Goal: Task Accomplishment & Management: Manage account settings

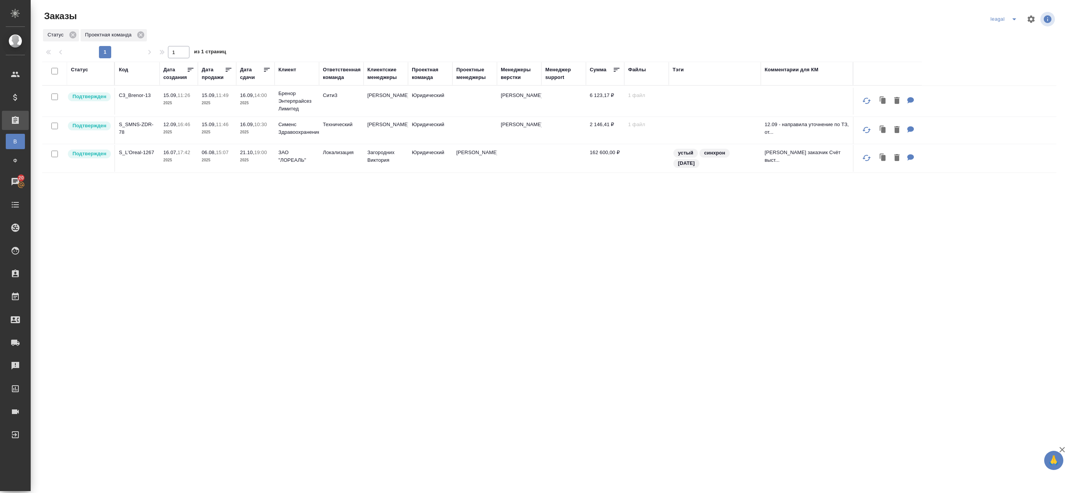
click at [434, 105] on td "Юридический" at bounding box center [430, 101] width 44 height 27
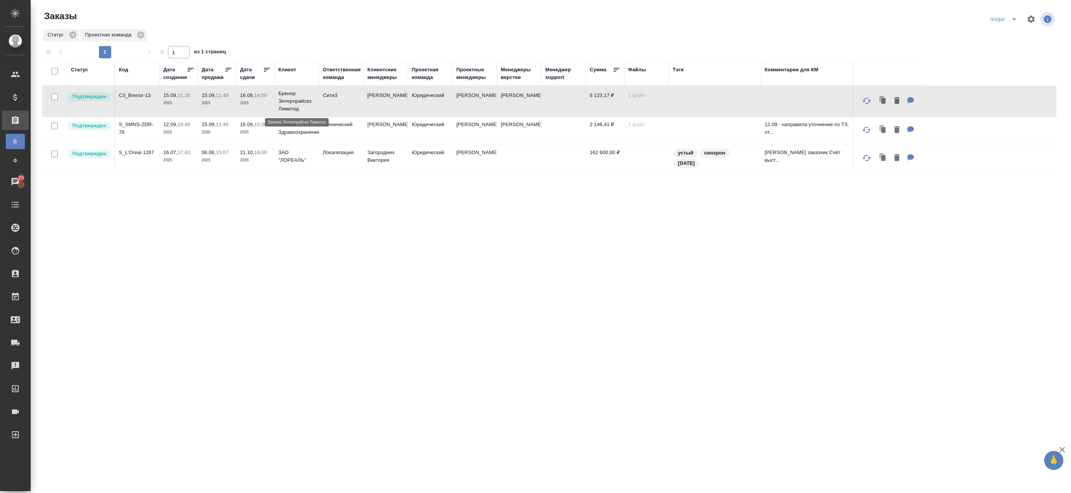
click at [282, 106] on p "Бренор Энтерпрайсез Лимитед" at bounding box center [296, 101] width 37 height 23
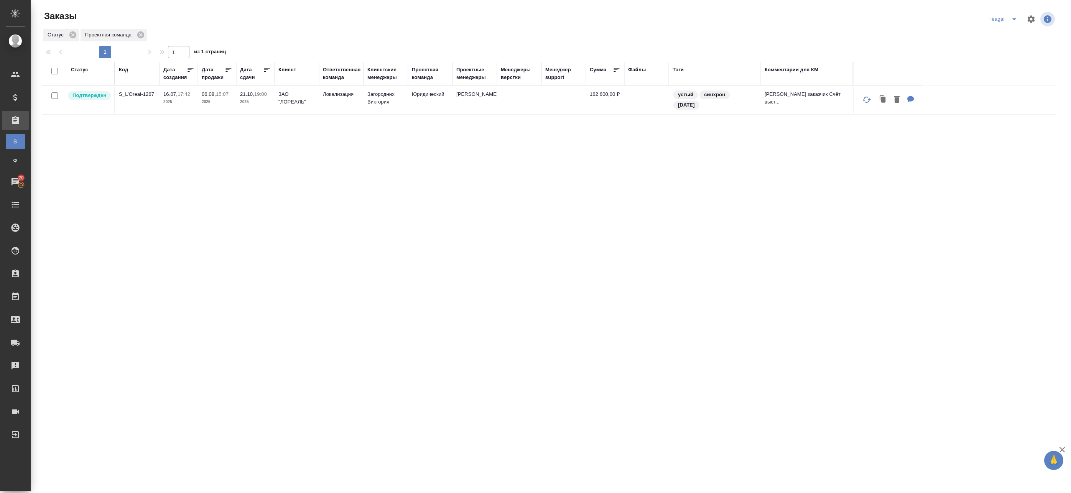
click at [1009, 17] on icon "split button" at bounding box center [1013, 19] width 9 height 9
click at [997, 32] on li "Артак" at bounding box center [998, 34] width 33 height 12
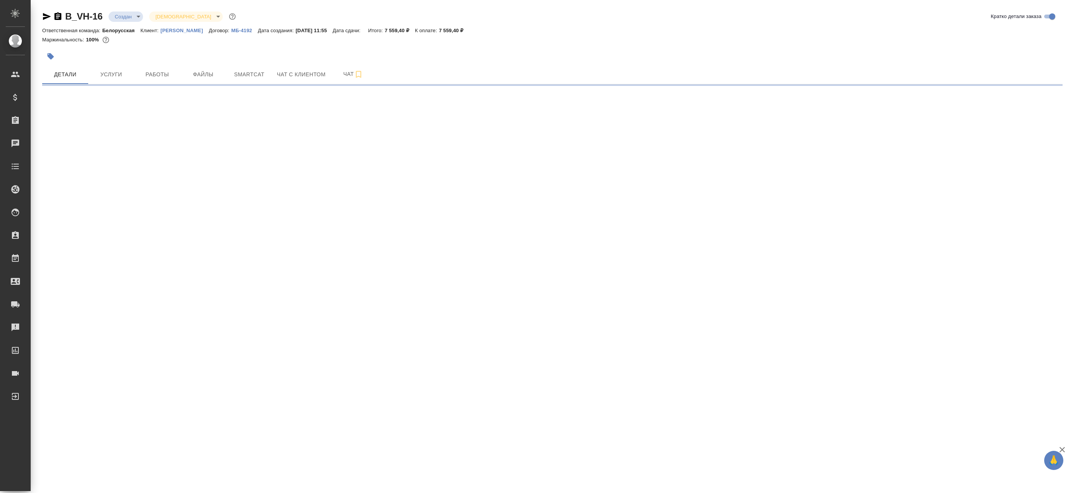
select select "RU"
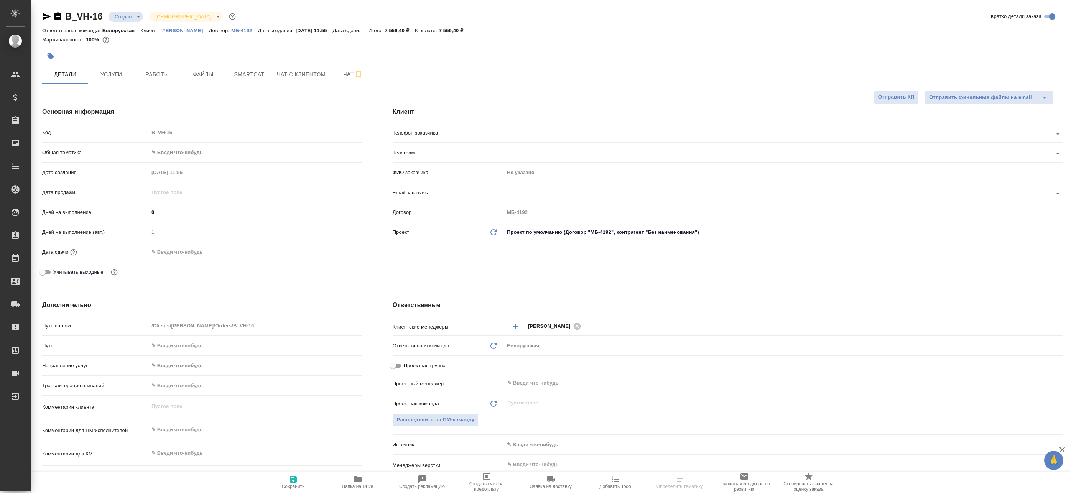
type textarea "x"
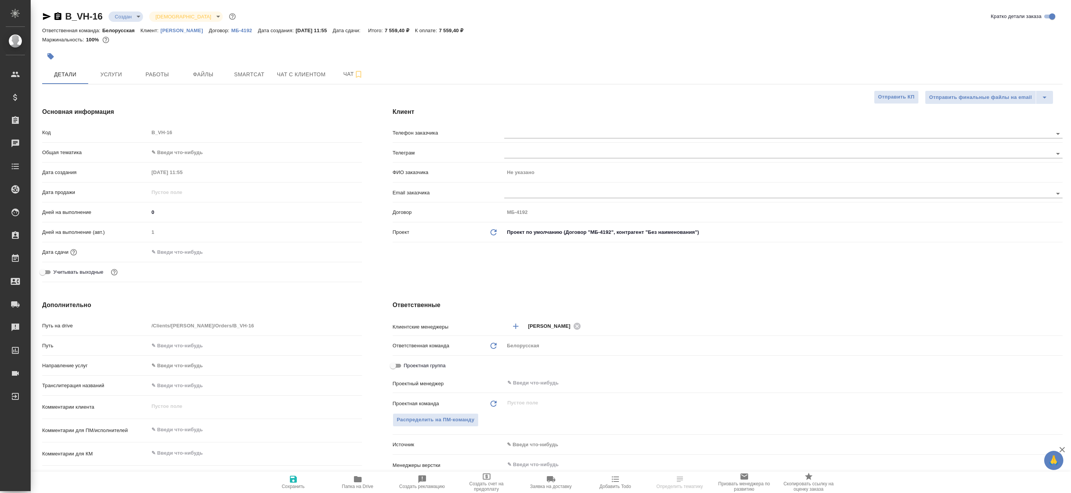
type textarea "x"
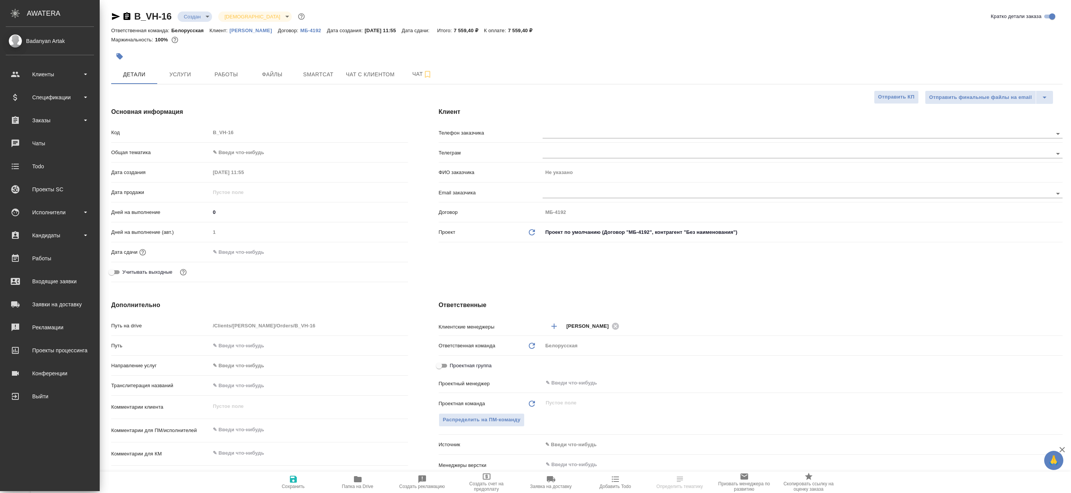
type textarea "x"
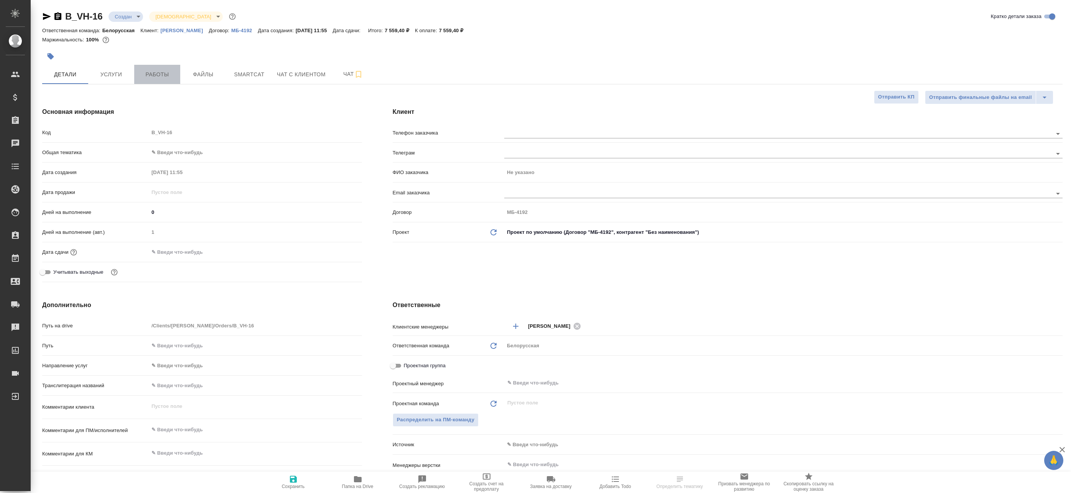
click at [154, 74] on span "Работы" at bounding box center [157, 75] width 37 height 10
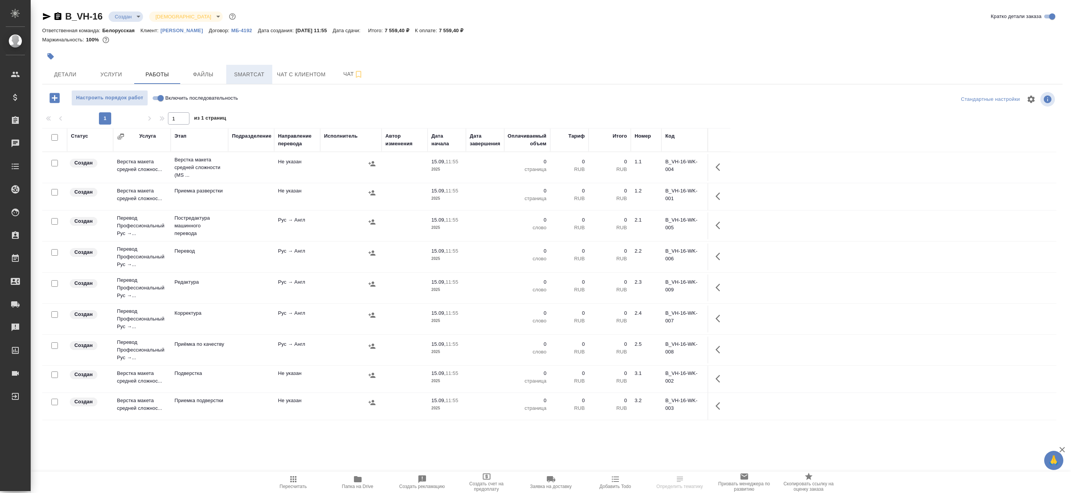
click at [241, 77] on span "Smartcat" at bounding box center [249, 75] width 37 height 10
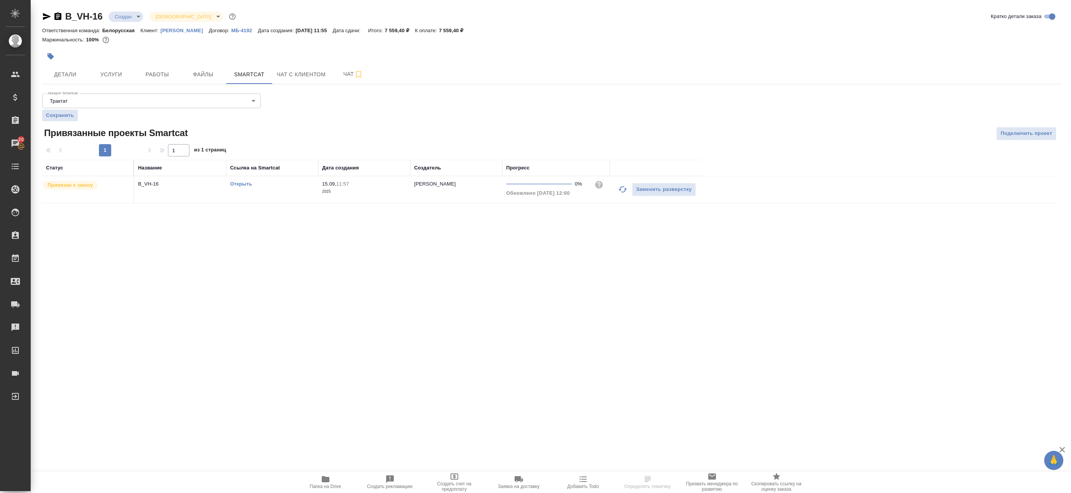
click at [236, 183] on link "Открыть" at bounding box center [241, 184] width 22 height 6
click at [343, 71] on span "Чат" at bounding box center [353, 74] width 37 height 10
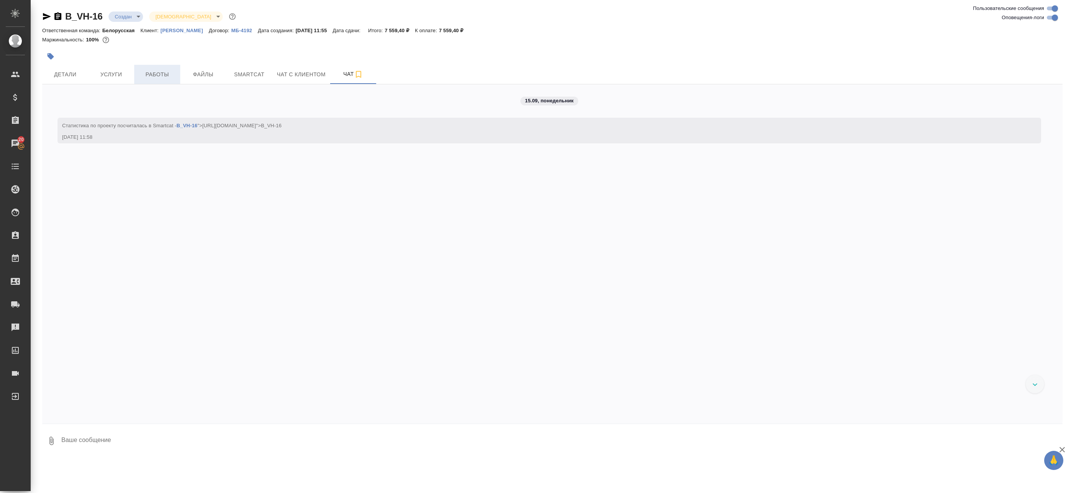
click at [170, 76] on span "Работы" at bounding box center [157, 75] width 37 height 10
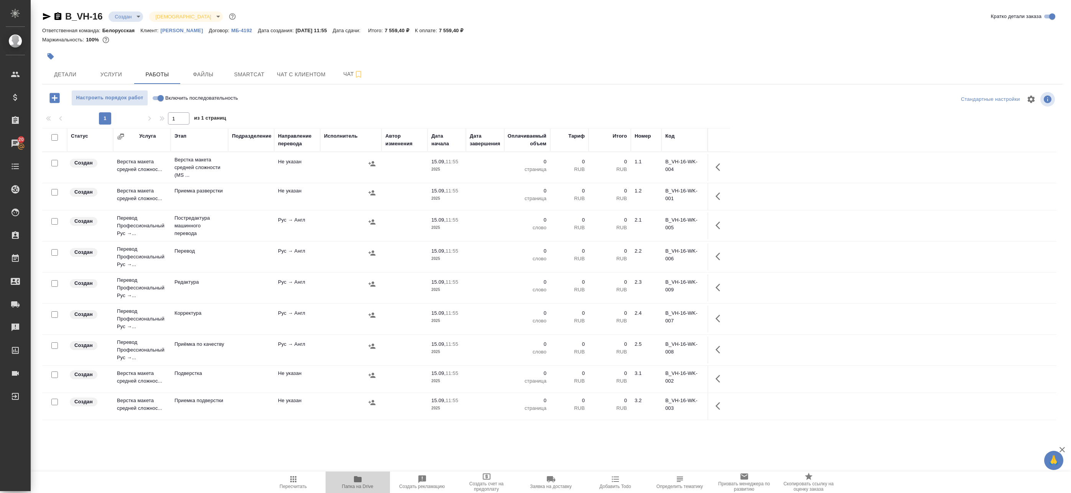
click at [366, 485] on span "Папка на Drive" at bounding box center [357, 486] width 31 height 5
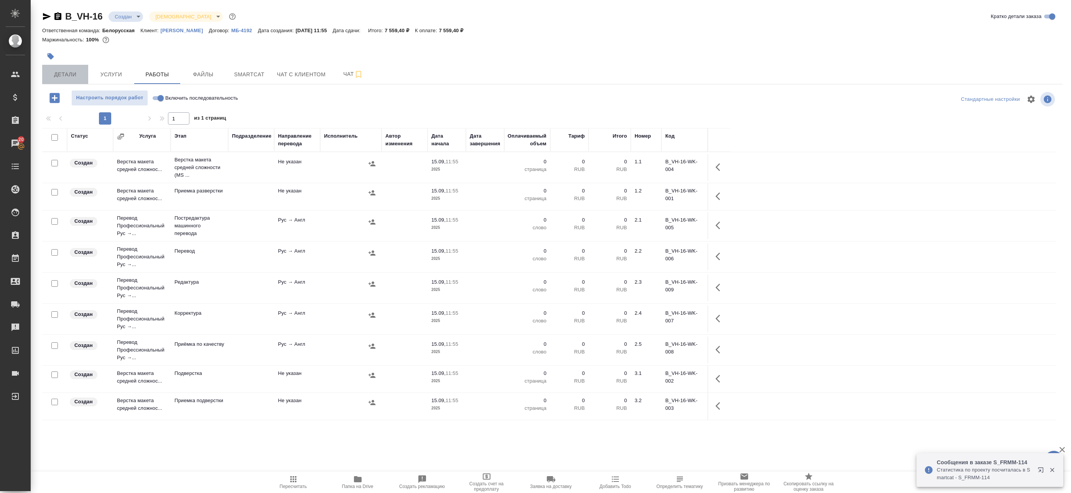
click at [70, 69] on button "Детали" at bounding box center [65, 74] width 46 height 19
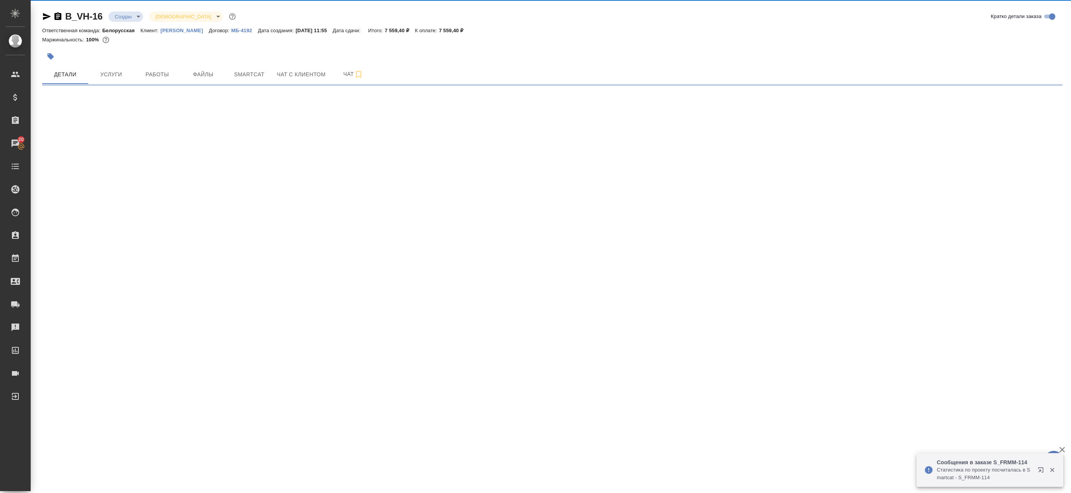
select select "RU"
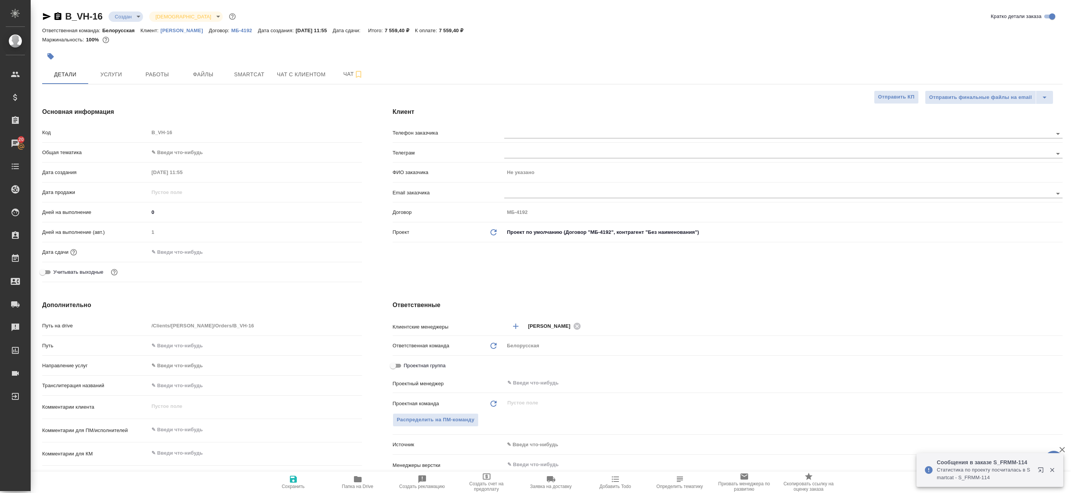
type textarea "x"
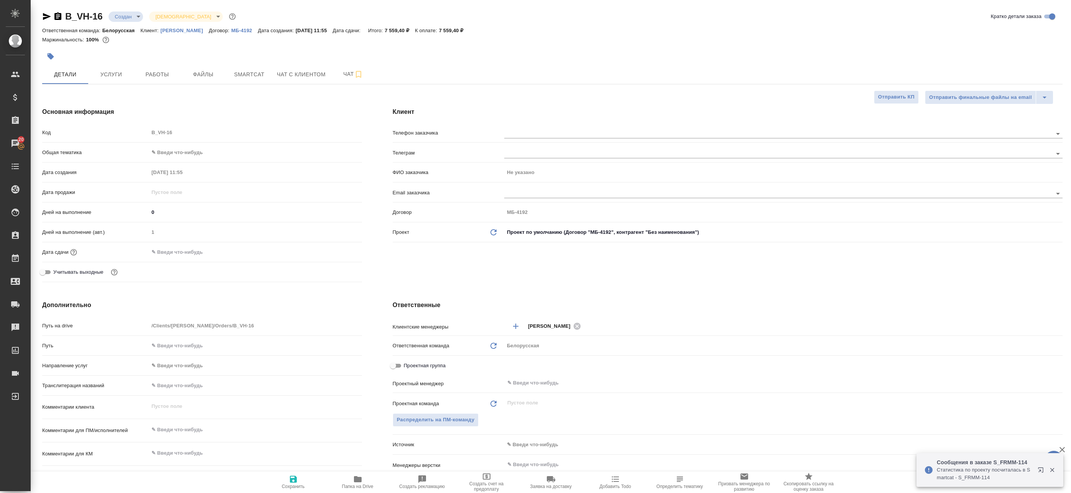
type textarea "x"
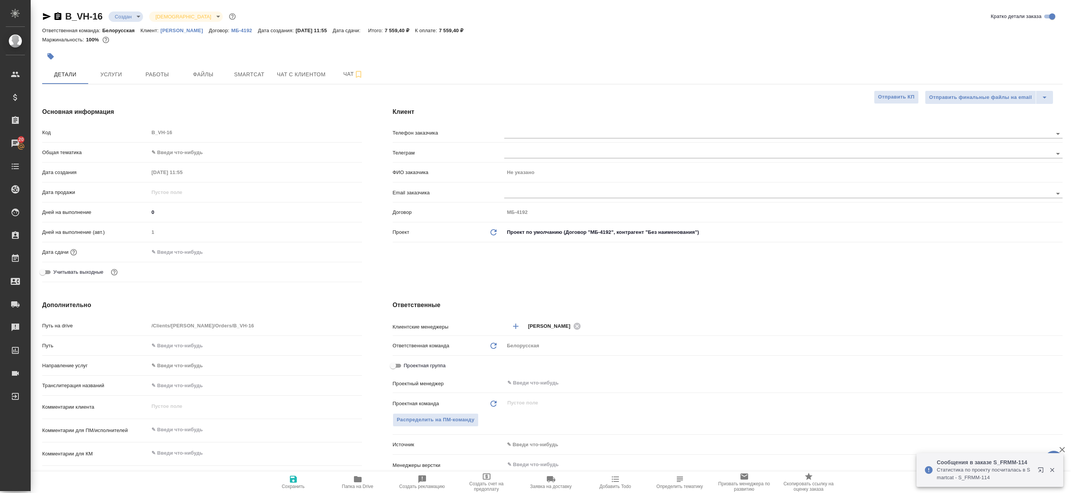
type textarea "x"
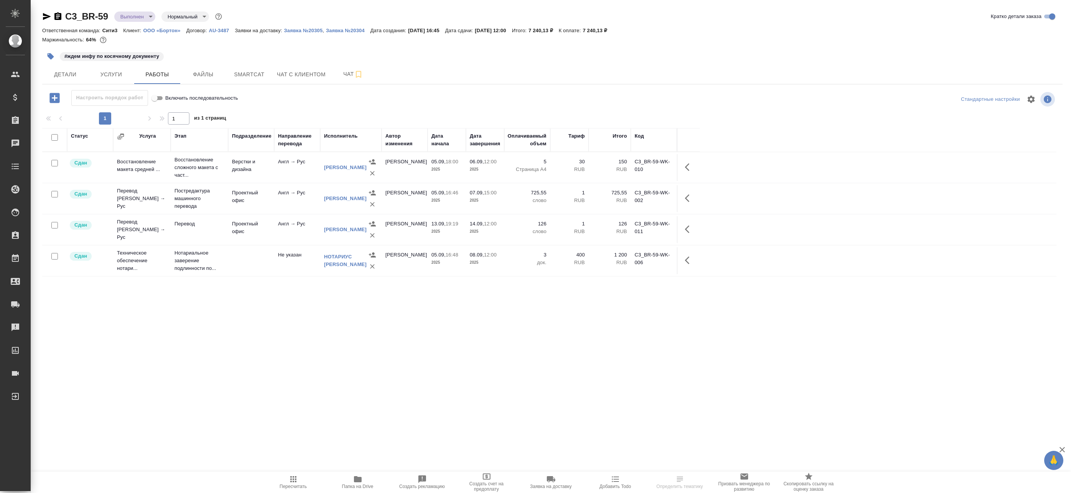
click at [368, 481] on span "Папка на Drive" at bounding box center [357, 482] width 55 height 15
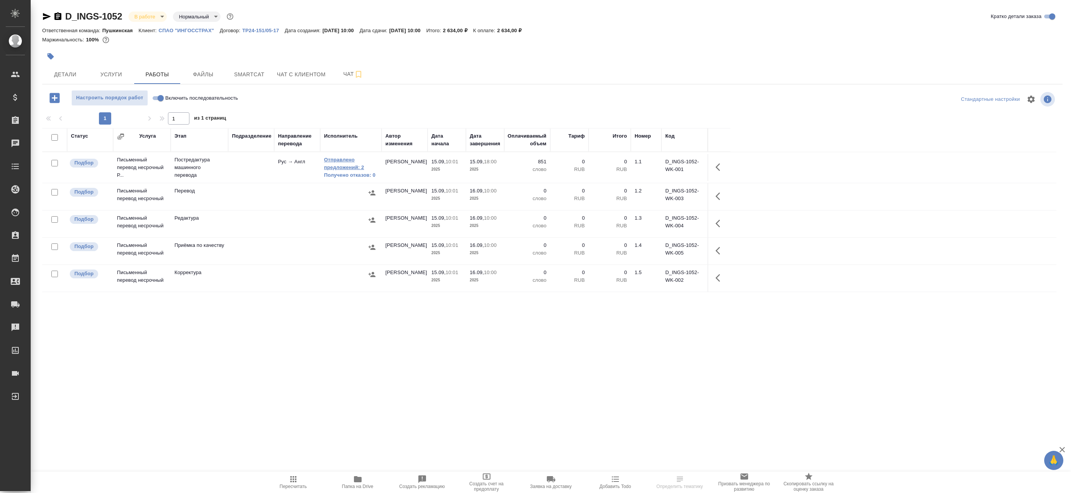
click at [353, 165] on link "Отправлено предложений: 2" at bounding box center [351, 163] width 54 height 15
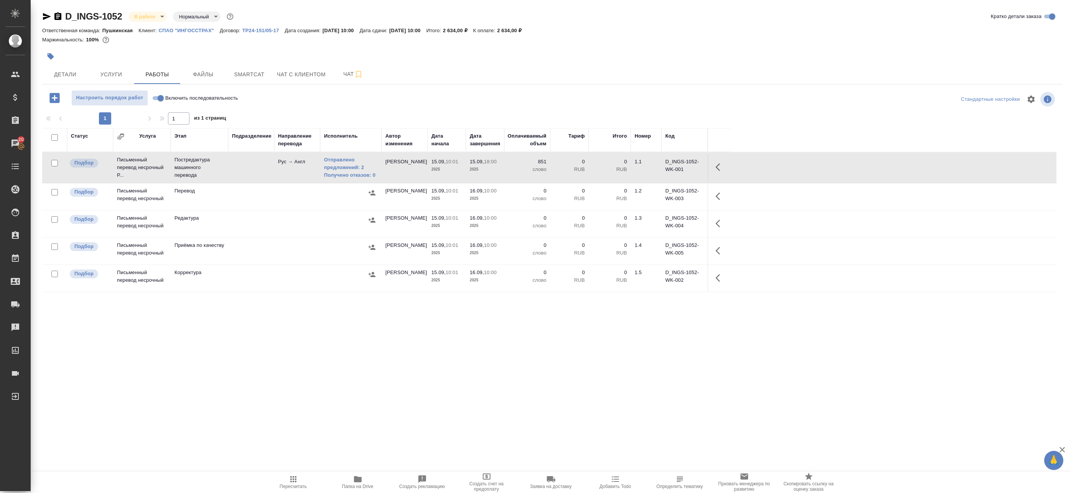
click at [717, 166] on icon "button" at bounding box center [717, 167] width 5 height 8
click at [656, 164] on button "button" at bounding box center [650, 167] width 13 height 18
click at [323, 419] on div "Статус Услуга Этап Подразделение Направление перевода Исполнитель Автор изменен…" at bounding box center [549, 300] width 1014 height 345
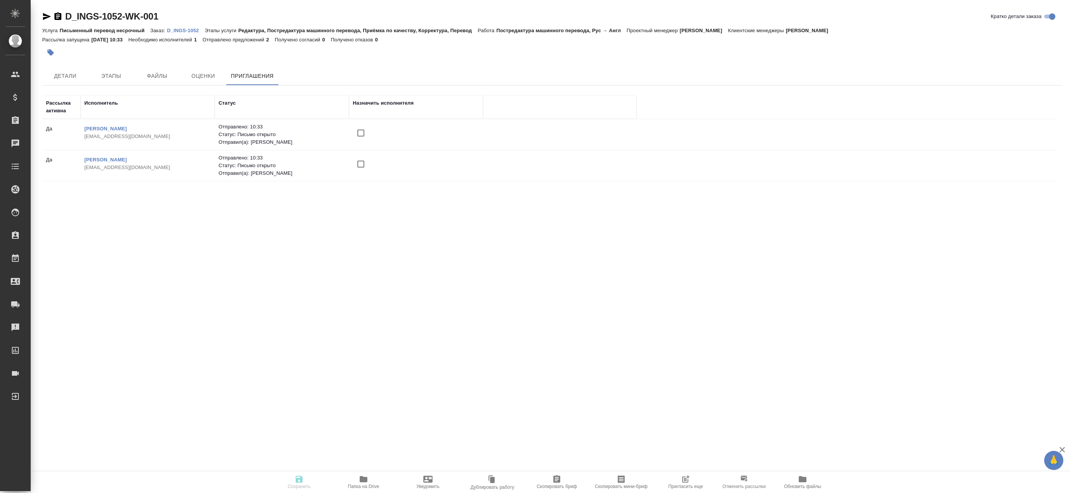
click at [685, 476] on icon "button" at bounding box center [685, 479] width 6 height 6
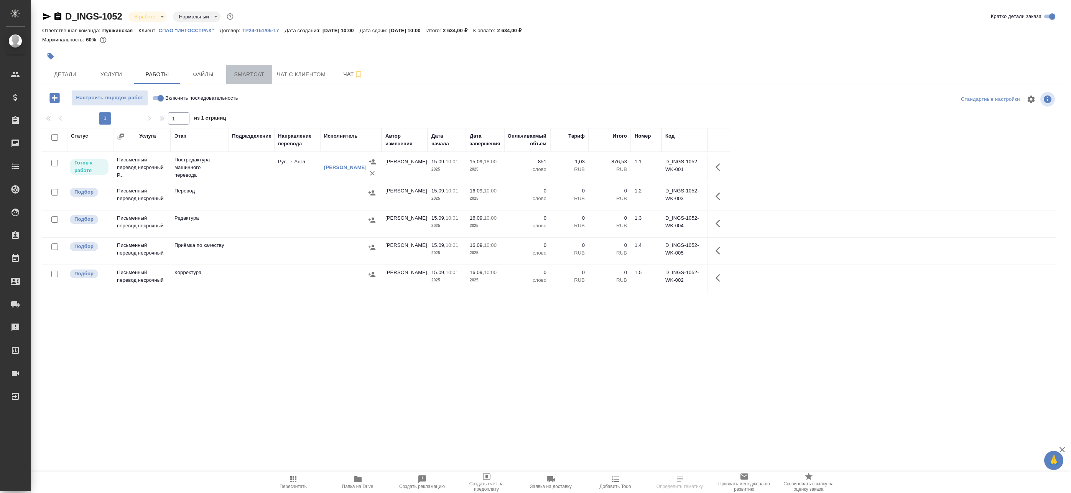
click at [258, 70] on span "Smartcat" at bounding box center [249, 75] width 37 height 10
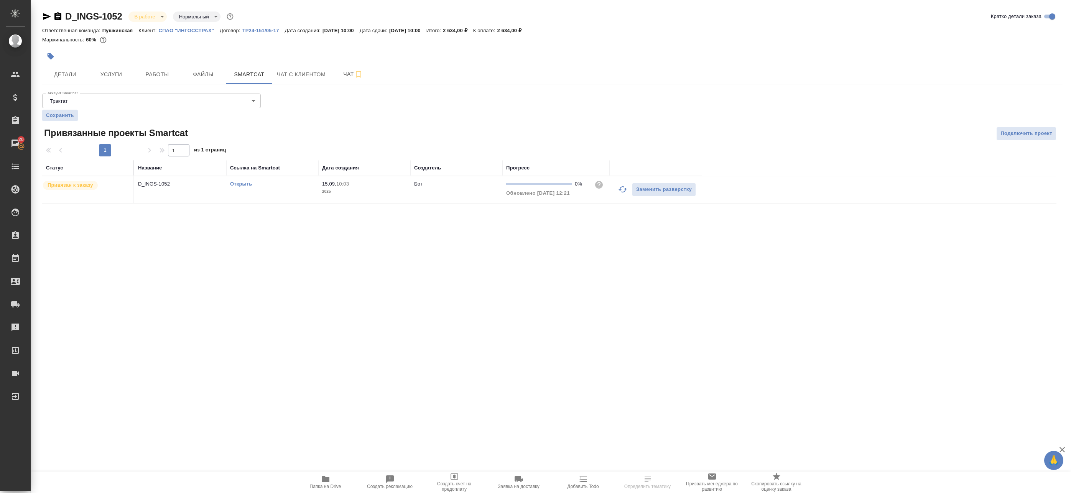
click at [242, 185] on link "Открыть" at bounding box center [241, 184] width 22 height 6
click at [162, 83] on button "Работы" at bounding box center [157, 74] width 46 height 19
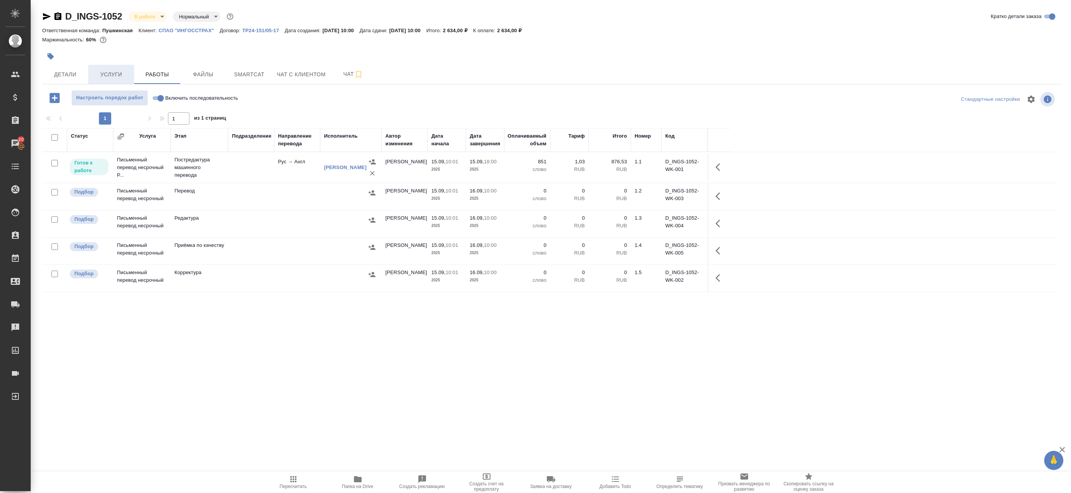
click at [118, 74] on span "Услуги" at bounding box center [111, 75] width 37 height 10
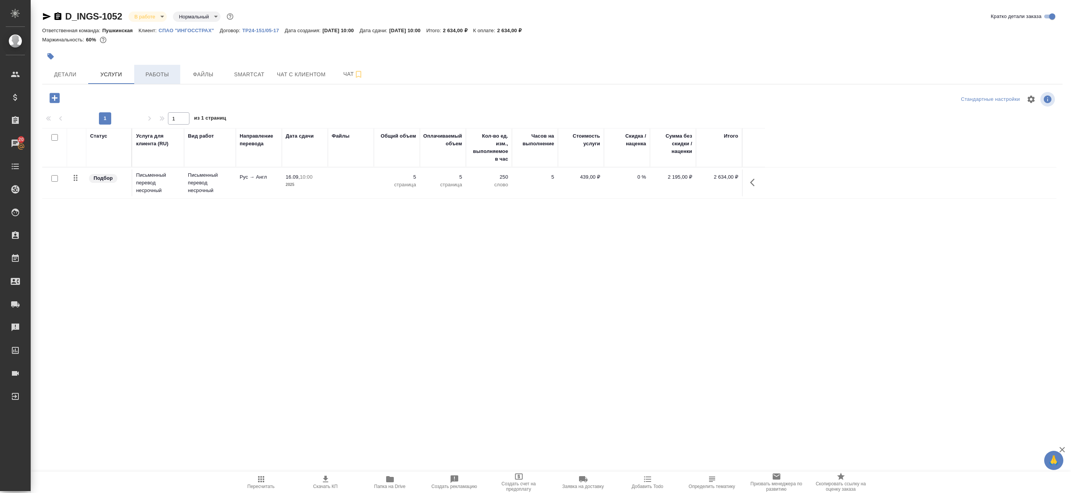
click at [149, 72] on span "Работы" at bounding box center [157, 75] width 37 height 10
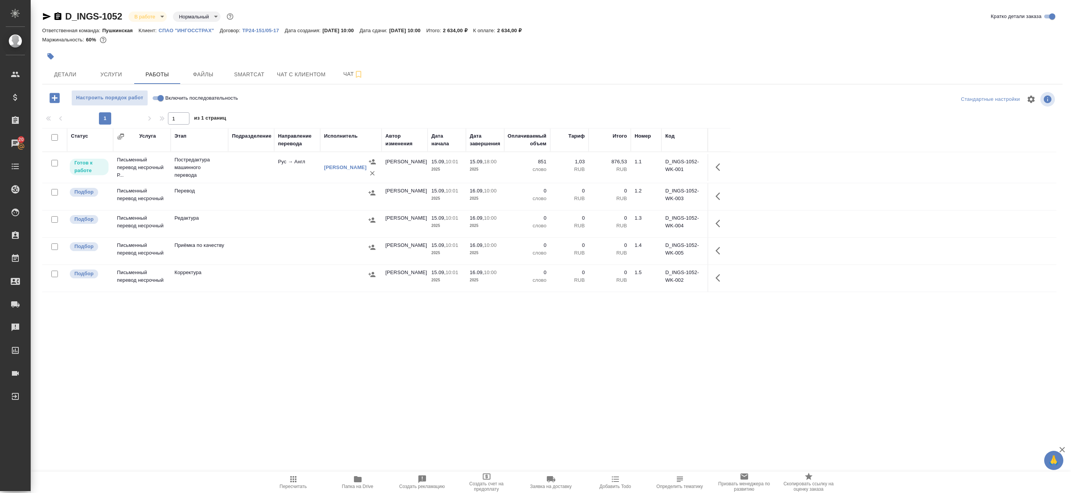
click at [300, 484] on span "Пересчитать" at bounding box center [292, 486] width 27 height 5
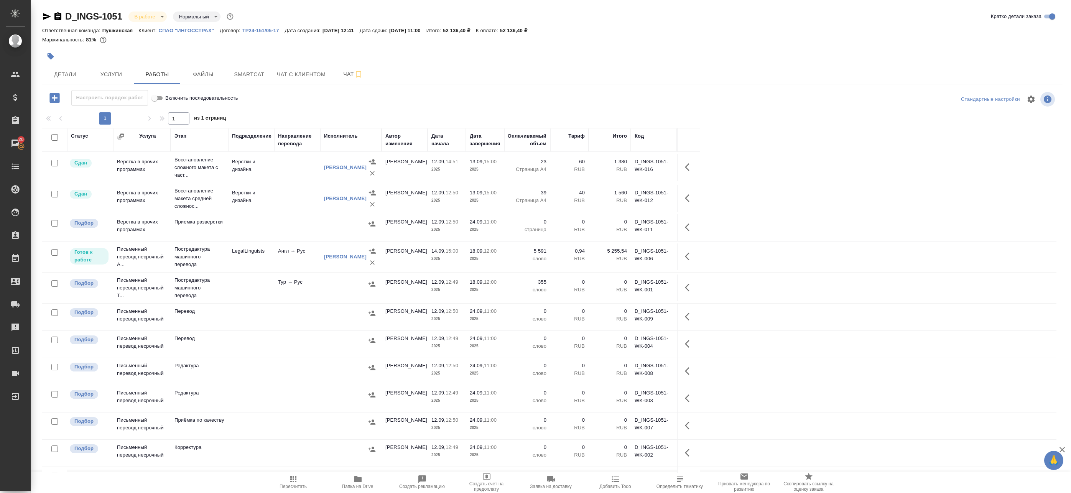
click at [343, 286] on div at bounding box center [351, 283] width 54 height 11
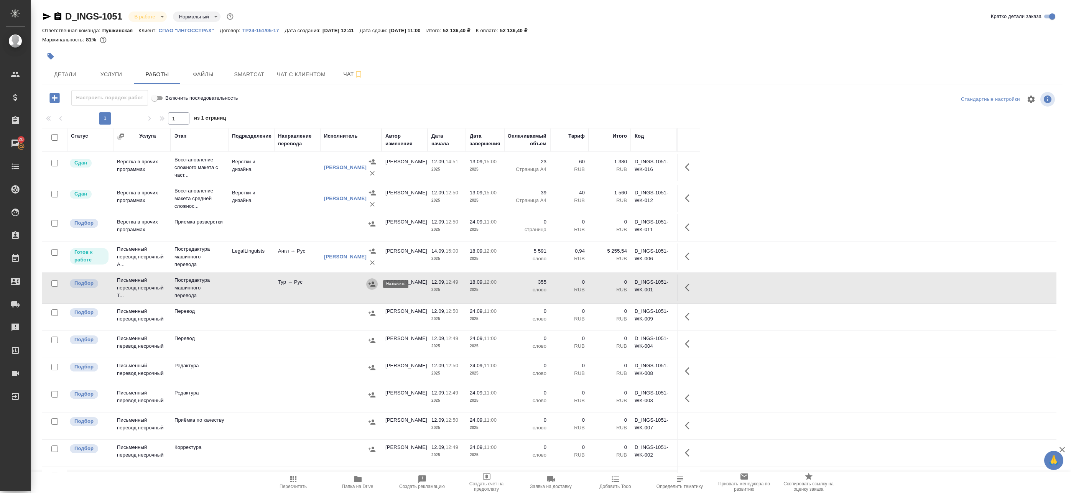
click at [369, 281] on icon "button" at bounding box center [372, 284] width 8 height 8
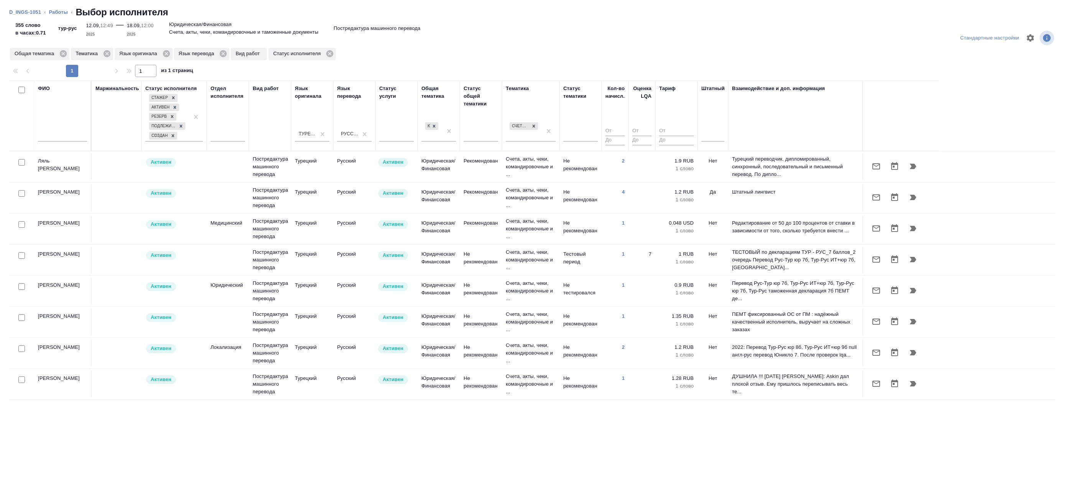
click at [478, 205] on td "Рекомендован" at bounding box center [481, 197] width 42 height 27
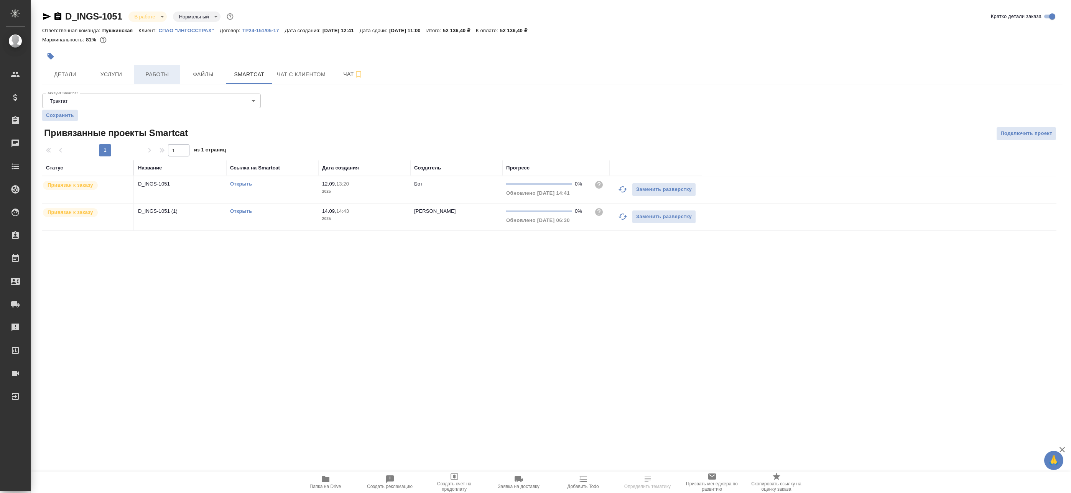
click at [144, 76] on span "Работы" at bounding box center [157, 75] width 37 height 10
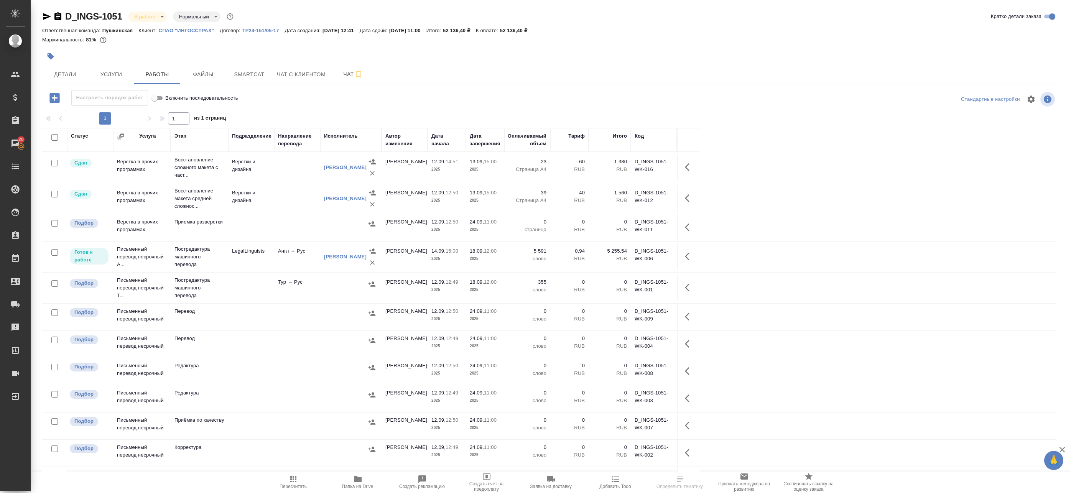
click at [686, 288] on icon "button" at bounding box center [687, 288] width 5 height 8
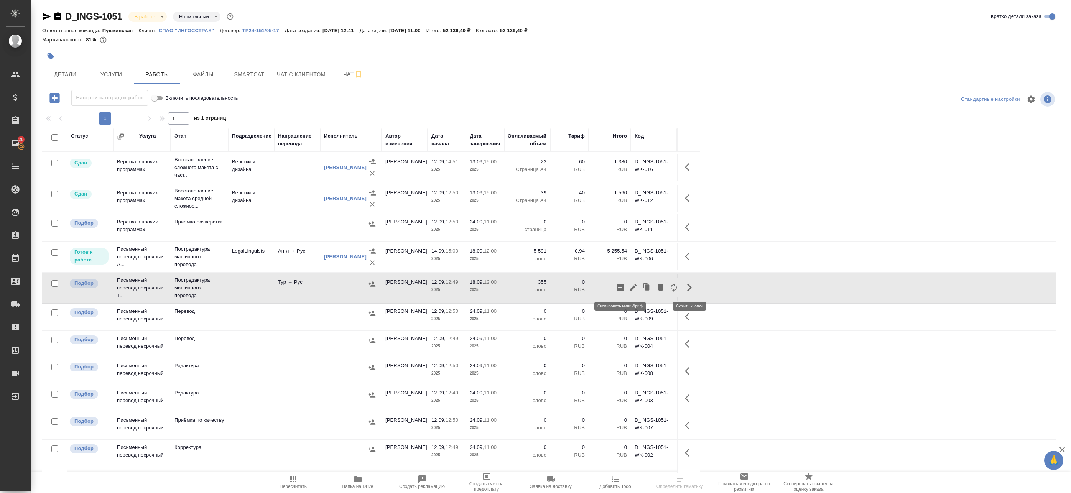
click at [621, 288] on icon "button" at bounding box center [619, 288] width 7 height 8
click at [372, 286] on icon "button" at bounding box center [371, 283] width 7 height 5
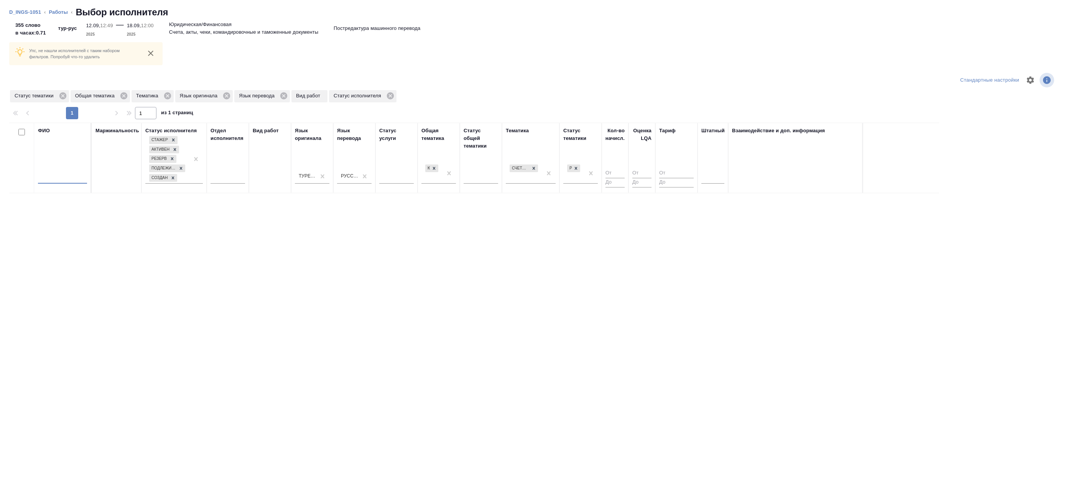
click at [54, 180] on input "text" at bounding box center [62, 179] width 49 height 10
type input "б"
click at [579, 167] on div at bounding box center [575, 168] width 8 height 8
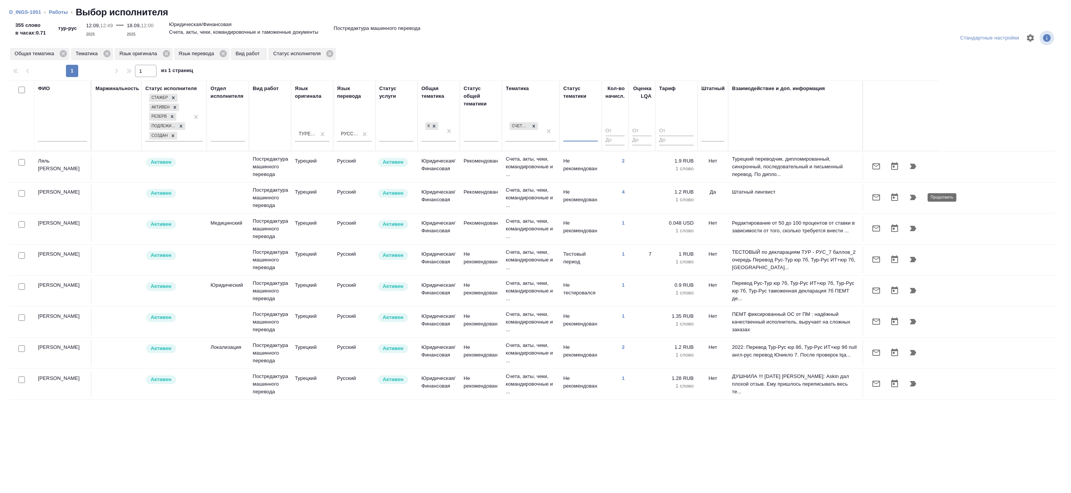
click at [912, 199] on icon "button" at bounding box center [913, 197] width 7 height 5
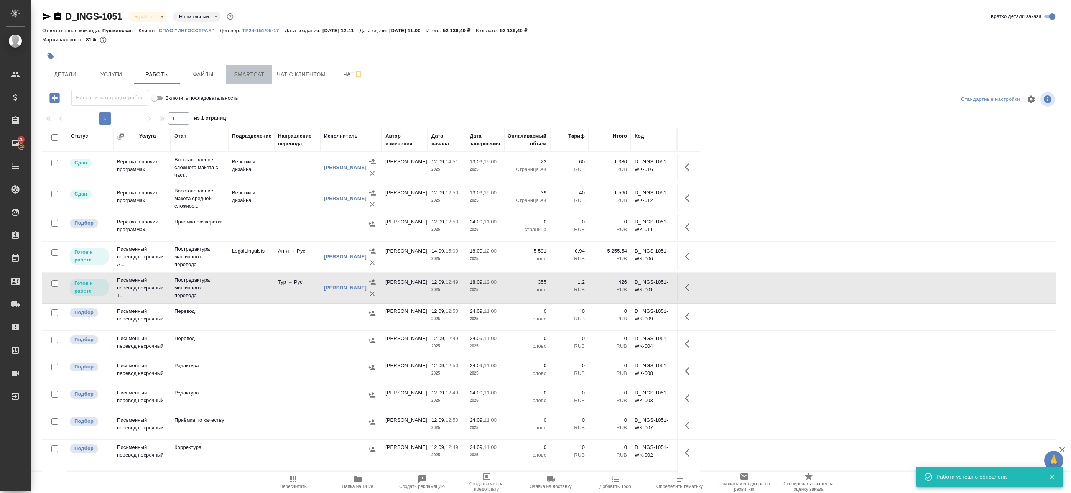
click at [242, 76] on span "Smartcat" at bounding box center [249, 75] width 37 height 10
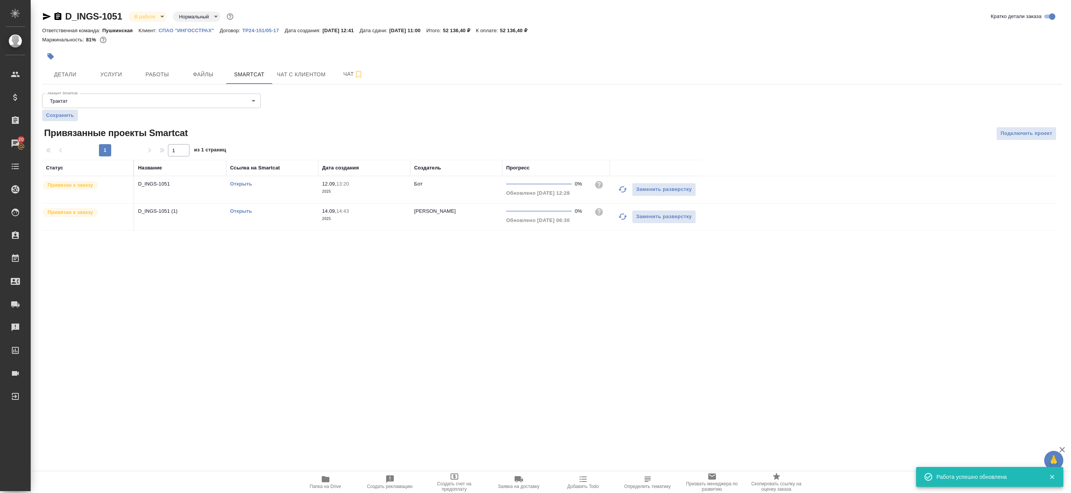
click at [241, 210] on link "Открыть" at bounding box center [241, 211] width 22 height 6
click at [118, 72] on span "Услуги" at bounding box center [111, 75] width 37 height 10
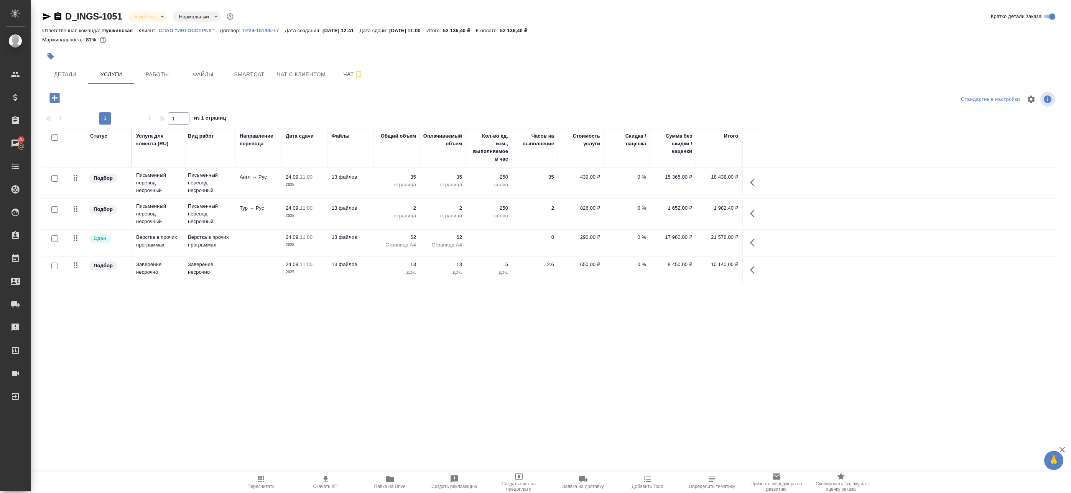
click at [56, 209] on input "checkbox" at bounding box center [54, 209] width 7 height 7
checkbox input "true"
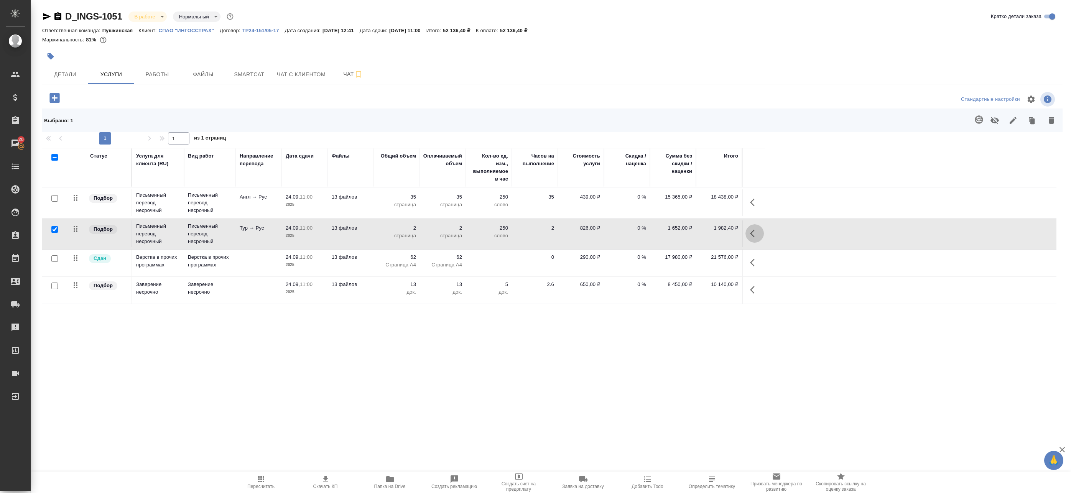
click at [749, 234] on button "button" at bounding box center [754, 233] width 18 height 18
click at [678, 234] on icon "button" at bounding box center [679, 233] width 8 height 8
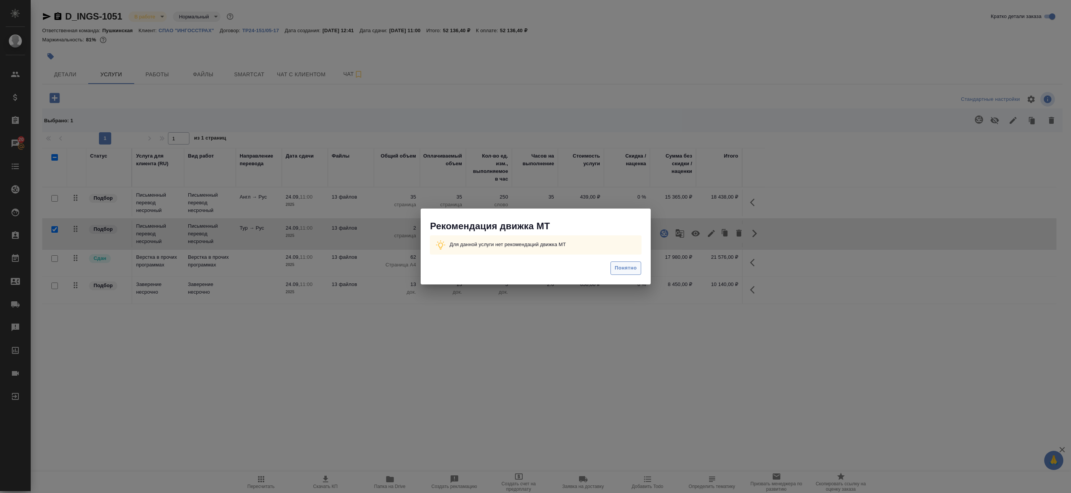
click at [632, 269] on span "Понятно" at bounding box center [625, 268] width 22 height 9
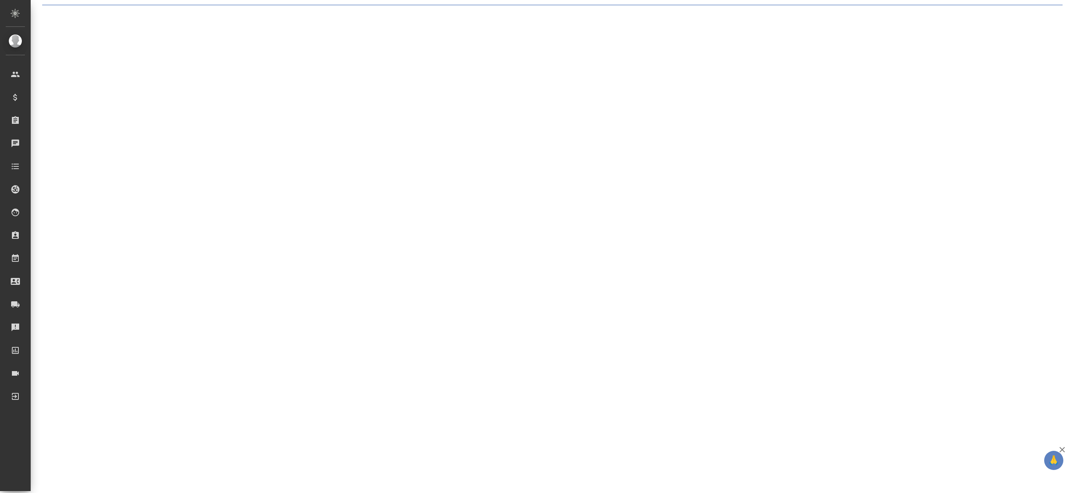
select select "RU"
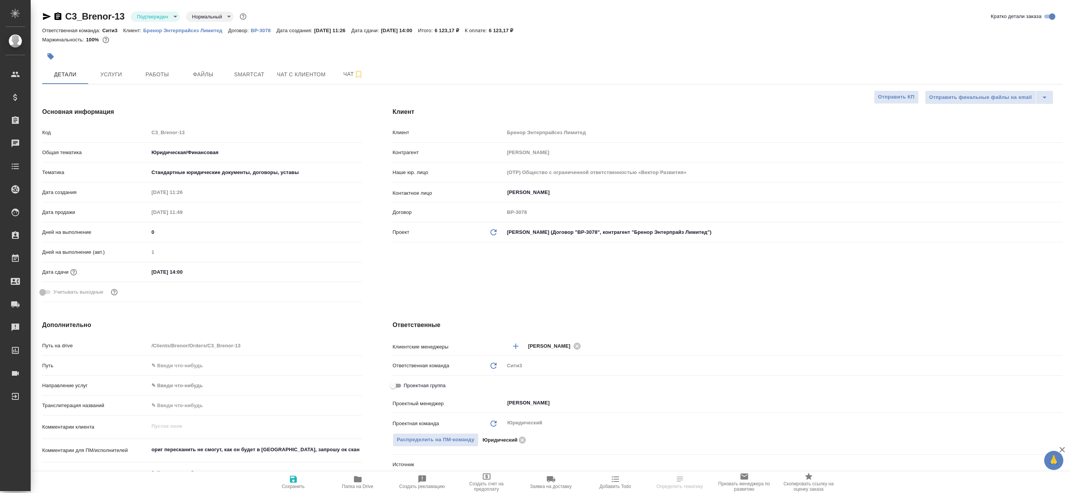
type textarea "x"
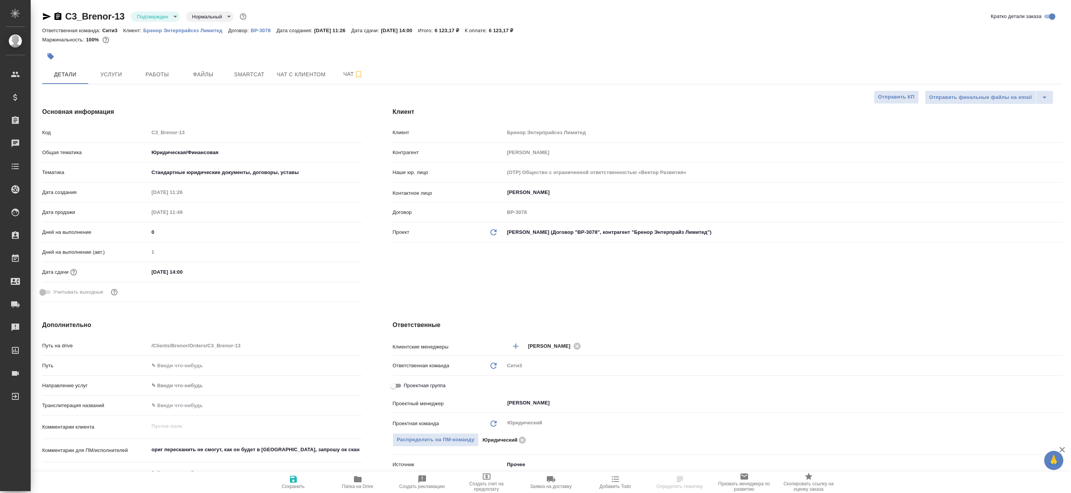
type textarea "x"
click at [114, 70] on span "Услуги" at bounding box center [111, 75] width 37 height 10
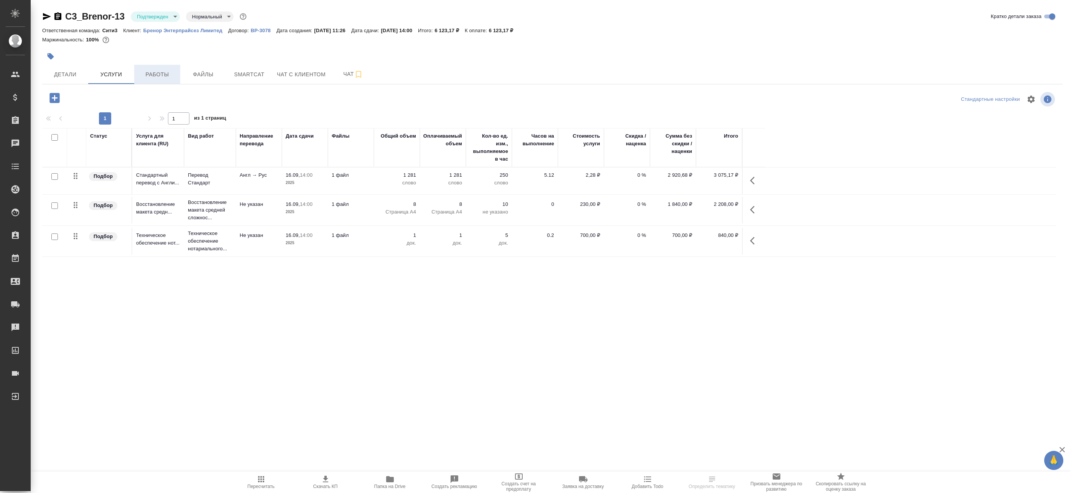
click at [149, 74] on span "Работы" at bounding box center [157, 75] width 37 height 10
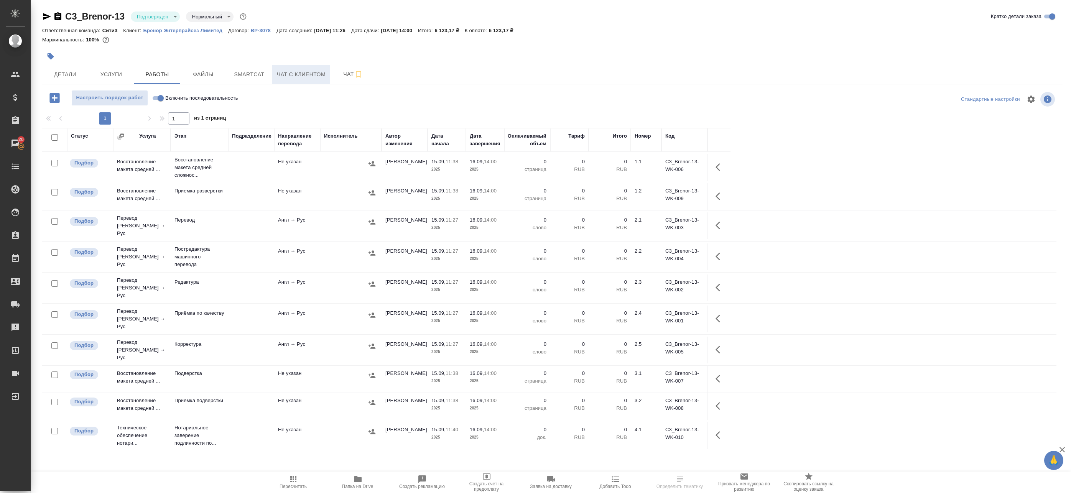
click at [289, 78] on span "Чат с клиентом" at bounding box center [301, 75] width 49 height 10
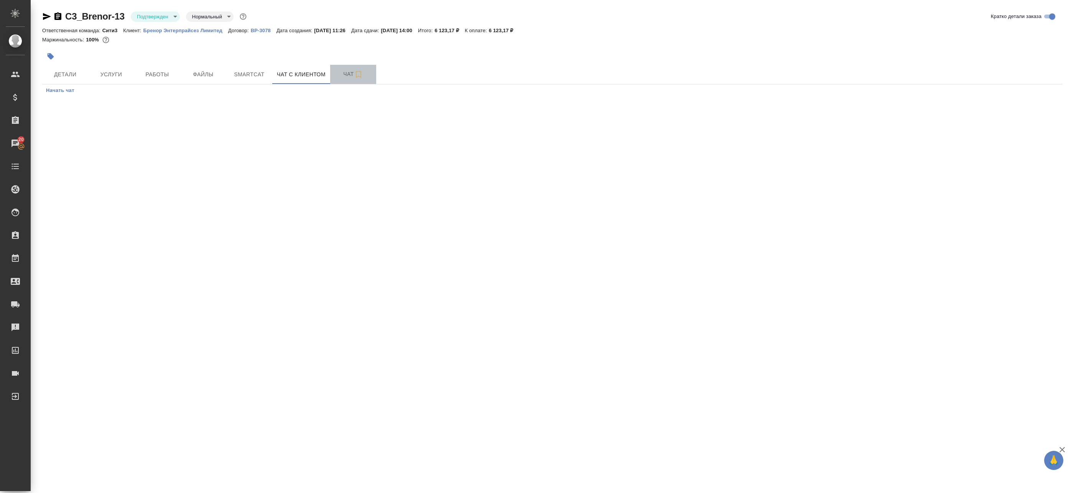
click at [346, 78] on span "Чат" at bounding box center [353, 74] width 37 height 10
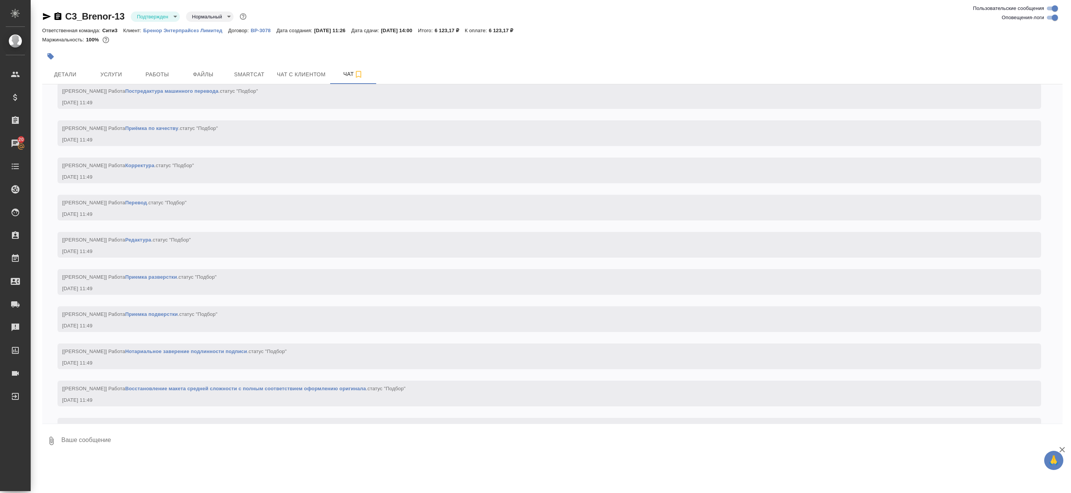
scroll to position [523, 0]
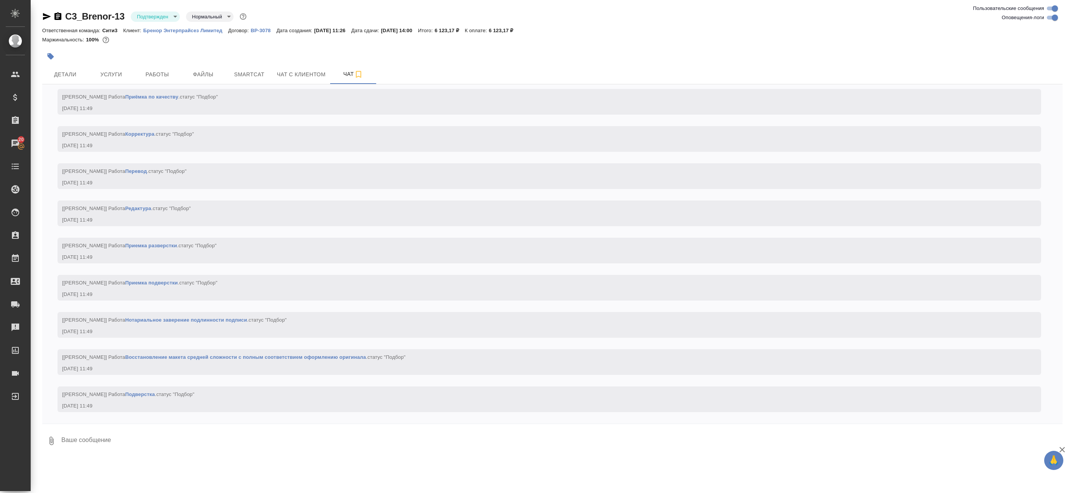
click at [1053, 18] on input "Оповещения-логи" at bounding box center [1055, 17] width 28 height 9
checkbox input "false"
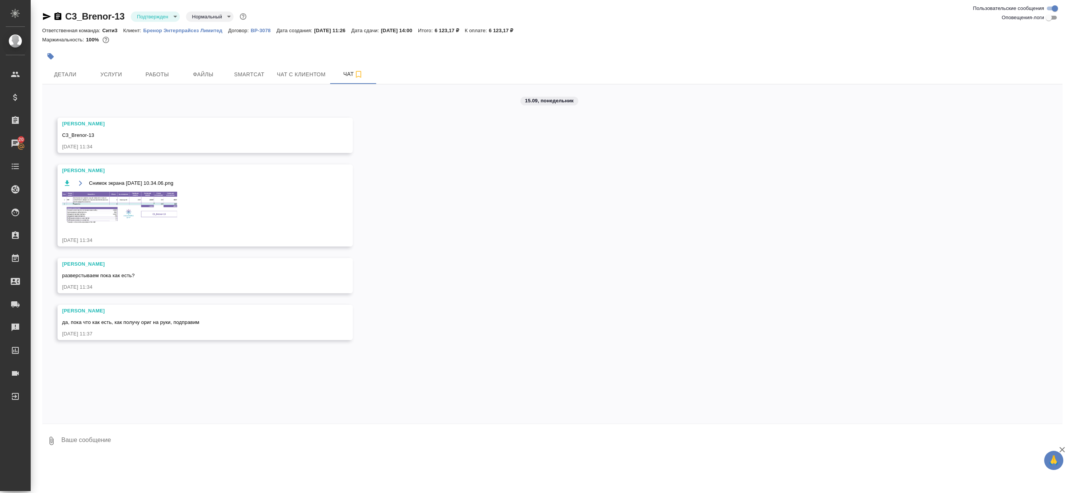
click at [85, 192] on img at bounding box center [119, 207] width 115 height 31
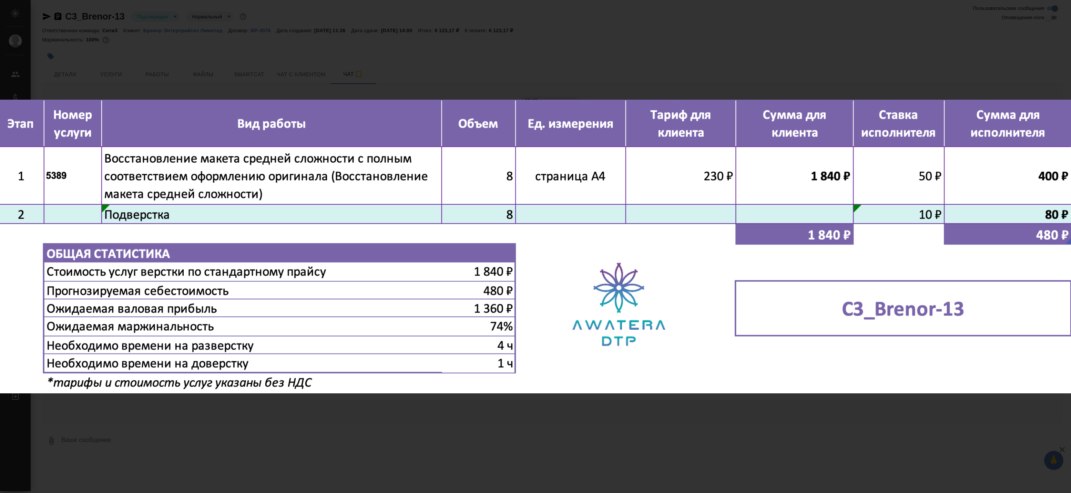
click at [330, 76] on div "Снимок экрана [DATE] 10.34.06.png 1 of 1" at bounding box center [535, 246] width 1071 height 493
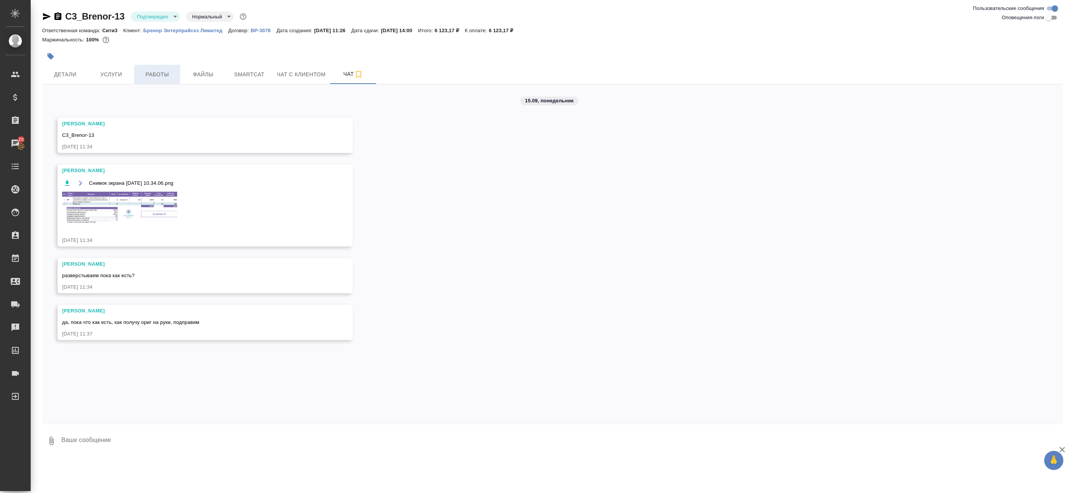
click at [159, 72] on span "Работы" at bounding box center [157, 75] width 37 height 10
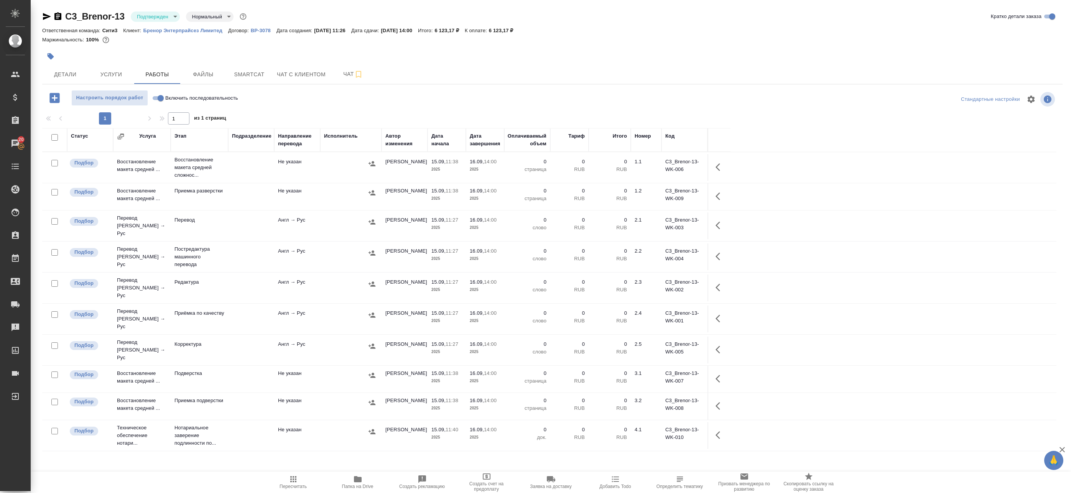
click at [176, 15] on body "🙏 .cls-1 fill:#fff; AWATERA Badanyan Artak Клиенты Спецификации Заказы 20 Чаты …" at bounding box center [535, 246] width 1071 height 493
click at [157, 79] on button "В работе" at bounding box center [149, 81] width 25 height 8
drag, startPoint x: 309, startPoint y: 172, endPoint x: 332, endPoint y: 173, distance: 22.6
click at [310, 172] on td "Не указан" at bounding box center [297, 167] width 46 height 27
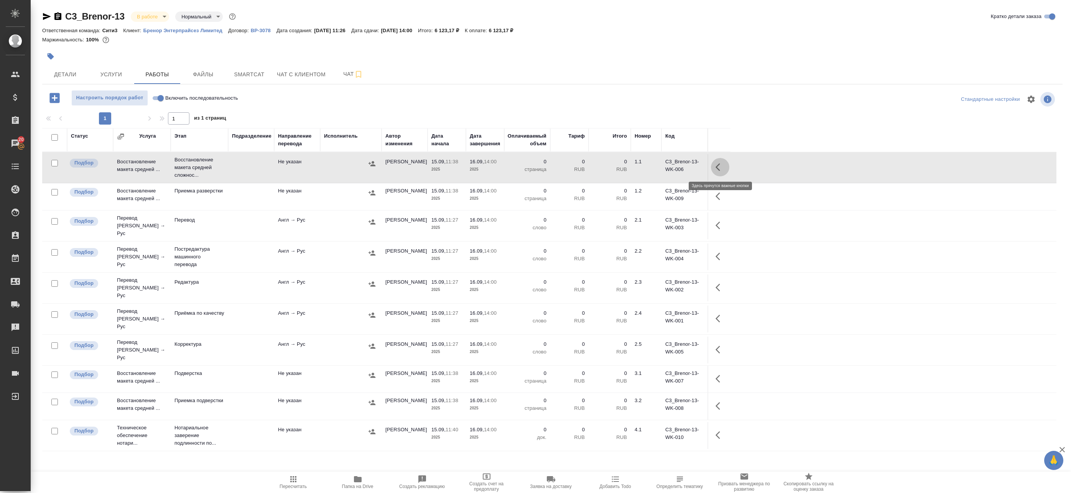
click at [722, 168] on icon "button" at bounding box center [719, 167] width 9 height 9
click at [663, 166] on icon "button" at bounding box center [663, 167] width 7 height 7
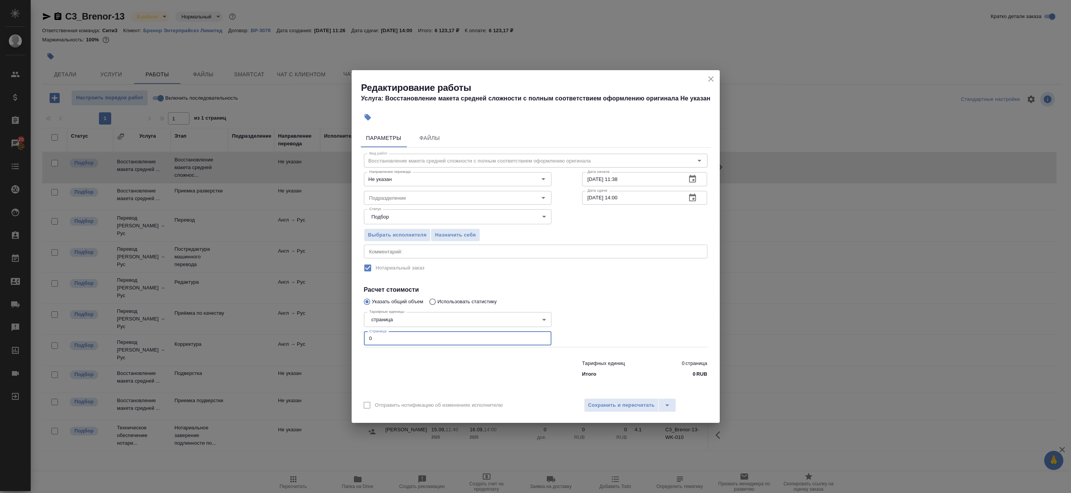
drag, startPoint x: 387, startPoint y: 340, endPoint x: 296, endPoint y: 330, distance: 91.8
click at [297, 330] on div "Редактирование работы Услуга: Восстановление макета средней сложности с полным …" at bounding box center [535, 246] width 1071 height 493
type input "8"
click at [692, 197] on icon "button" at bounding box center [692, 197] width 9 height 9
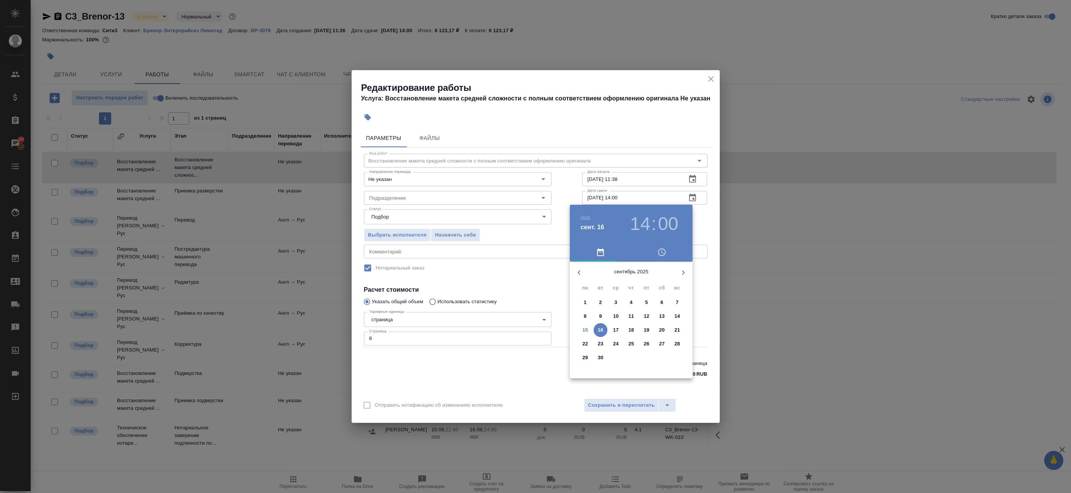
click at [583, 332] on p "15" at bounding box center [585, 330] width 6 height 8
click at [645, 344] on div at bounding box center [631, 322] width 100 height 100
type input "15.09.2025 17:00"
click at [632, 282] on div at bounding box center [631, 322] width 100 height 100
click at [702, 224] on div at bounding box center [535, 246] width 1071 height 493
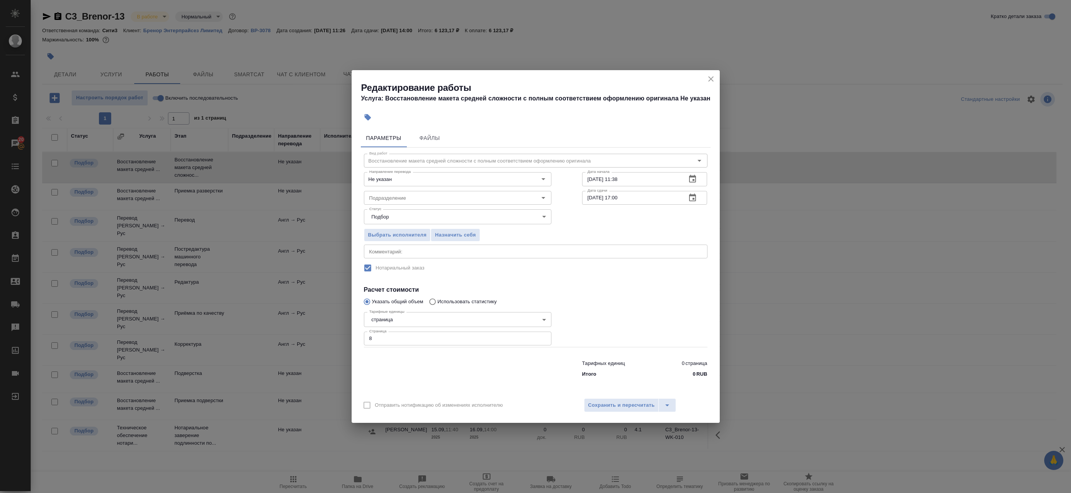
drag, startPoint x: 605, startPoint y: 406, endPoint x: 438, endPoint y: 265, distance: 217.9
click at [438, 265] on div "Редактирование работы Услуга: Восстановление макета средней сложности с полным …" at bounding box center [535, 246] width 368 height 353
click at [435, 258] on div "x Комментарий:" at bounding box center [535, 252] width 343 height 14
type textarea "Под нот"
click at [609, 406] on span "Сохранить и пересчитать" at bounding box center [621, 405] width 67 height 9
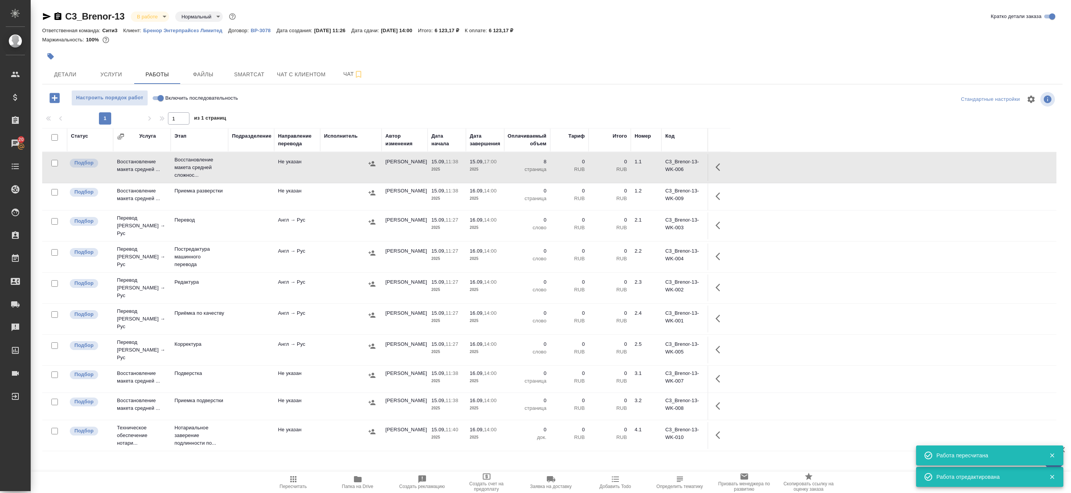
click at [715, 167] on icon "button" at bounding box center [719, 167] width 9 height 9
click at [662, 168] on icon "button" at bounding box center [663, 167] width 7 height 7
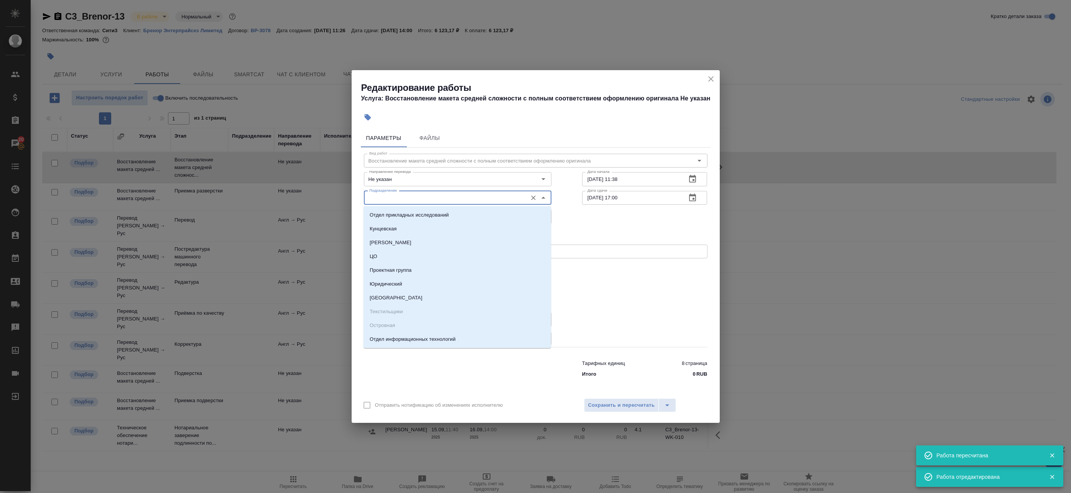
click at [463, 200] on input "Подразделение" at bounding box center [444, 197] width 157 height 9
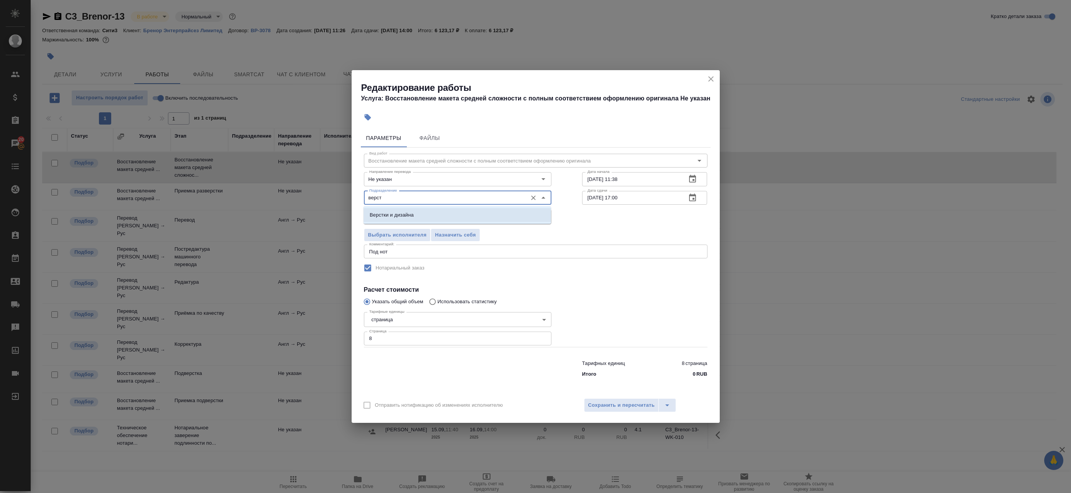
click at [420, 216] on li "Верстки и дизайна" at bounding box center [456, 215] width 187 height 14
type input "Верстки и дизайна"
click at [636, 399] on div "Отправить нотификацию об изменениях исполнителю Сохранить и пересчитать" at bounding box center [535, 408] width 368 height 30
click at [637, 403] on span "Сохранить и пересчитать" at bounding box center [621, 405] width 67 height 9
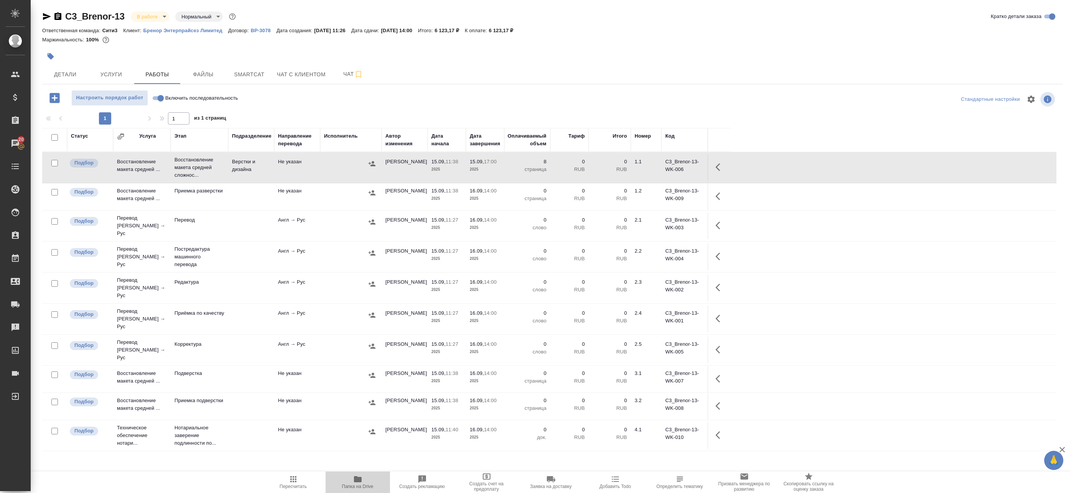
click at [360, 484] on span "Папка на Drive" at bounding box center [357, 486] width 31 height 5
click at [57, 77] on span "Детали" at bounding box center [65, 75] width 37 height 10
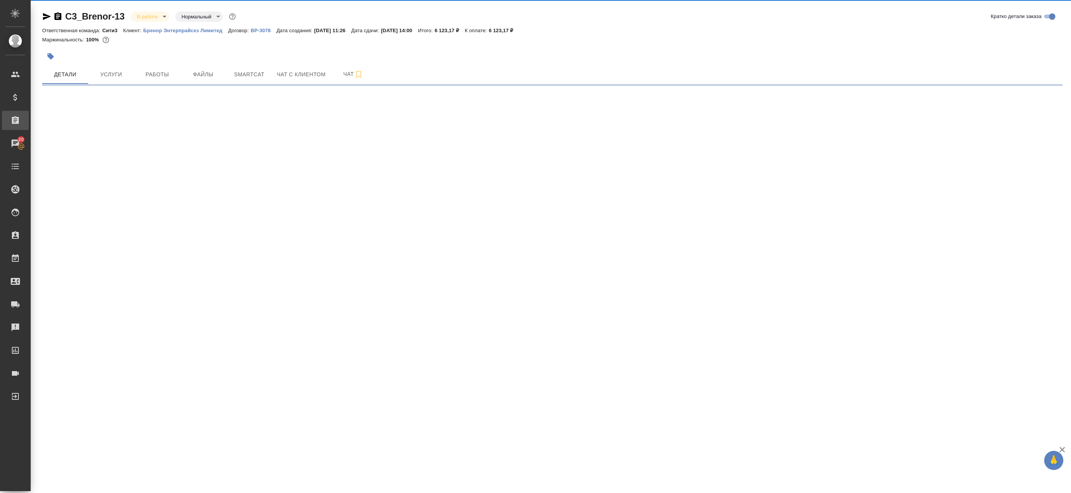
select select "RU"
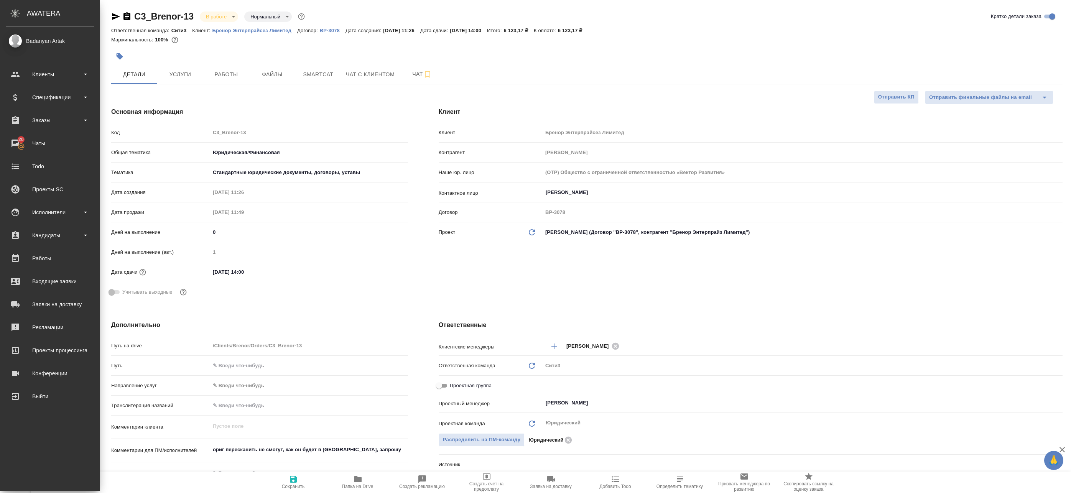
type textarea "x"
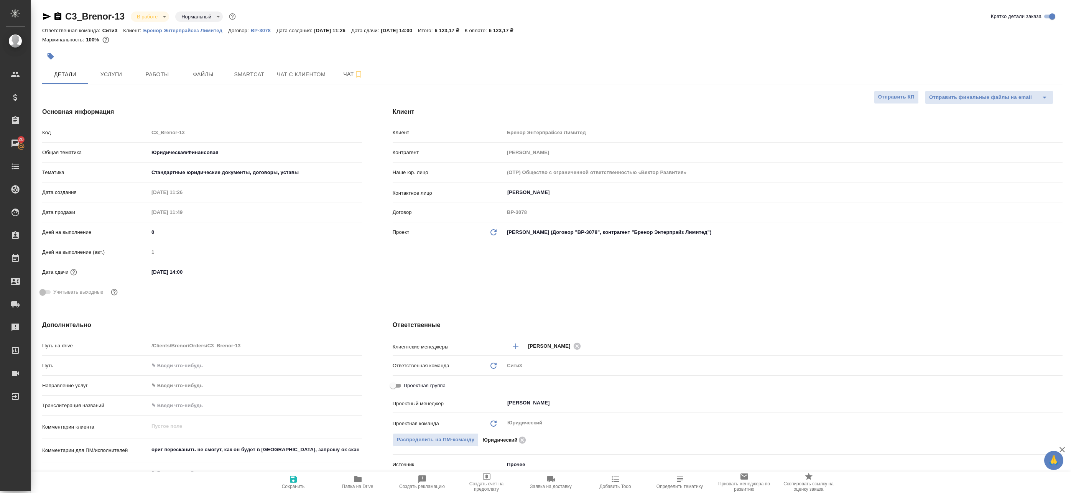
type textarea "x"
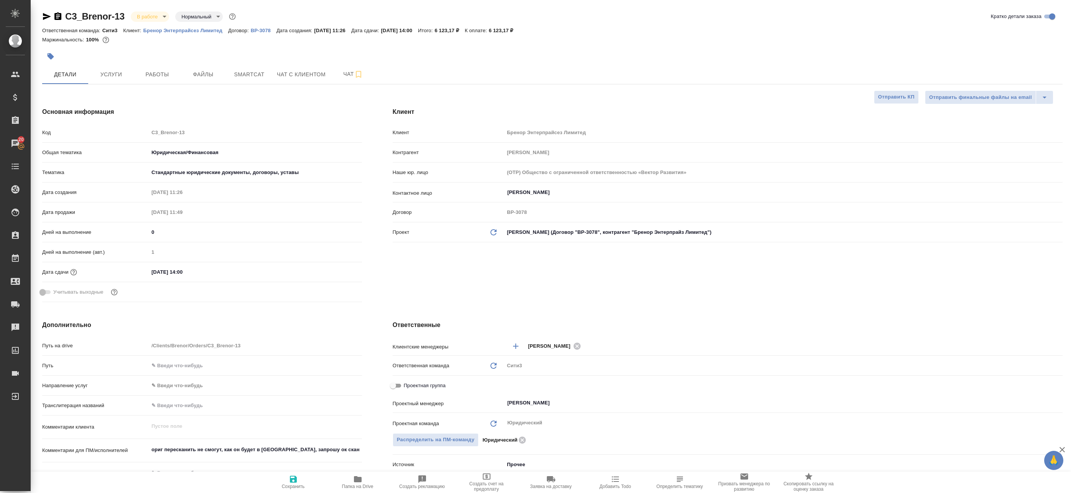
type textarea "x"
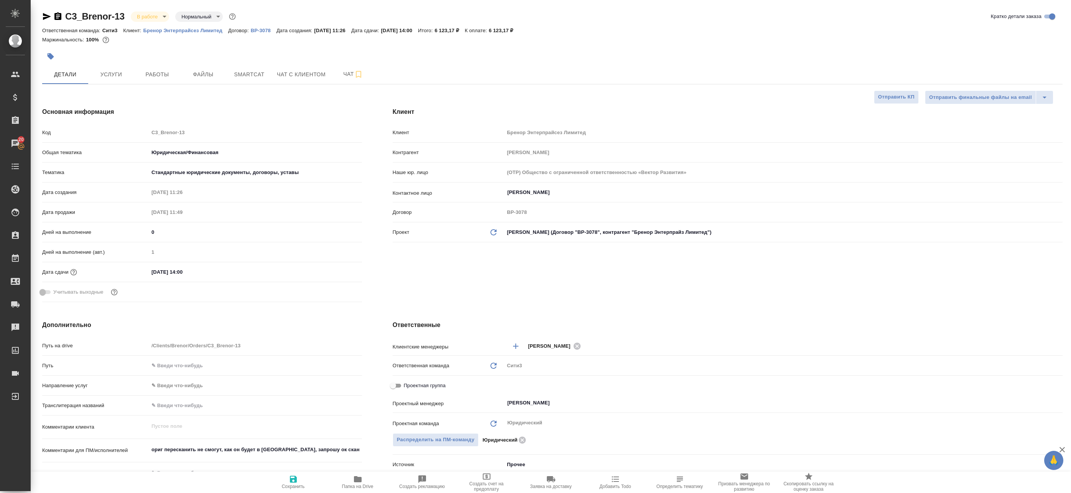
type textarea "x"
click at [141, 71] on span "Работы" at bounding box center [157, 75] width 37 height 10
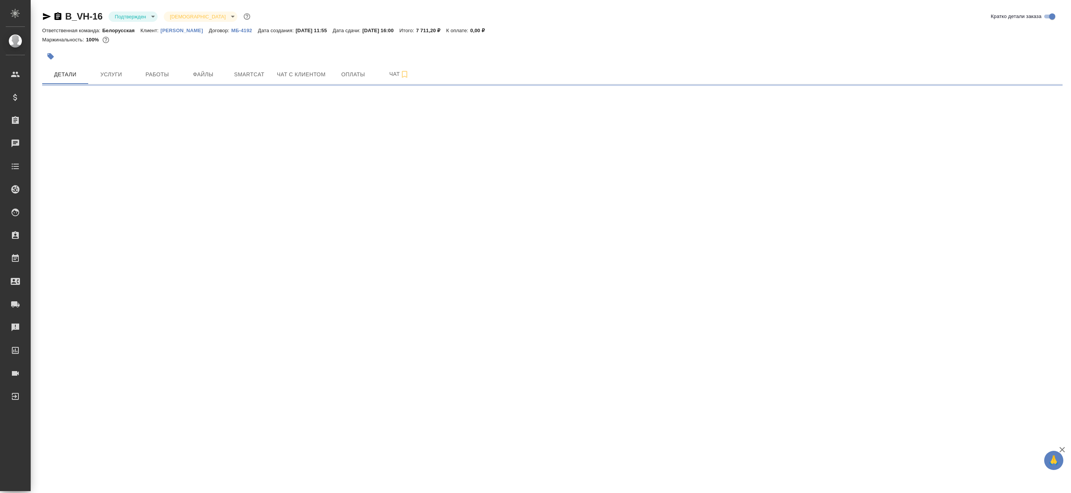
select select "RU"
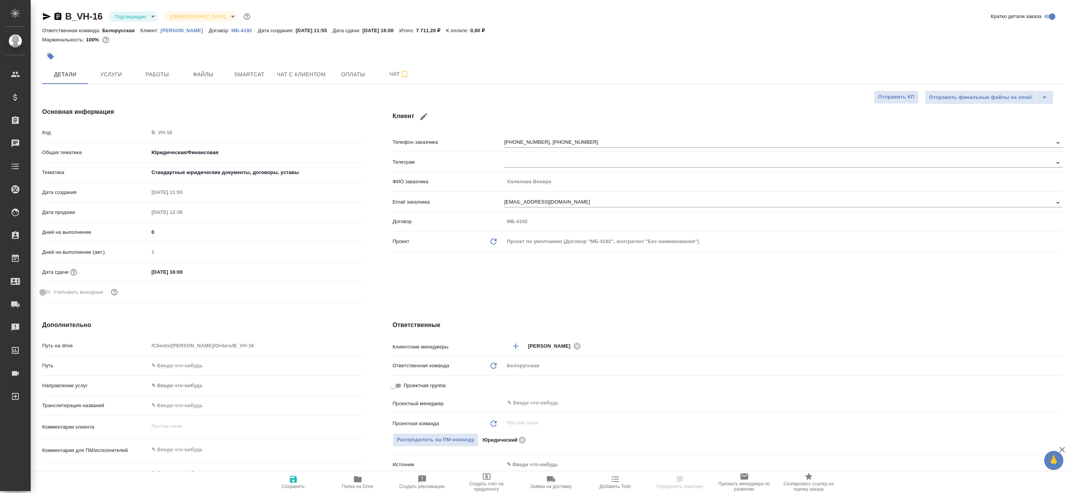
type textarea "x"
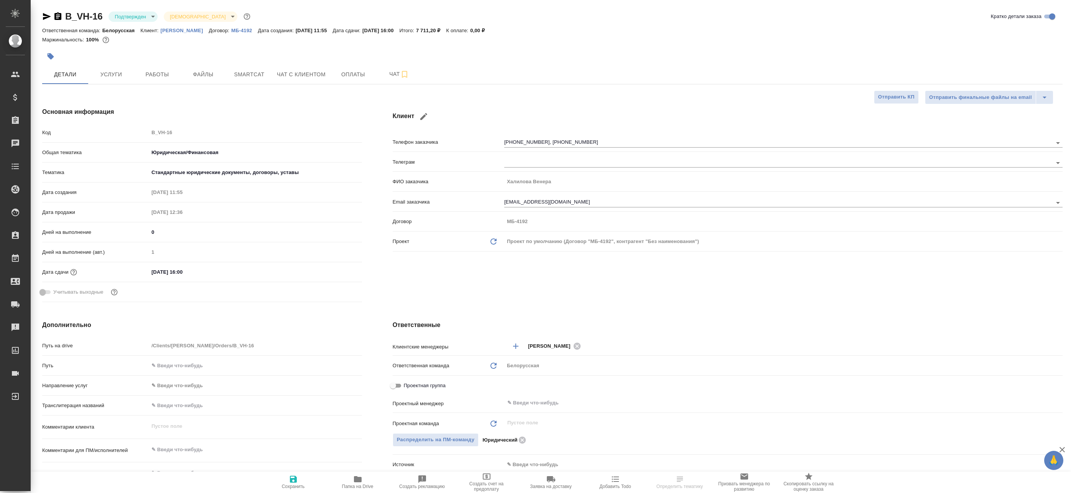
type textarea "x"
click at [150, 74] on span "Работы" at bounding box center [157, 75] width 37 height 10
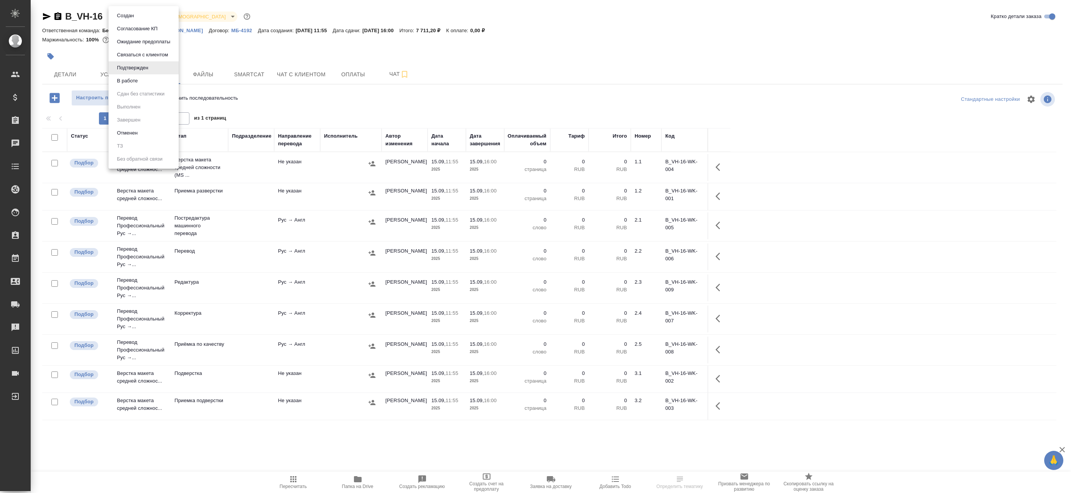
click at [142, 16] on body "🙏 .cls-1 fill:#fff; AWATERA Badanyan Artak Клиенты Спецификации Заказы Чаты Tod…" at bounding box center [535, 246] width 1071 height 493
click at [148, 82] on li "В работе" at bounding box center [143, 80] width 70 height 13
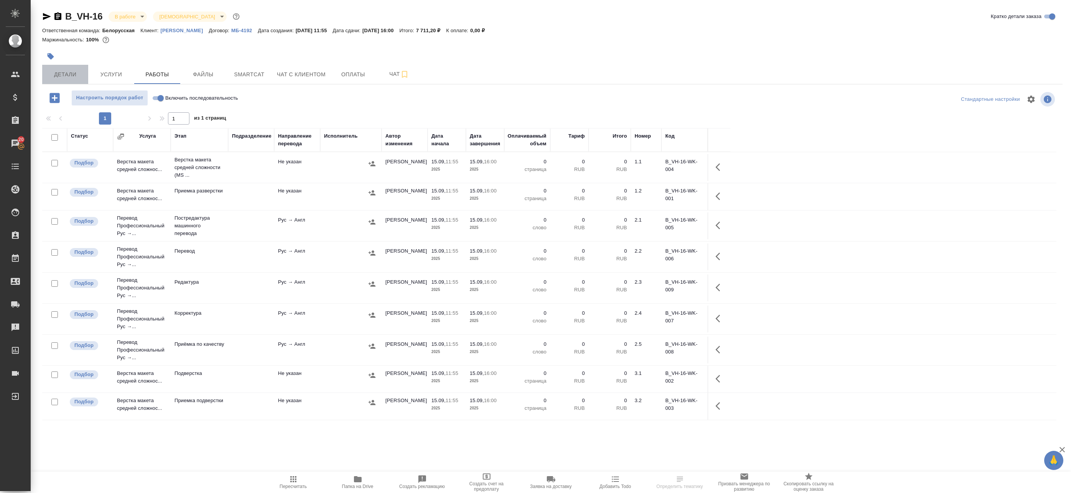
drag, startPoint x: 74, startPoint y: 73, endPoint x: 74, endPoint y: 82, distance: 8.4
click at [74, 73] on span "Детали" at bounding box center [65, 75] width 37 height 10
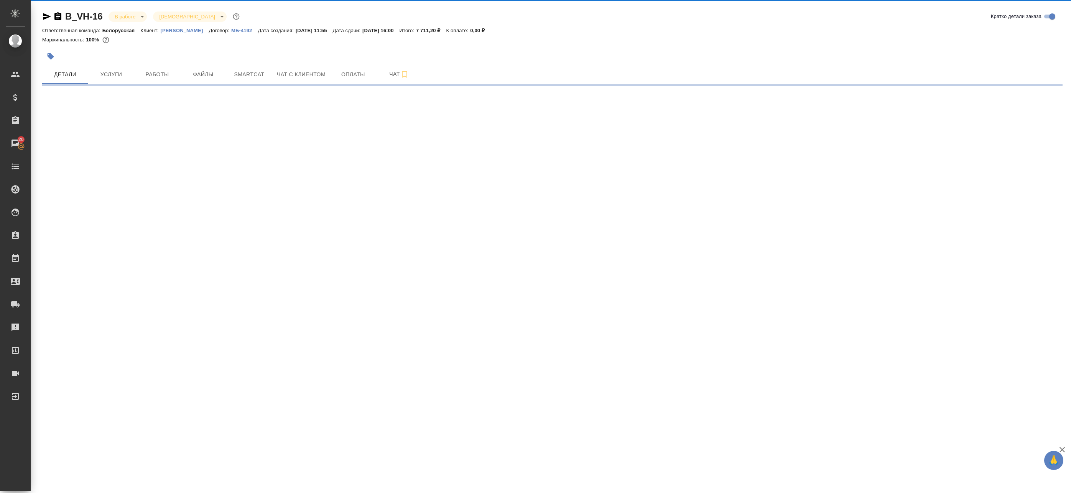
select select "RU"
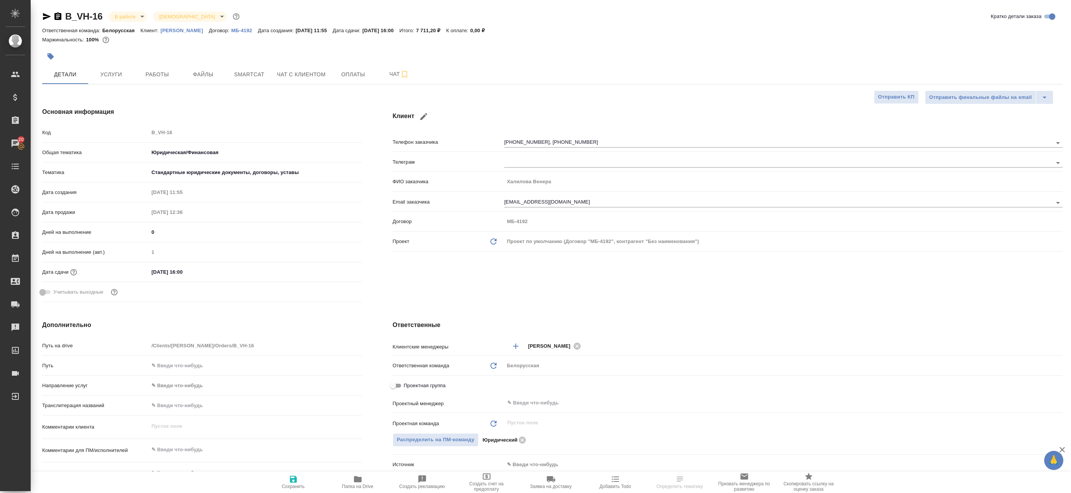
type textarea "x"
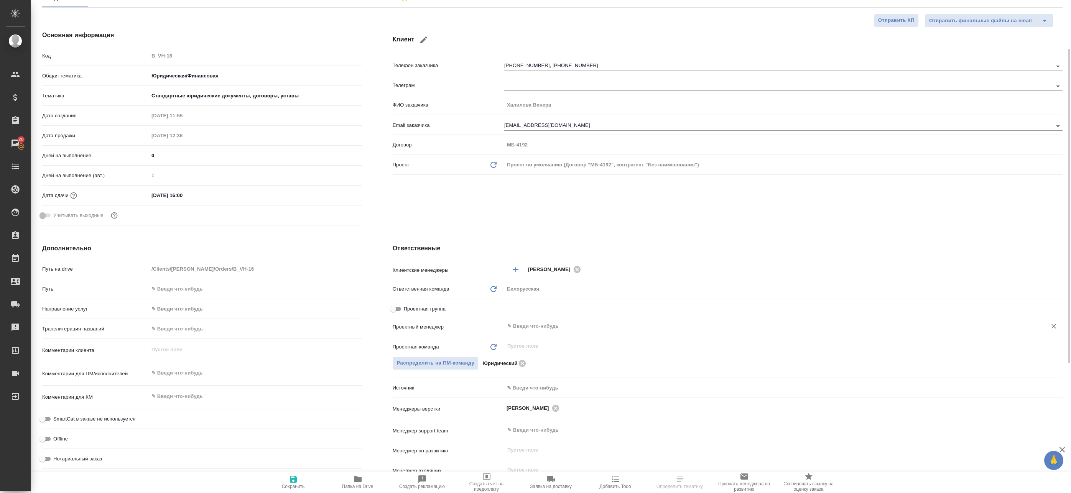
click at [540, 327] on input "text" at bounding box center [770, 326] width 528 height 9
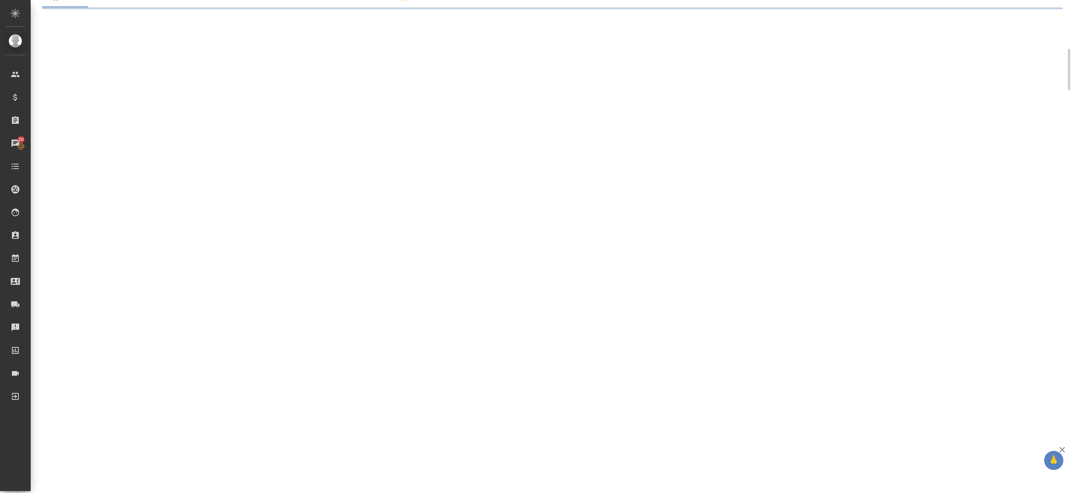
select select "RU"
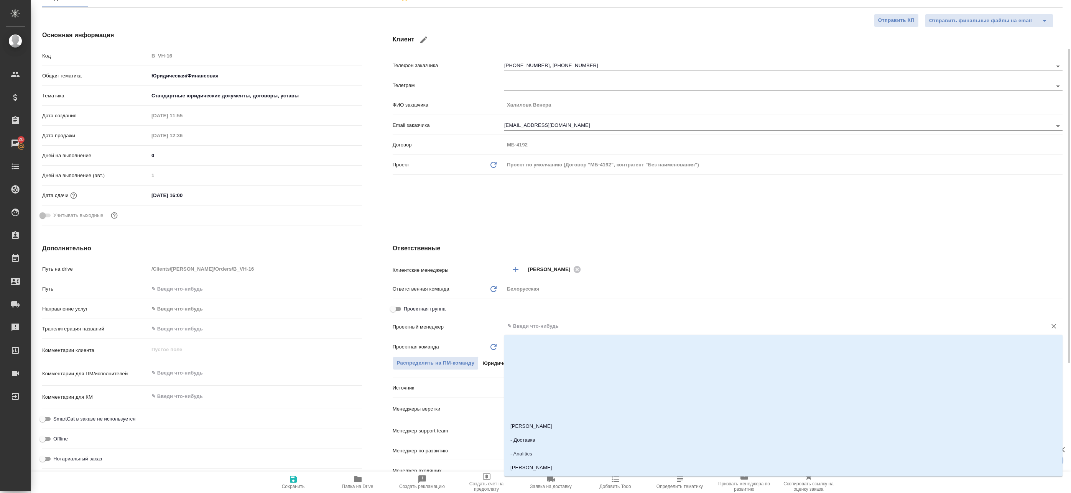
click at [540, 327] on input "text" at bounding box center [770, 326] width 528 height 9
type input "Бада"
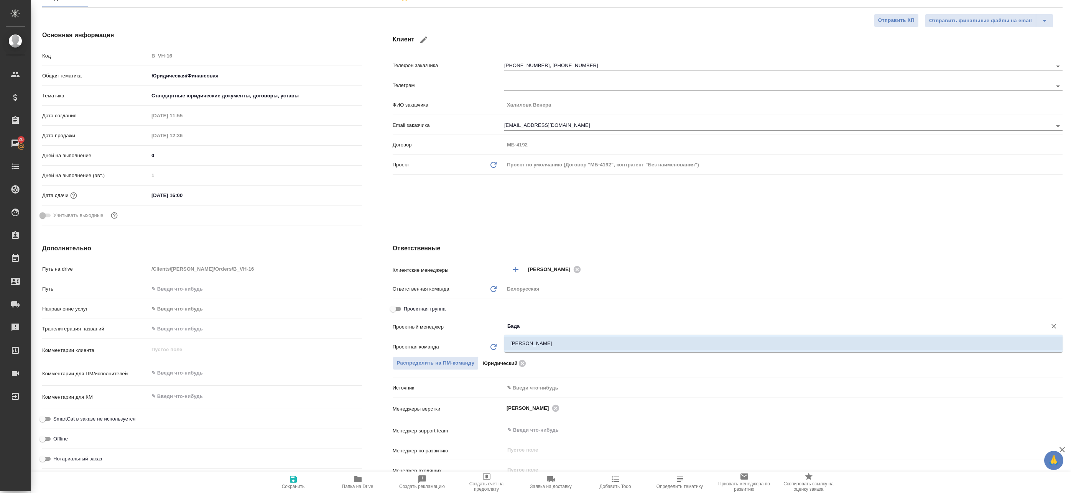
click at [525, 345] on li "[PERSON_NAME]" at bounding box center [783, 344] width 558 height 14
type textarea "x"
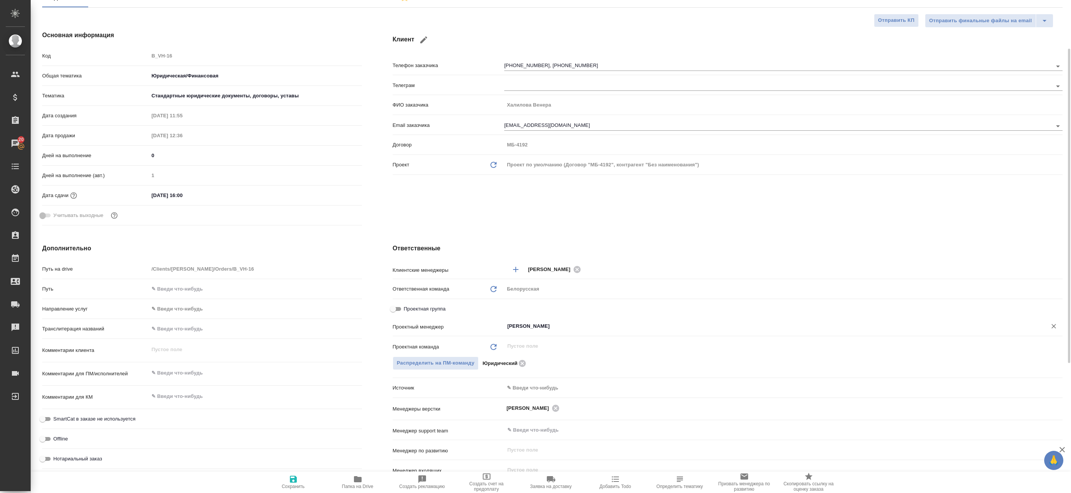
type input "[PERSON_NAME]"
click at [289, 485] on span "Сохранить" at bounding box center [293, 486] width 23 height 5
type textarea "x"
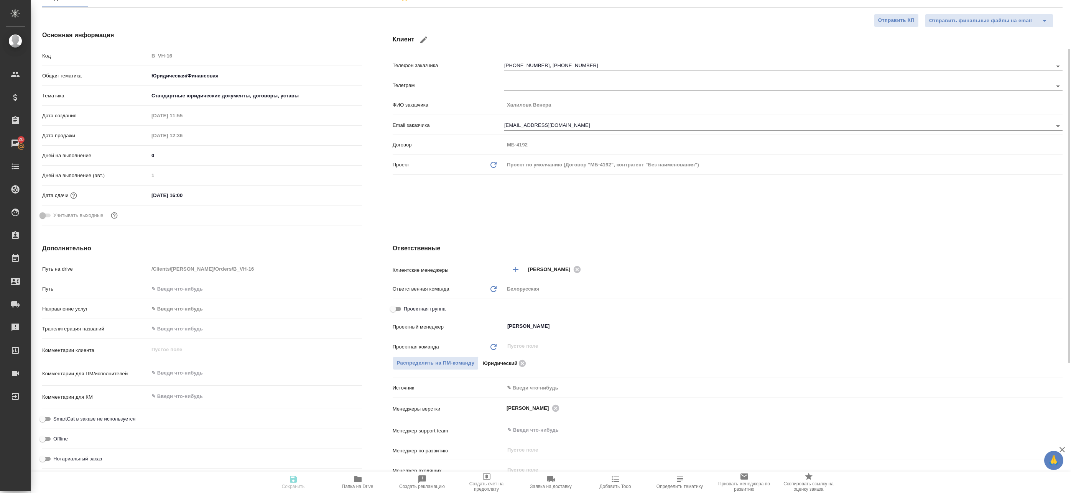
type textarea "x"
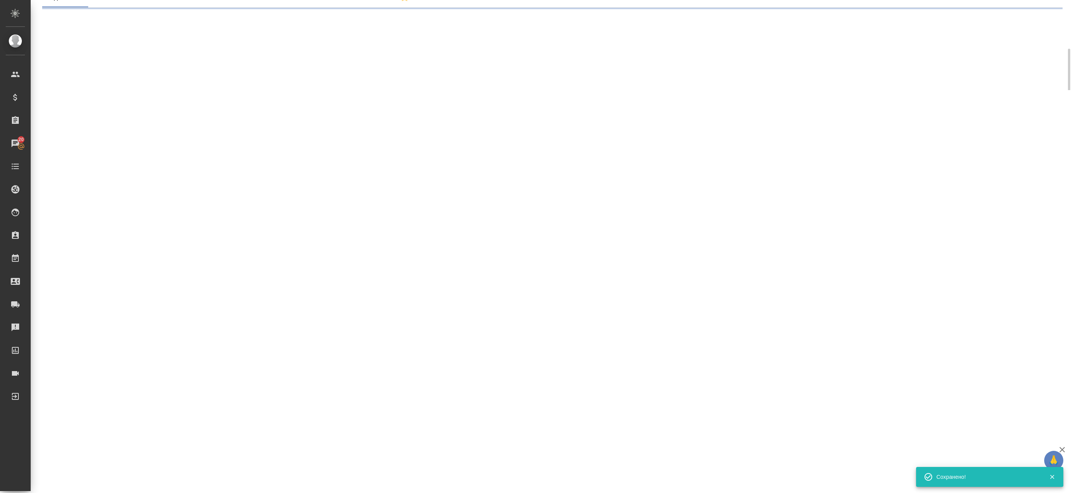
select select "RU"
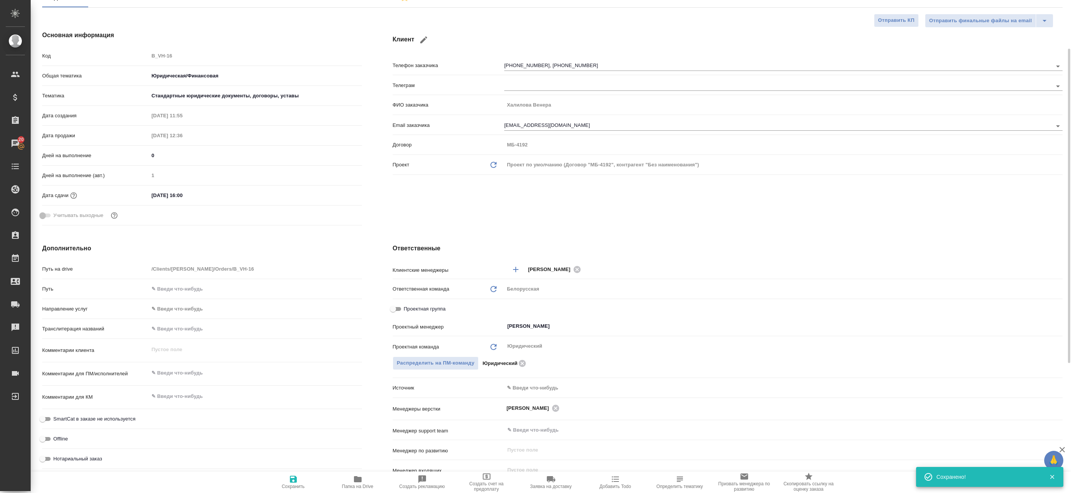
type textarea "x"
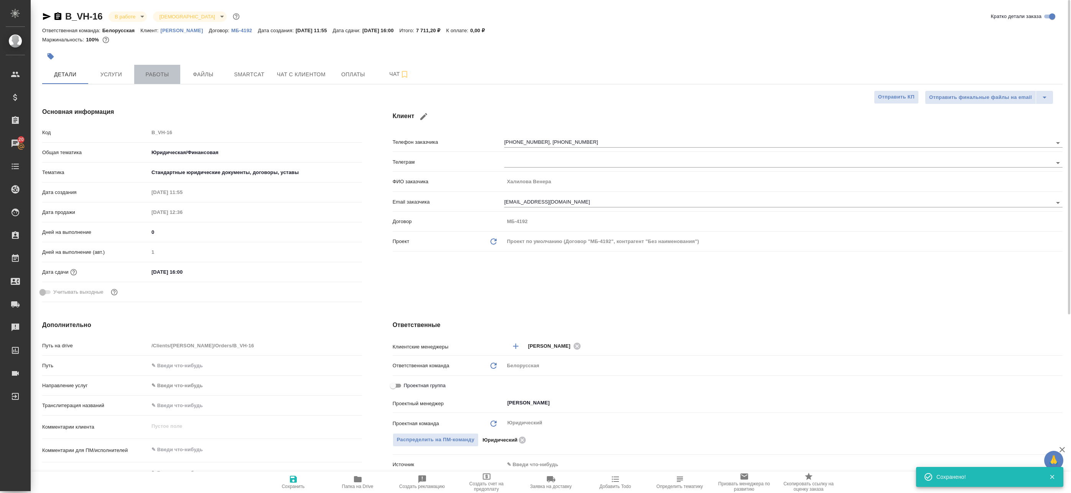
click at [158, 72] on span "Работы" at bounding box center [157, 75] width 37 height 10
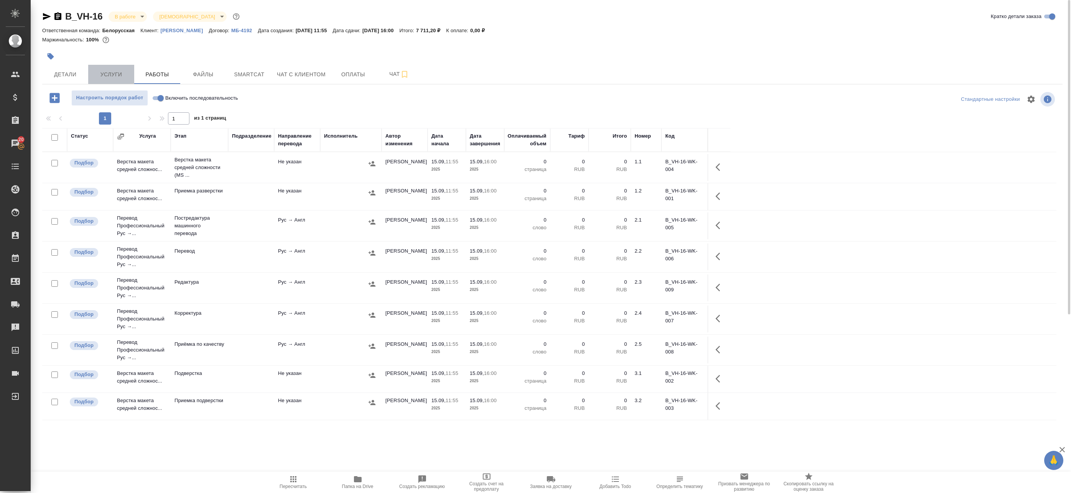
click at [117, 77] on span "Услуги" at bounding box center [111, 75] width 37 height 10
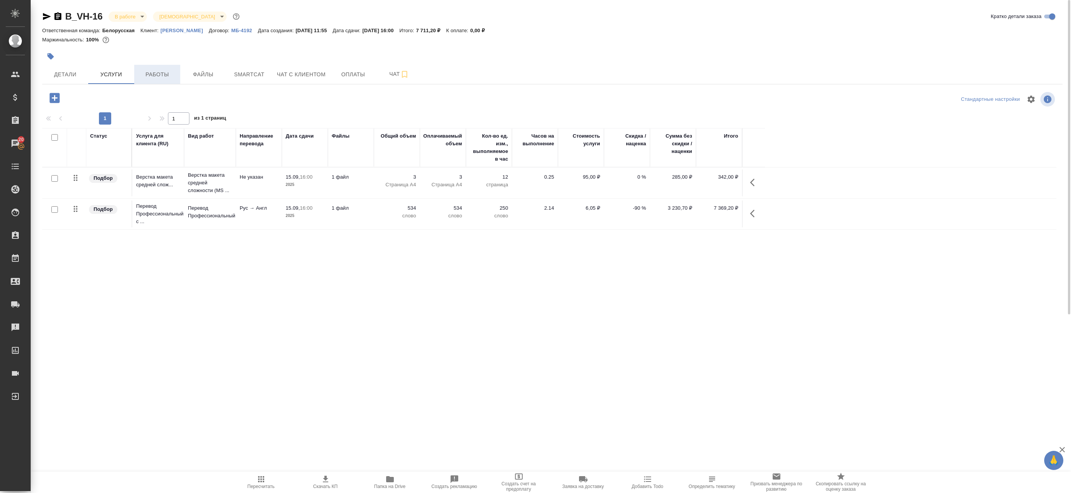
click at [155, 70] on span "Работы" at bounding box center [157, 75] width 37 height 10
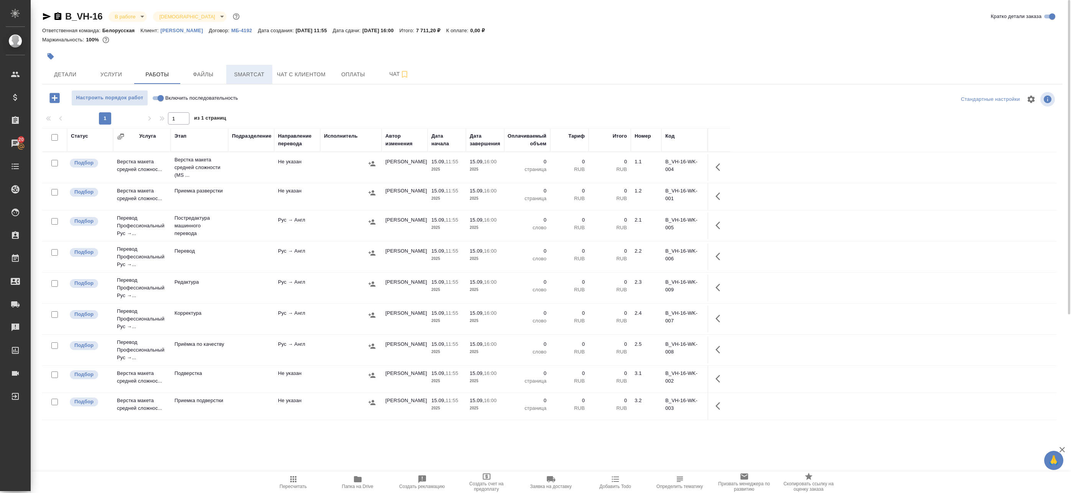
click at [246, 71] on span "Smartcat" at bounding box center [249, 75] width 37 height 10
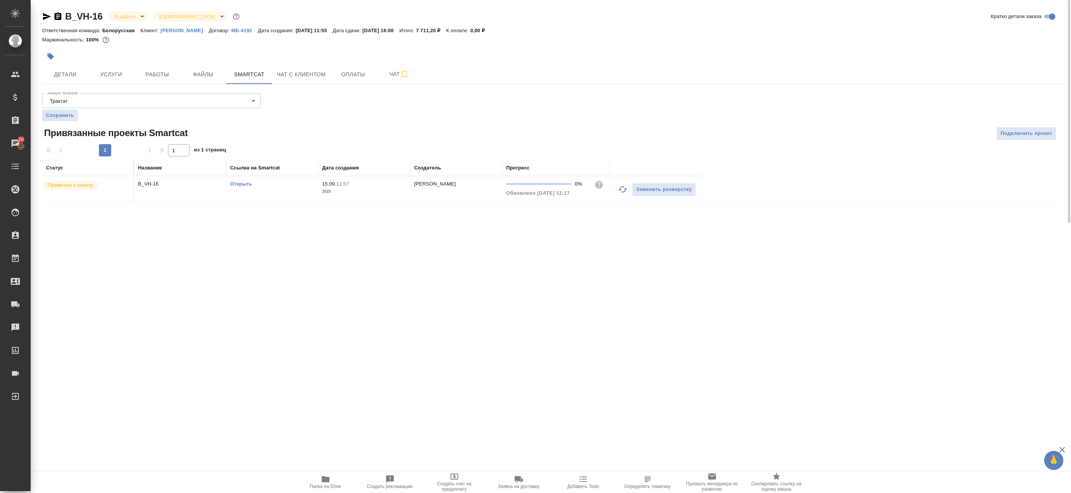
click at [232, 184] on link "Открыть" at bounding box center [241, 184] width 22 height 6
click at [160, 71] on span "Работы" at bounding box center [157, 75] width 37 height 10
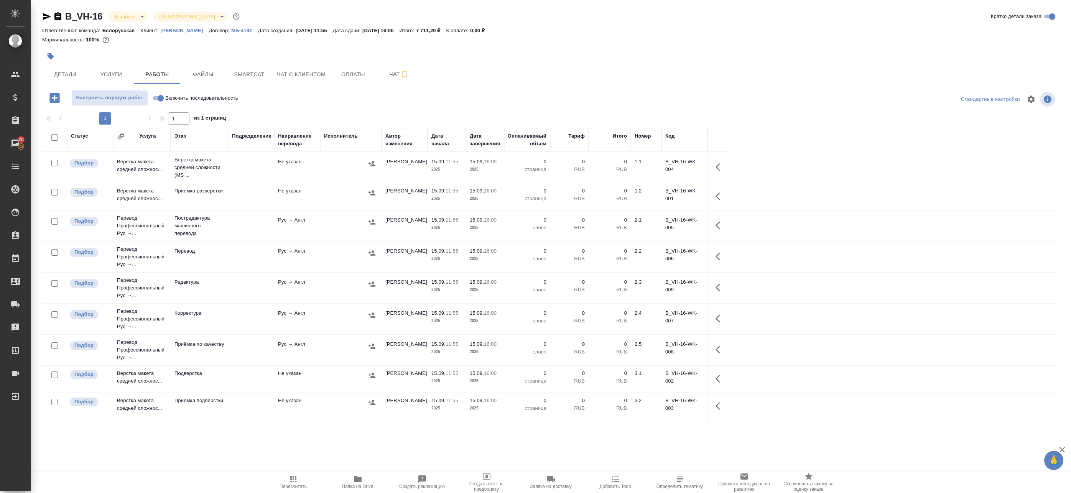
click at [719, 163] on icon "button" at bounding box center [719, 167] width 9 height 9
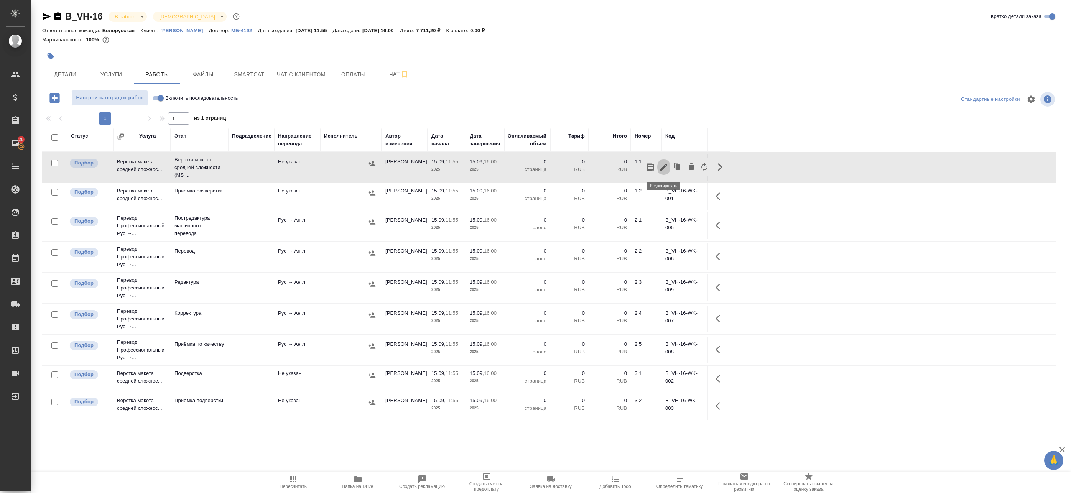
click at [662, 167] on icon "button" at bounding box center [663, 167] width 9 height 9
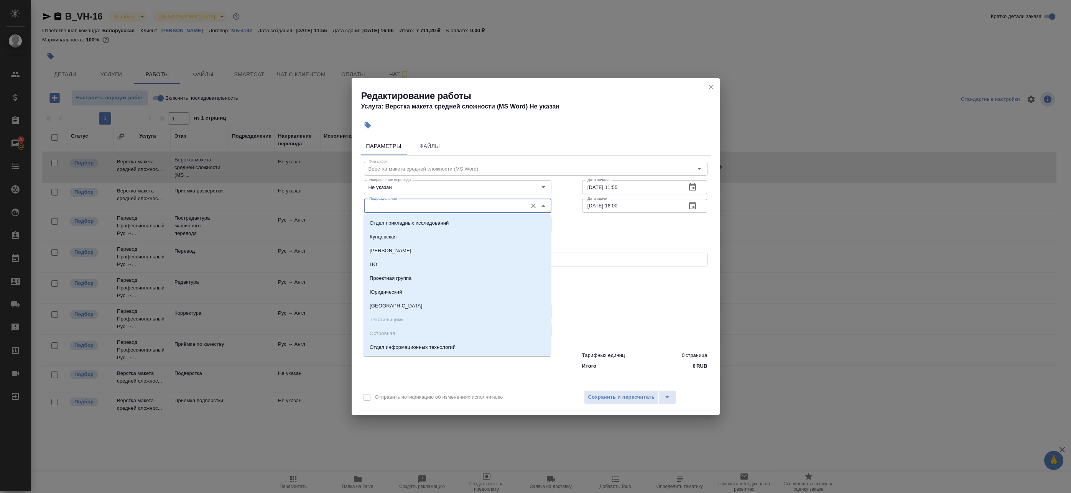
click at [432, 209] on input "Подразделение" at bounding box center [444, 205] width 157 height 9
click at [305, 108] on div "Редактирование работы Услуга: Верстка макета средней сложности (MS Word) Не ука…" at bounding box center [535, 246] width 1071 height 493
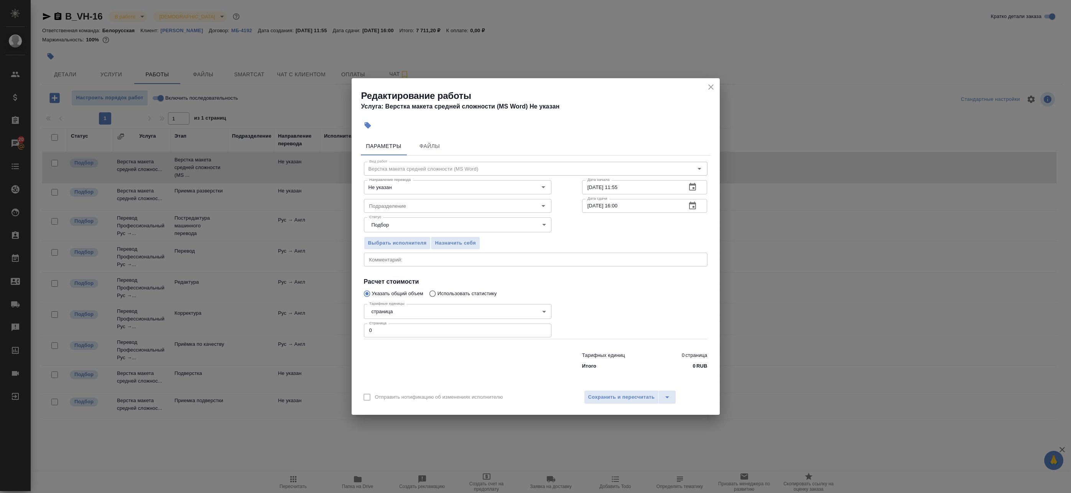
click at [711, 87] on icon "close" at bounding box center [710, 86] width 5 height 5
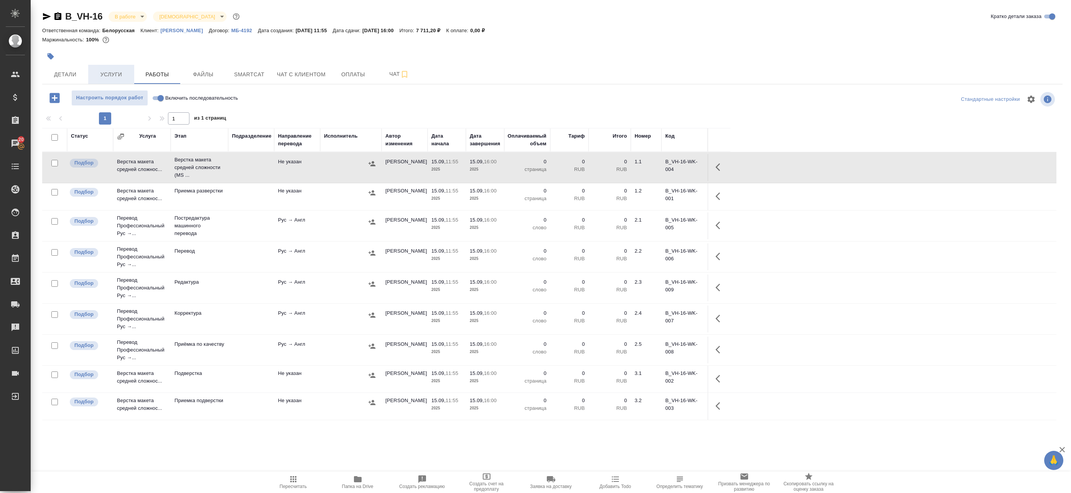
click at [122, 77] on span "Услуги" at bounding box center [111, 75] width 37 height 10
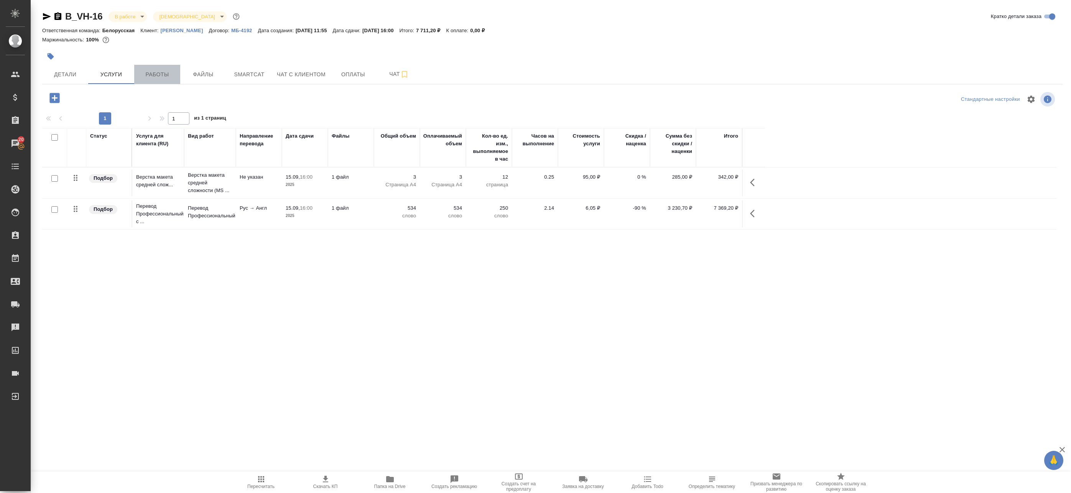
click at [173, 76] on span "Работы" at bounding box center [157, 75] width 37 height 10
click at [750, 180] on icon "button" at bounding box center [754, 182] width 9 height 9
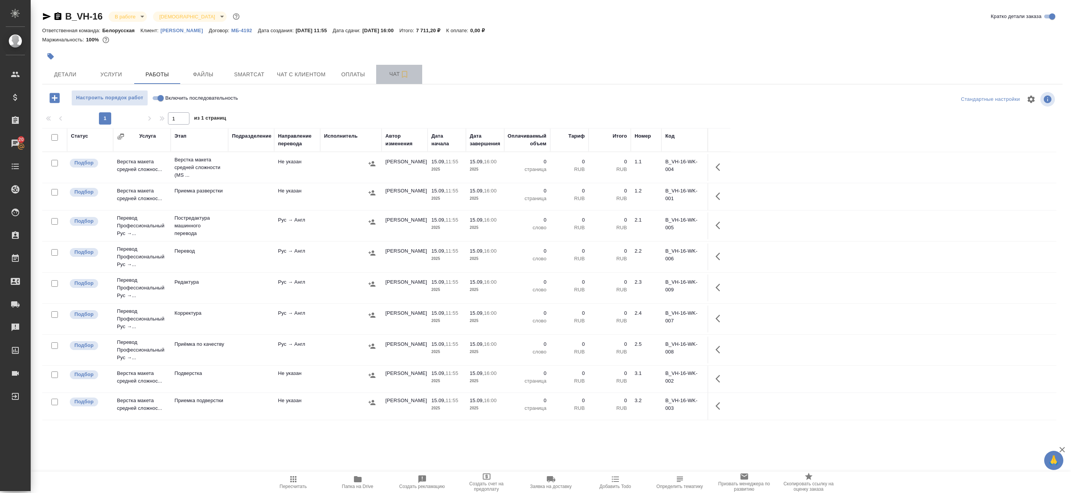
click at [396, 78] on span "Чат" at bounding box center [399, 74] width 37 height 10
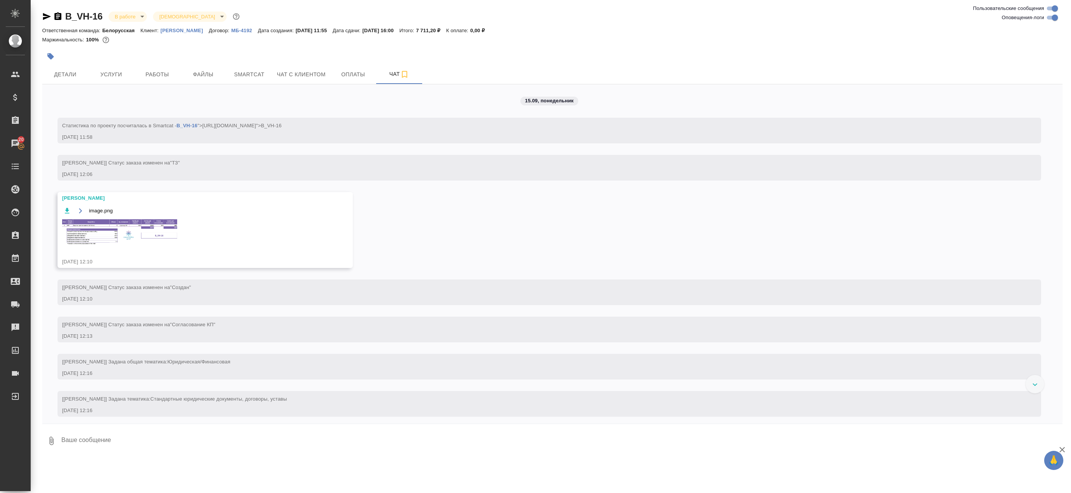
click at [106, 225] on img at bounding box center [119, 231] width 115 height 25
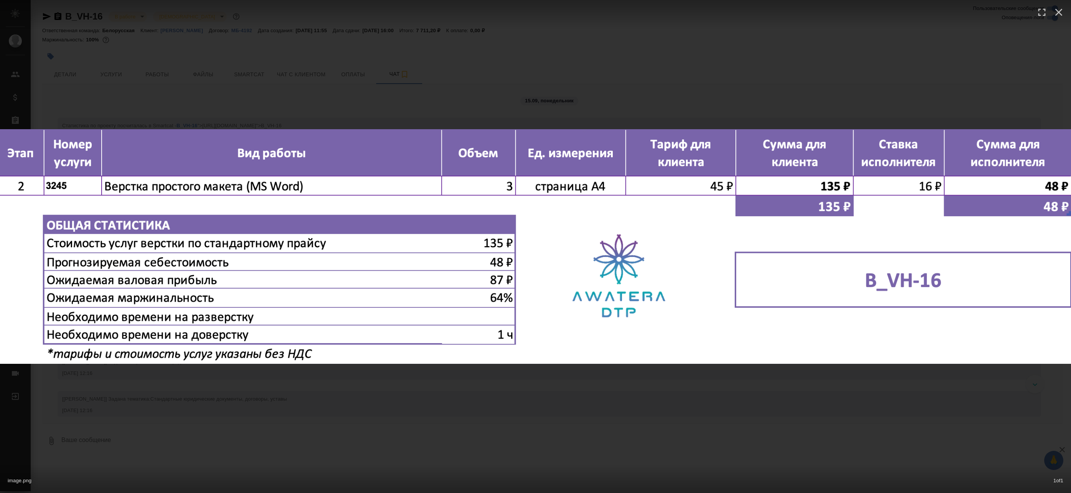
click at [362, 99] on div "image.png 1 of 1" at bounding box center [535, 246] width 1071 height 493
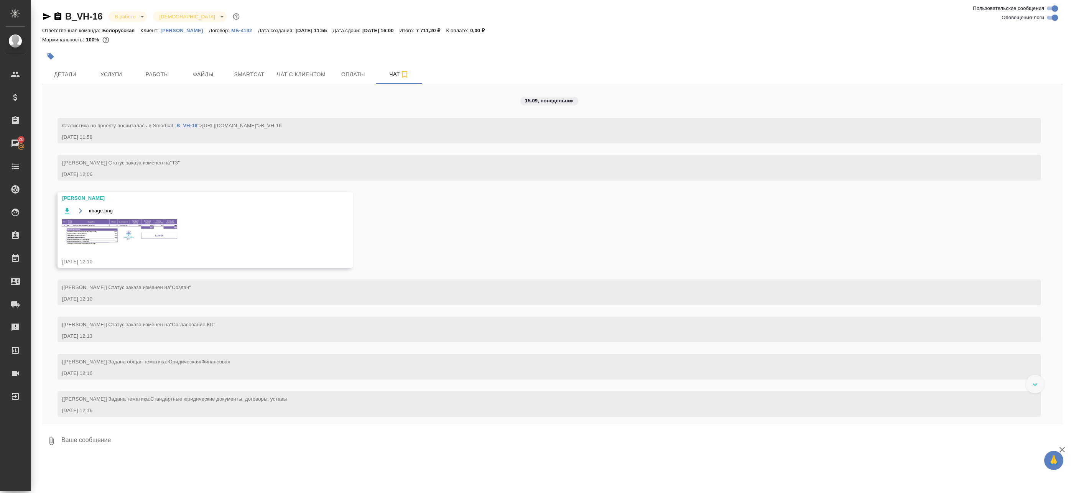
click at [182, 74] on button "Файлы" at bounding box center [203, 74] width 46 height 19
click at [165, 76] on span "Работы" at bounding box center [157, 75] width 37 height 10
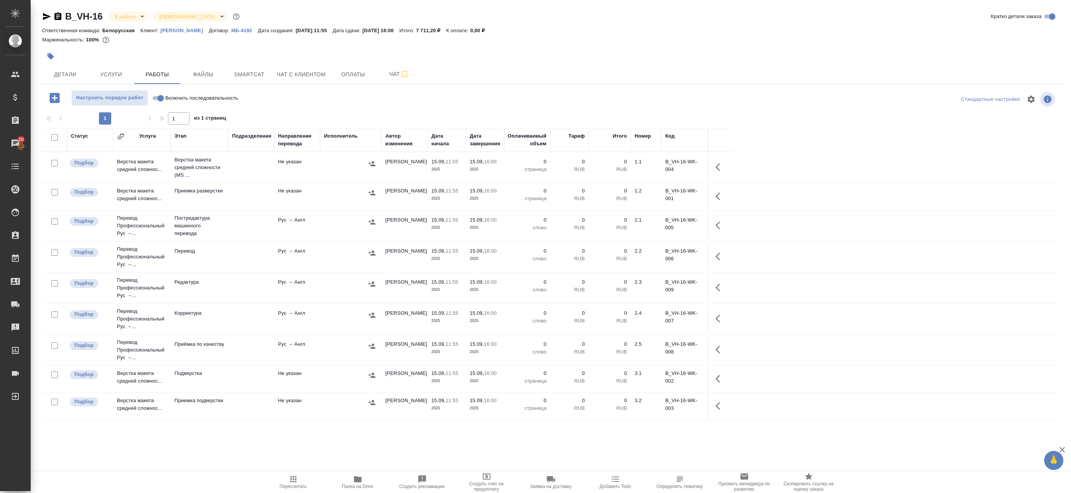
click at [325, 190] on div at bounding box center [351, 192] width 54 height 11
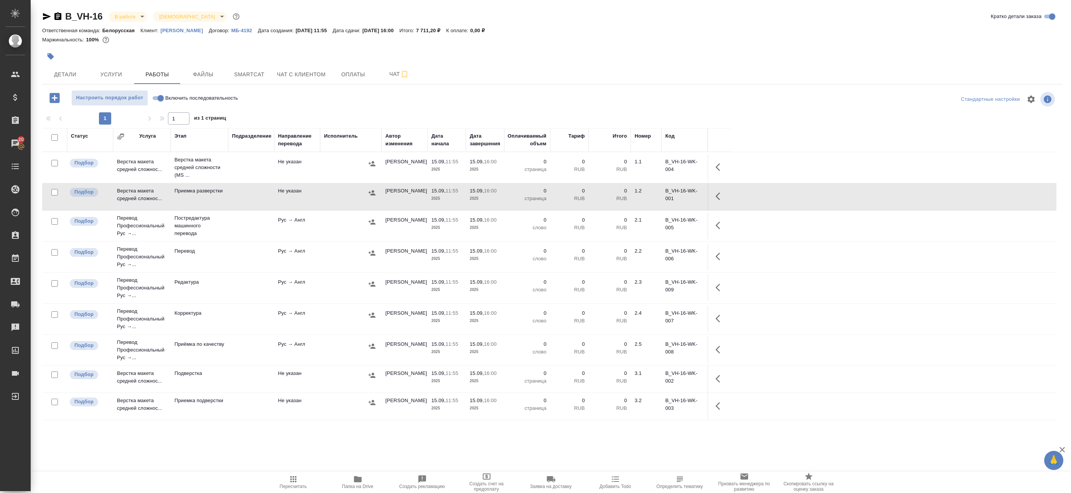
click at [346, 219] on div at bounding box center [351, 221] width 54 height 11
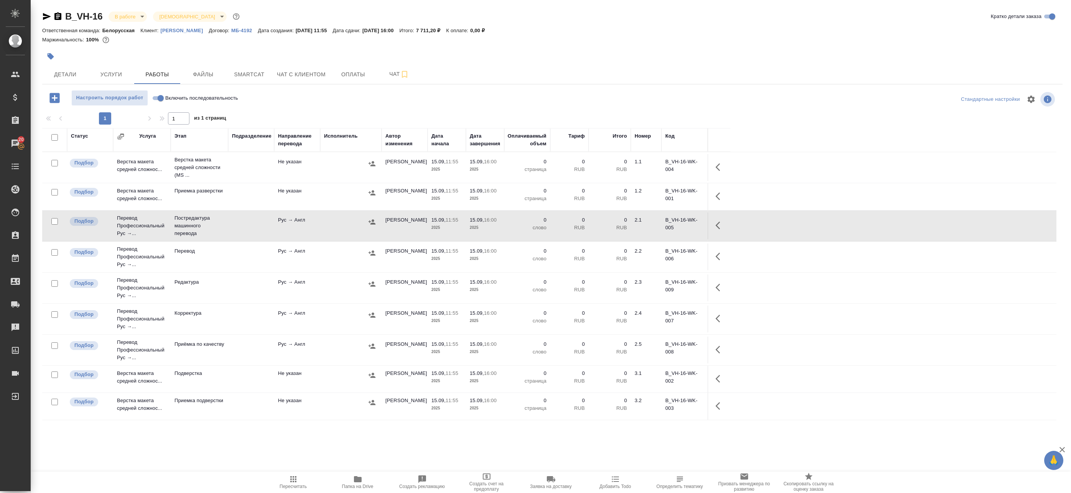
click at [719, 225] on icon "button" at bounding box center [719, 225] width 9 height 9
click at [662, 227] on icon "button" at bounding box center [663, 225] width 7 height 7
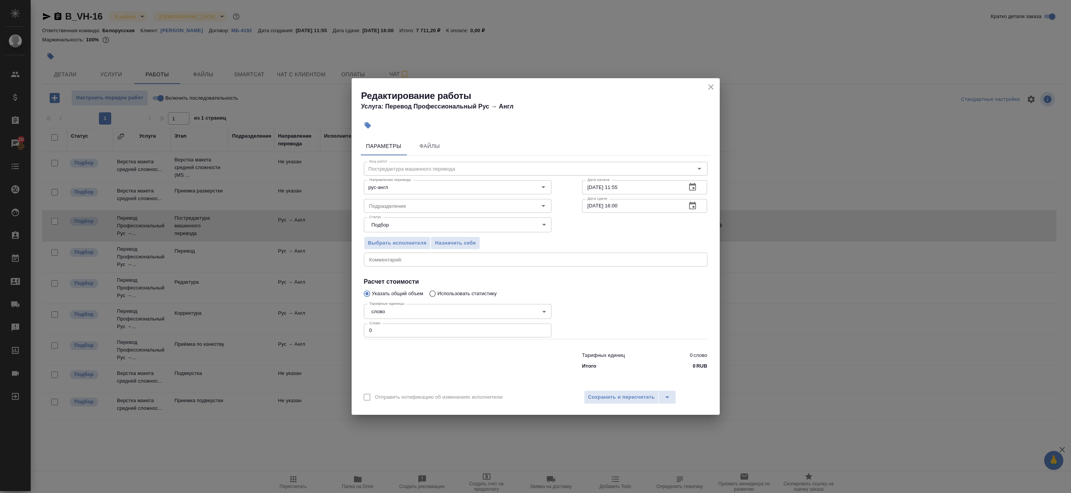
click at [411, 323] on input "0" at bounding box center [457, 330] width 187 height 14
paste input "522"
drag, startPoint x: 351, startPoint y: 325, endPoint x: 334, endPoint y: 323, distance: 17.0
click at [334, 323] on div "Редактирование работы Услуга: Перевод Профессиональный Рус → Англ Параметры Фай…" at bounding box center [535, 246] width 1071 height 493
paste input "number"
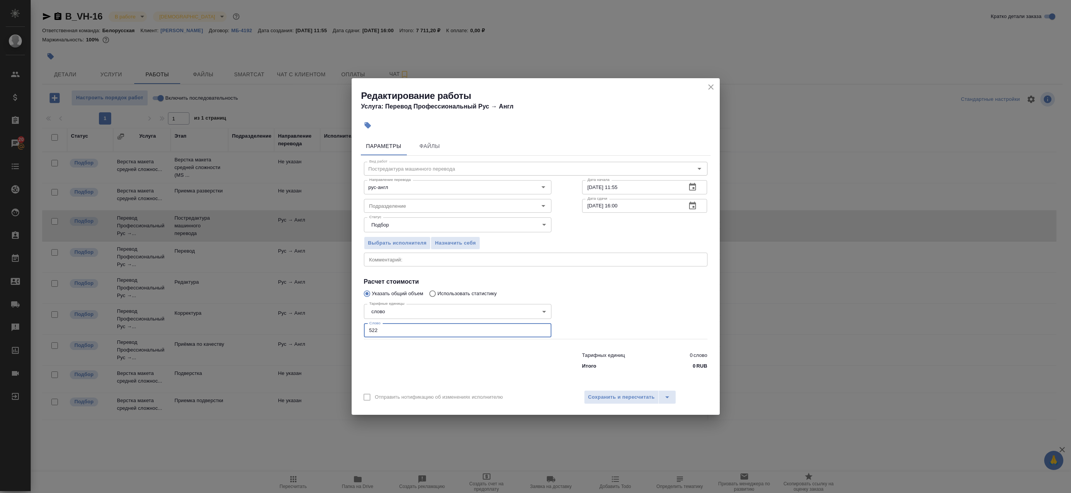
type input "522"
click at [692, 205] on icon "button" at bounding box center [692, 205] width 9 height 9
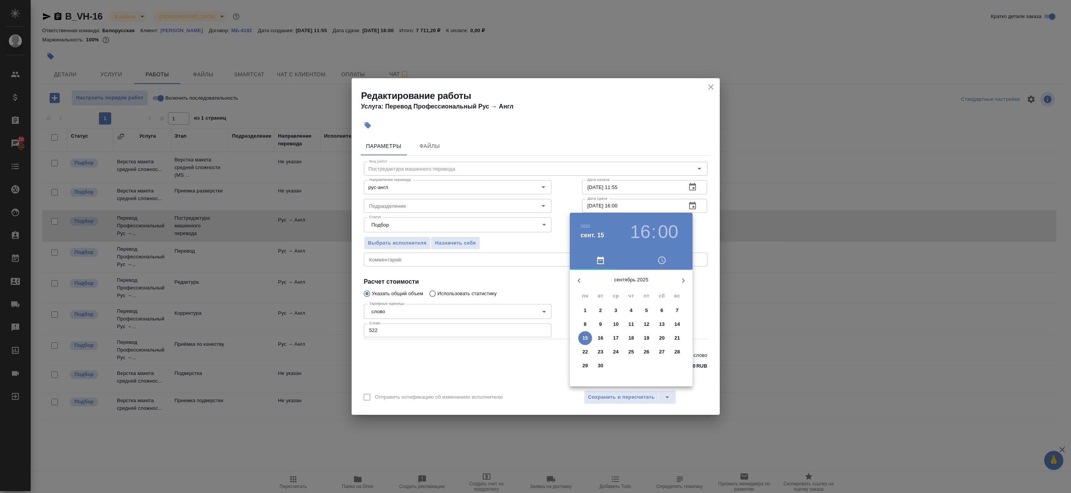
click at [648, 225] on h3 "16" at bounding box center [640, 231] width 20 height 21
type input "15.09.2025 15:00"
click at [657, 331] on div at bounding box center [631, 330] width 100 height 100
click at [699, 231] on div at bounding box center [535, 246] width 1071 height 493
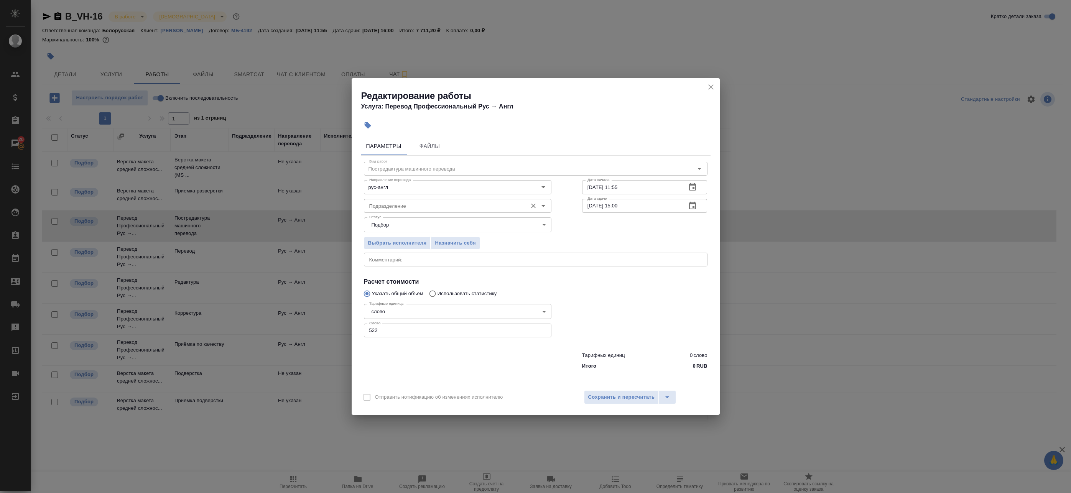
click at [412, 205] on input "Подразделение" at bounding box center [444, 205] width 157 height 9
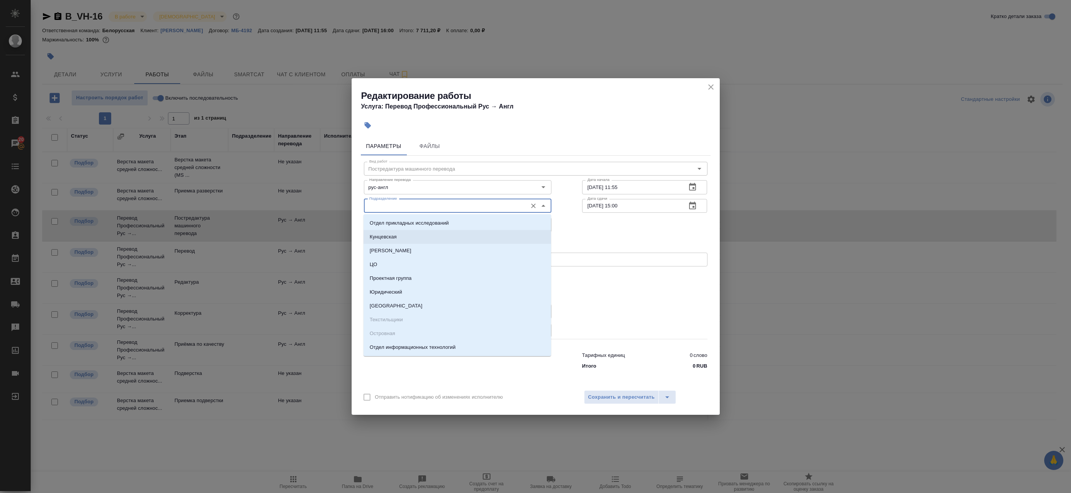
click at [601, 248] on div "Выбрать исполнителя Назначить себя" at bounding box center [535, 241] width 374 height 47
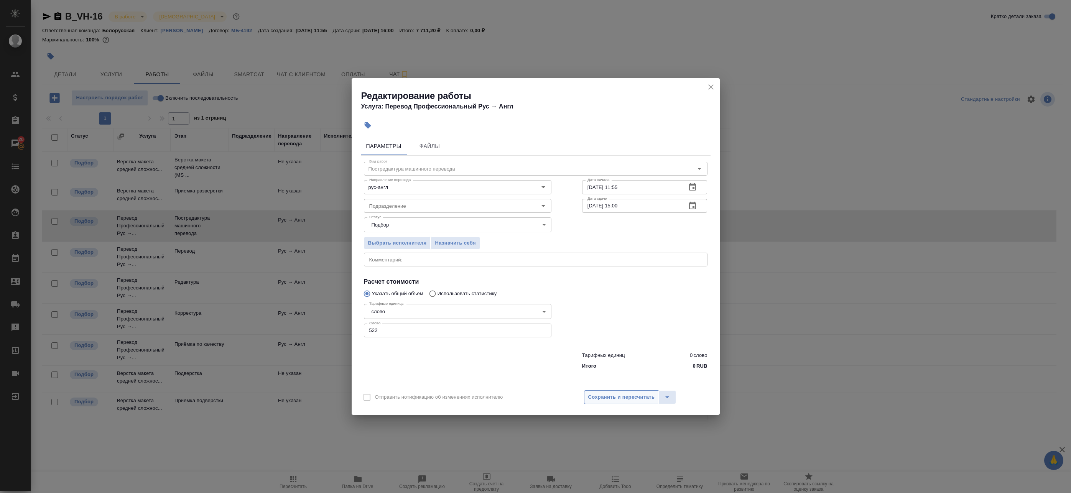
click at [602, 399] on span "Сохранить и пересчитать" at bounding box center [621, 397] width 67 height 9
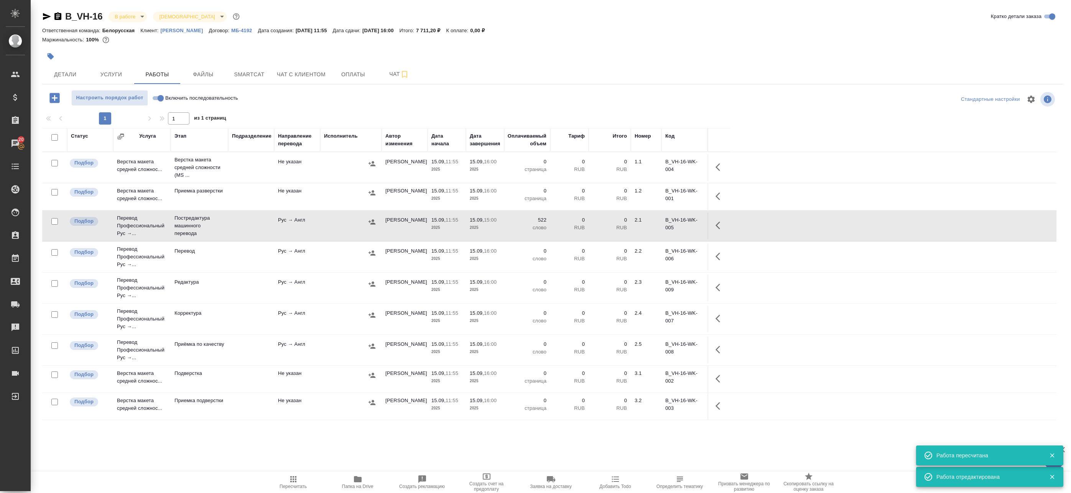
click at [719, 227] on icon "button" at bounding box center [719, 225] width 9 height 9
click at [654, 225] on icon "button" at bounding box center [650, 225] width 9 height 9
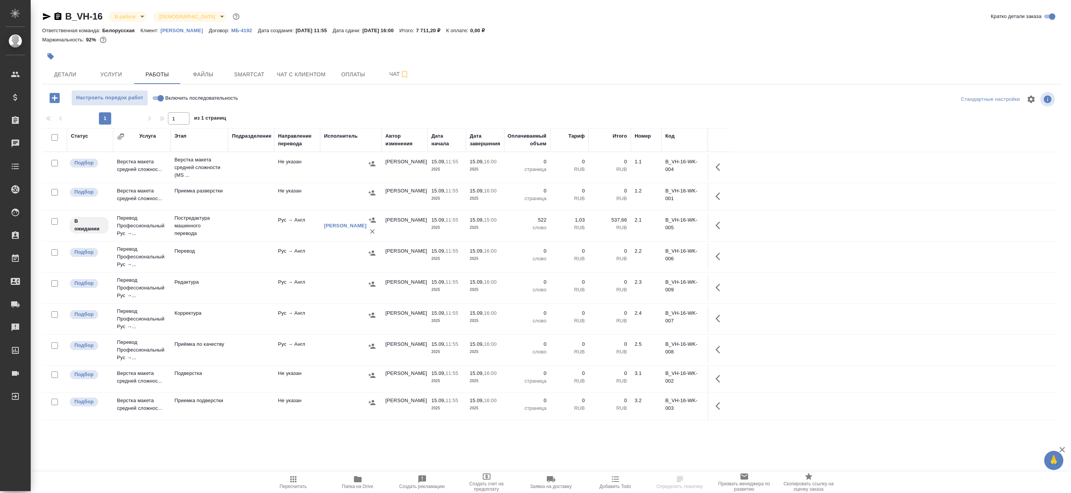
click at [719, 225] on icon "button" at bounding box center [719, 225] width 9 height 9
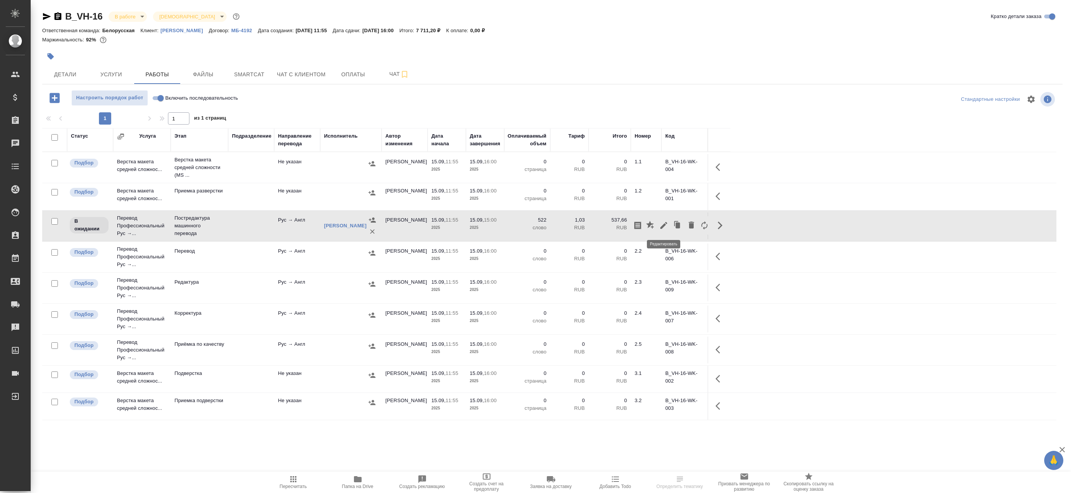
click at [666, 226] on icon "button" at bounding box center [663, 225] width 9 height 9
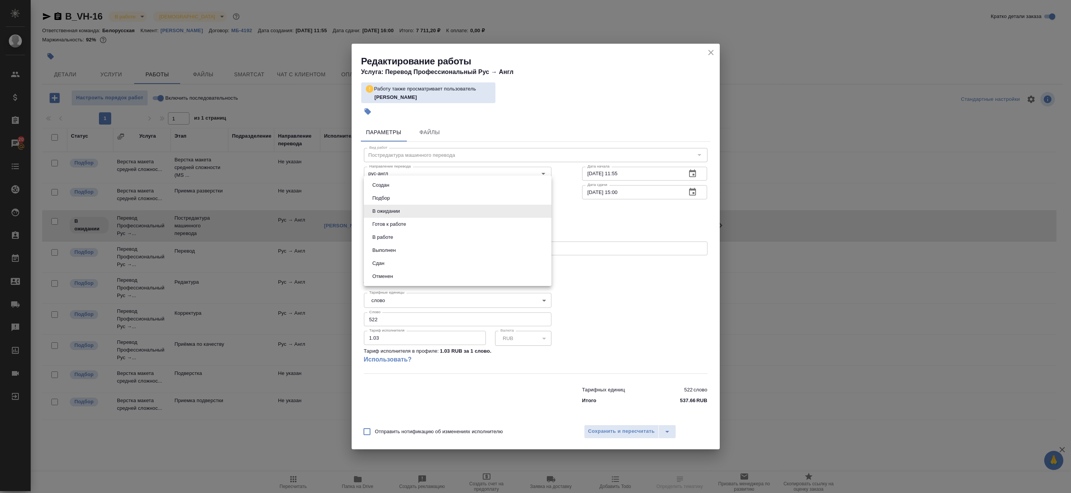
click at [430, 212] on body "🙏 .cls-1 fill:#fff; AWATERA Badanyan Artak Клиенты Спецификации Заказы 20 Чаты …" at bounding box center [535, 246] width 1071 height 493
click at [424, 225] on li "Готов к работе" at bounding box center [457, 224] width 187 height 13
type input "readyForWork"
click at [625, 432] on span "Сохранить и пересчитать" at bounding box center [621, 431] width 67 height 9
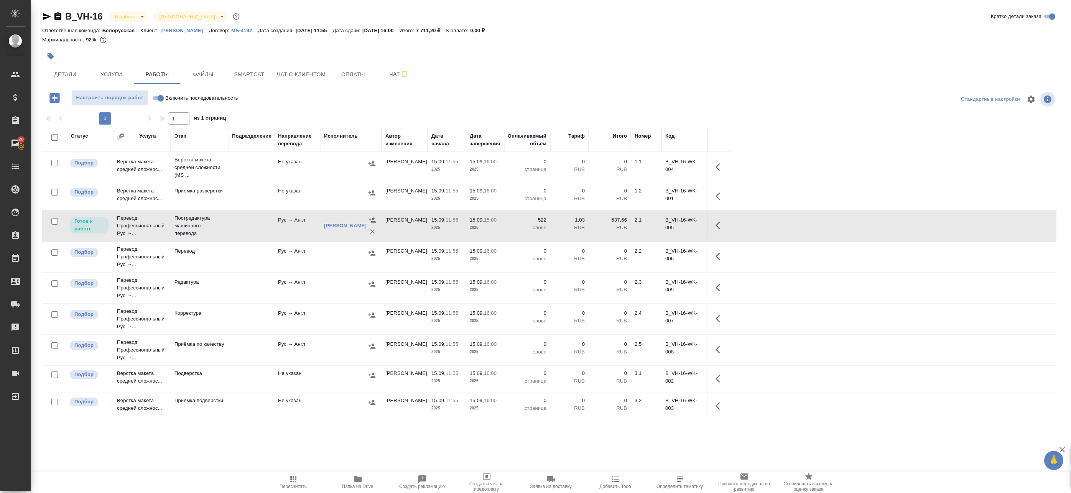
click at [186, 32] on p "[PERSON_NAME]" at bounding box center [184, 31] width 48 height 6
click at [112, 75] on span "Услуги" at bounding box center [111, 75] width 37 height 10
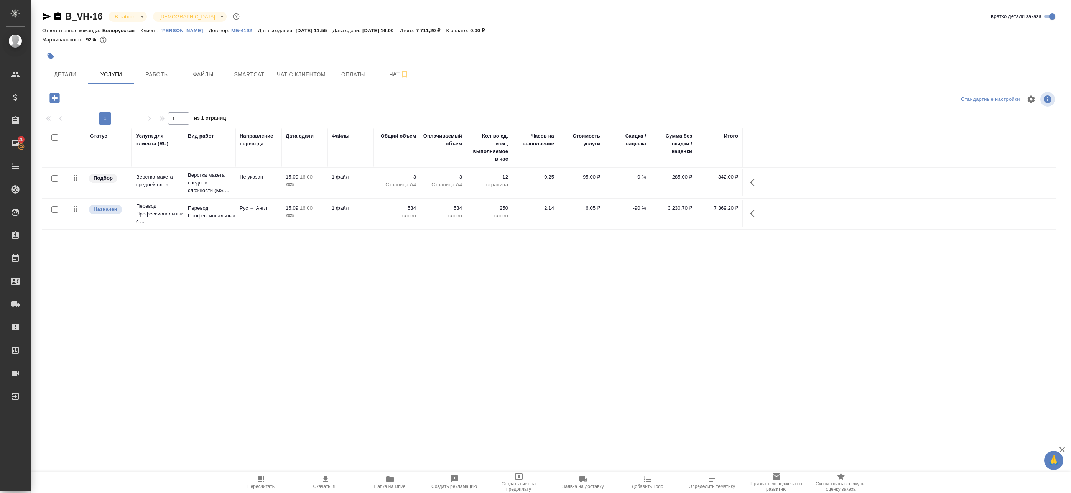
click at [54, 210] on input "checkbox" at bounding box center [54, 209] width 7 height 7
checkbox input "true"
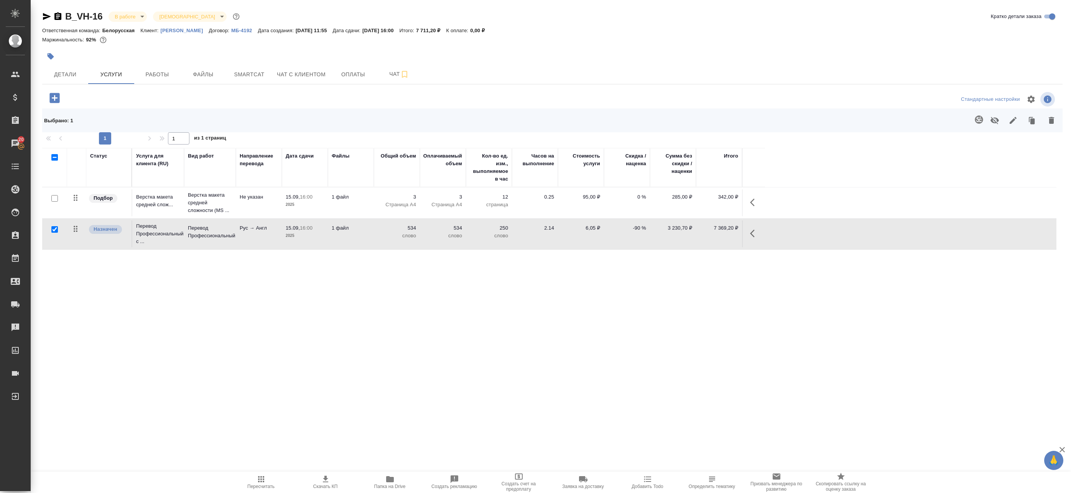
click at [751, 240] on button "button" at bounding box center [754, 233] width 18 height 18
click at [683, 234] on icon "button" at bounding box center [679, 233] width 9 height 9
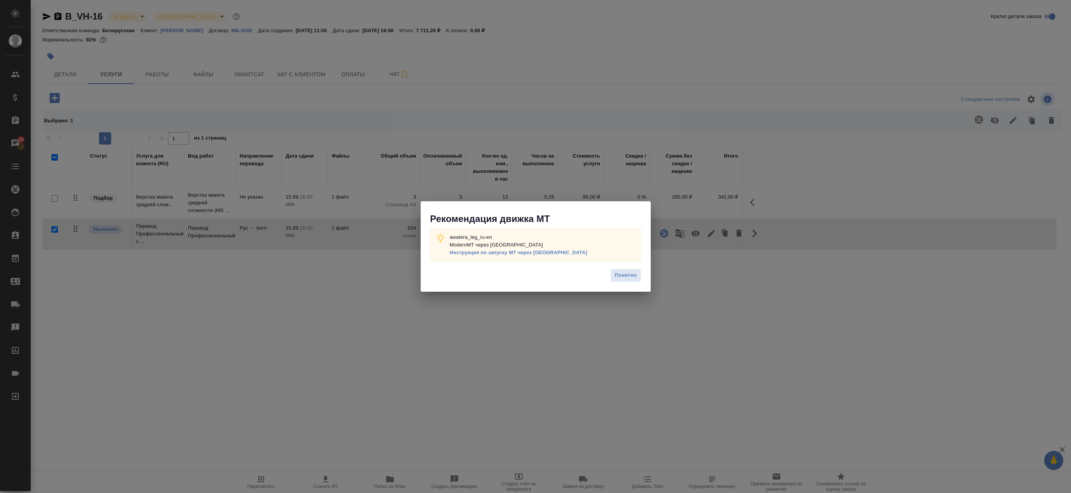
click at [617, 280] on span "Понятно" at bounding box center [625, 275] width 22 height 9
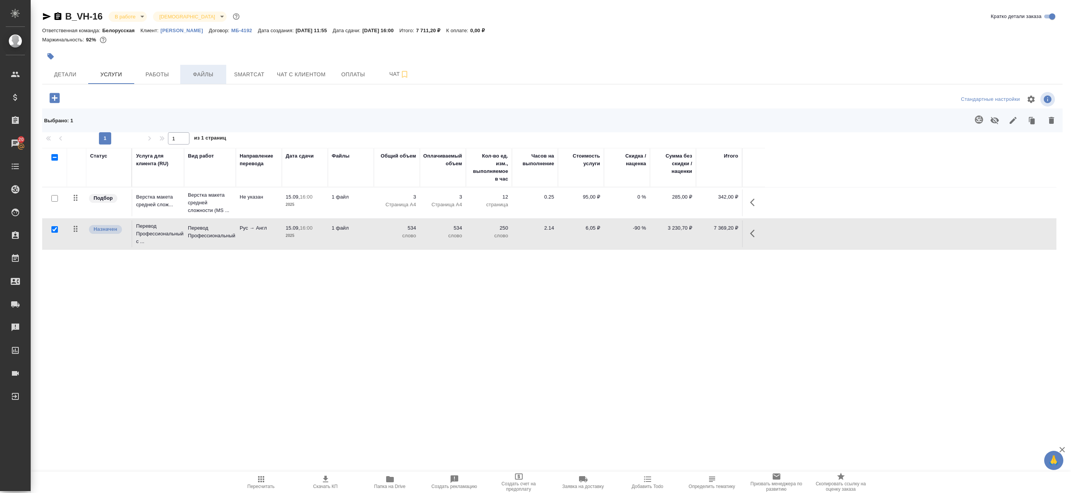
click at [202, 76] on span "Файлы" at bounding box center [203, 75] width 37 height 10
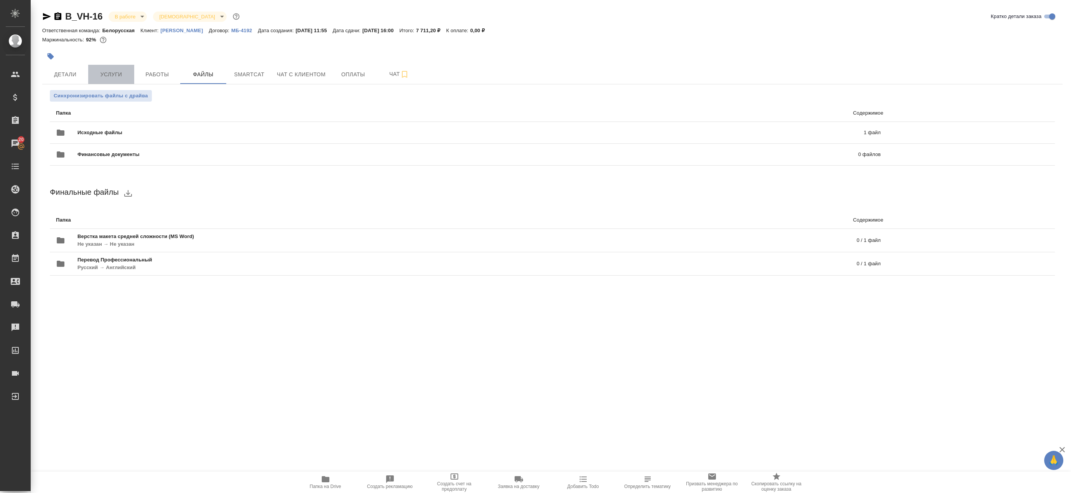
click at [118, 74] on span "Услуги" at bounding box center [111, 75] width 37 height 10
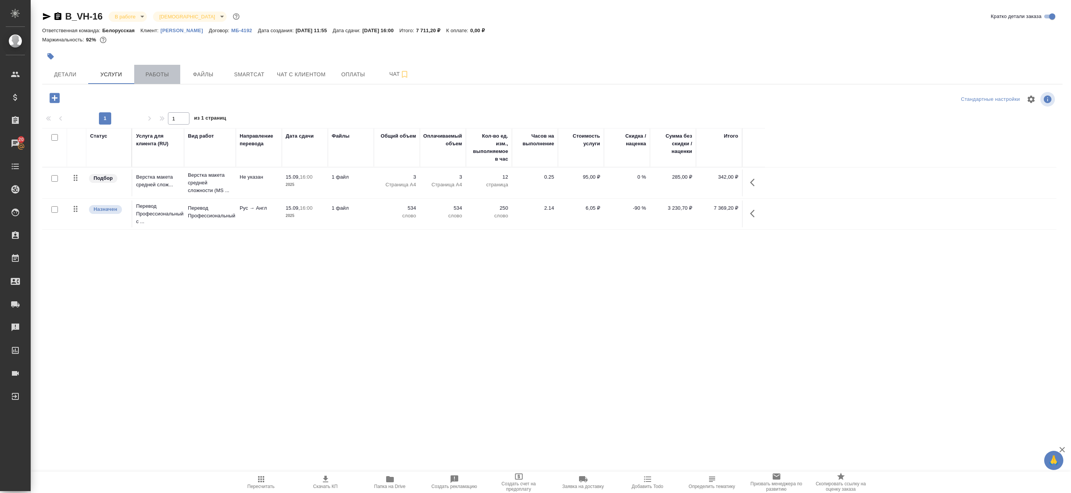
click at [165, 72] on span "Работы" at bounding box center [157, 75] width 37 height 10
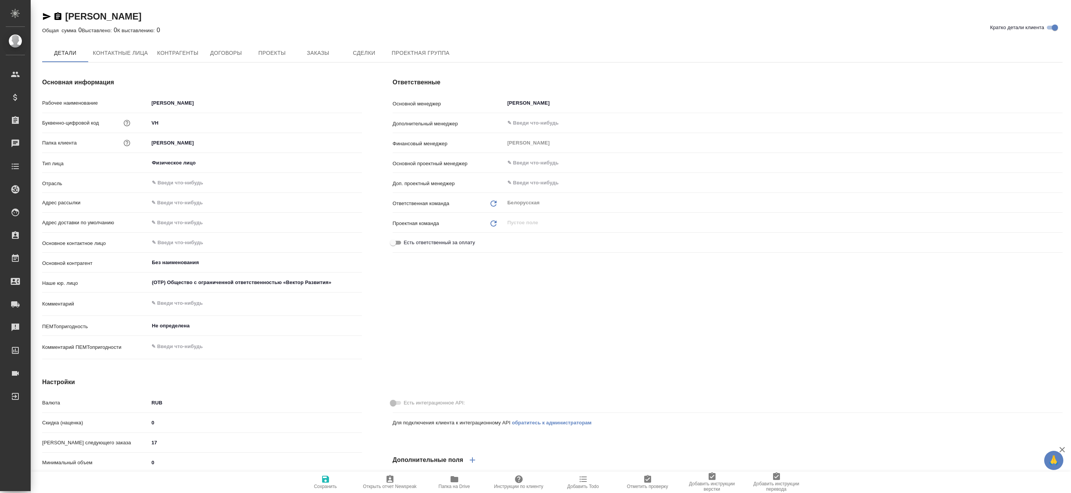
type textarea "x"
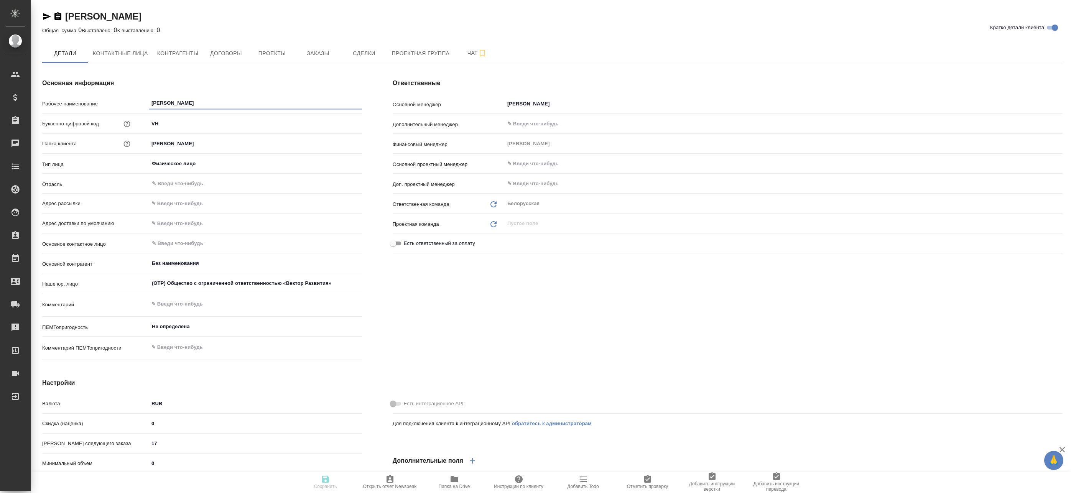
type textarea "x"
drag, startPoint x: 64, startPoint y: 6, endPoint x: 150, endPoint y: 22, distance: 87.4
click at [150, 22] on div "[PERSON_NAME] Кратко детали клиента Общая сумма 0 Выставлено: 0 К выставлению: …" at bounding box center [552, 367] width 1028 height 735
copy link "[PERSON_NAME]"
type textarea "x"
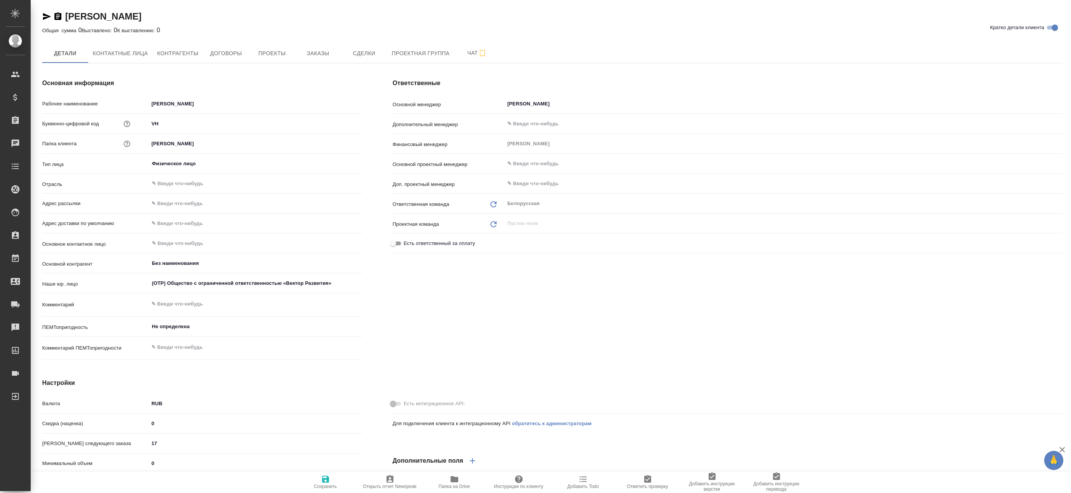
type textarea "x"
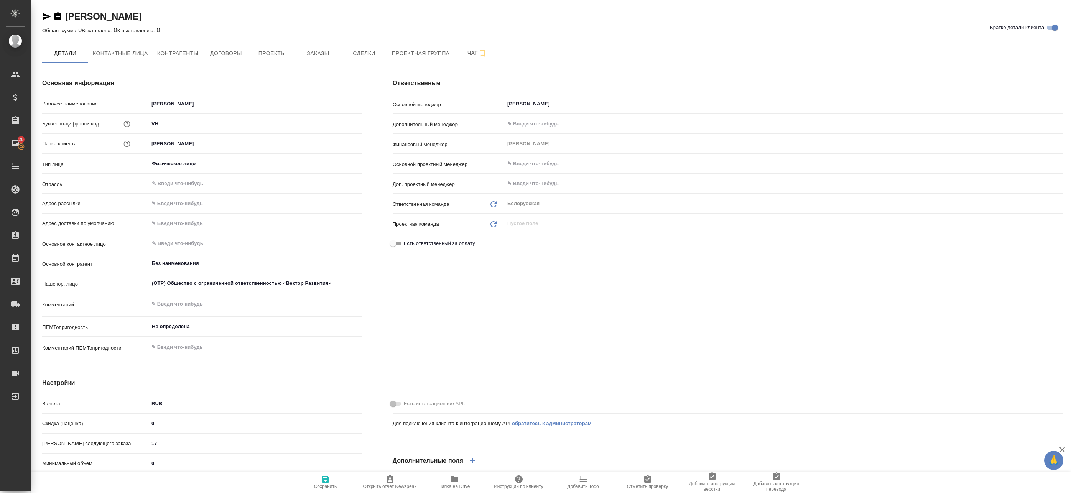
type textarea "x"
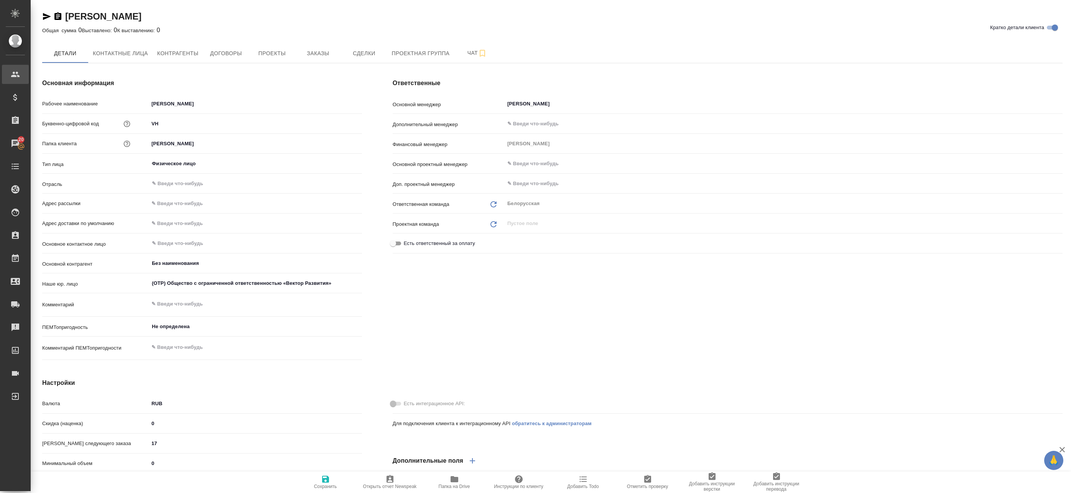
type textarea "x"
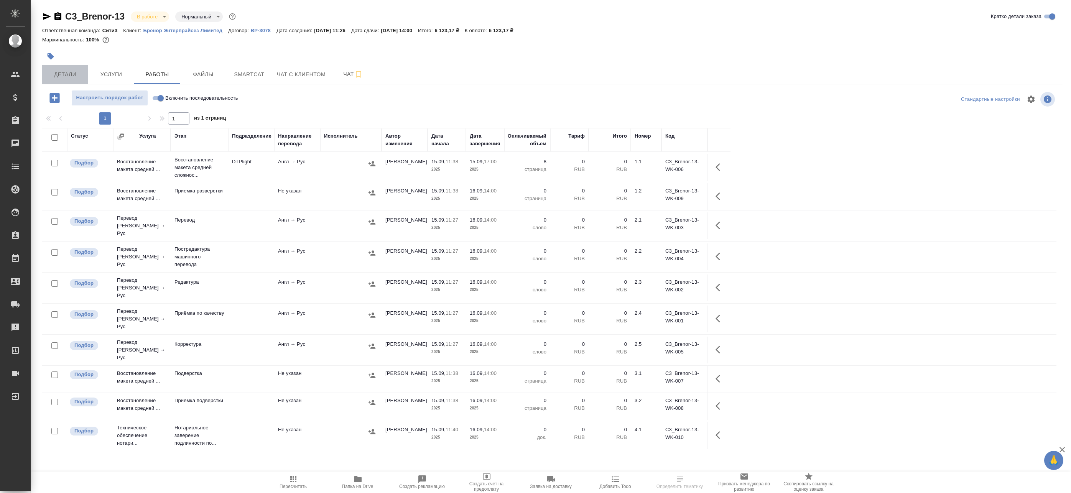
click at [66, 74] on span "Детали" at bounding box center [65, 75] width 37 height 10
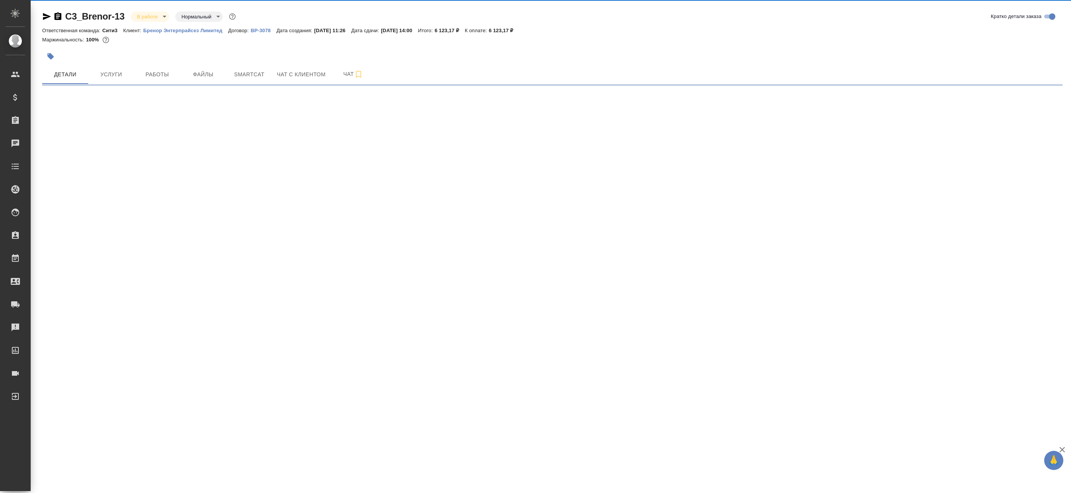
select select "RU"
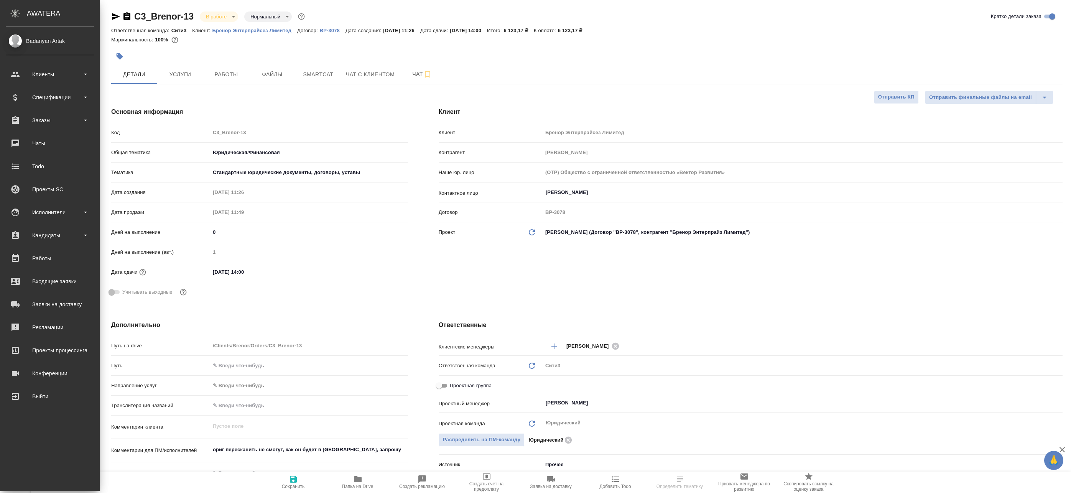
type textarea "x"
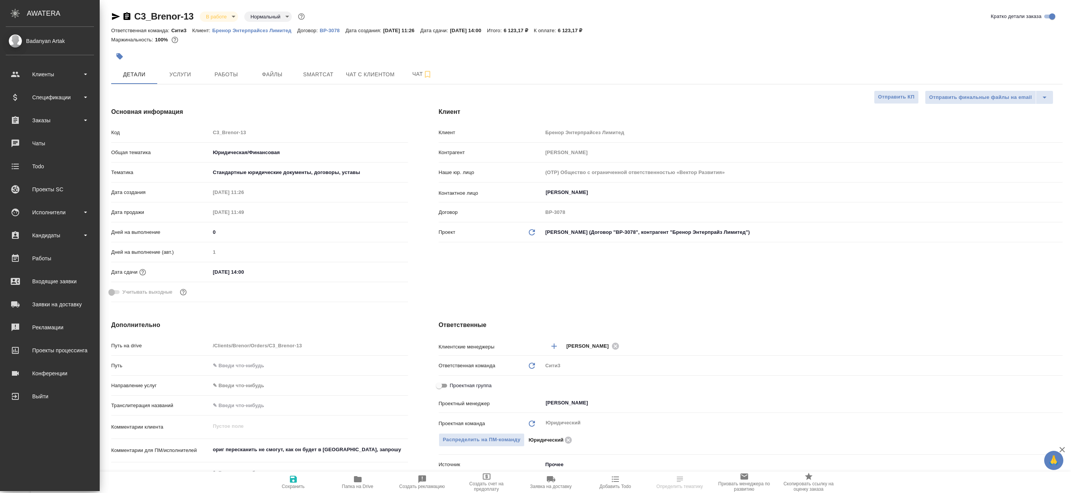
type textarea "x"
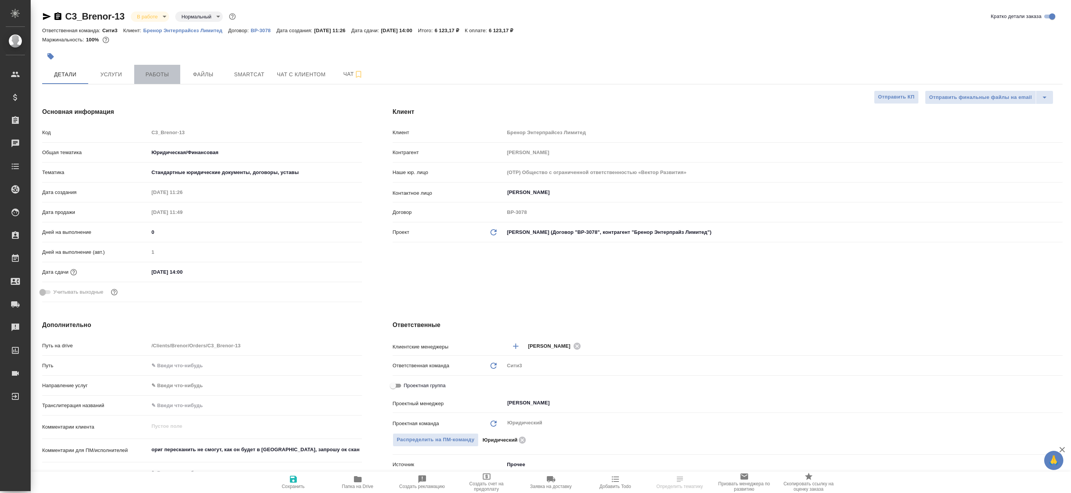
click at [164, 65] on button "Работы" at bounding box center [157, 74] width 46 height 19
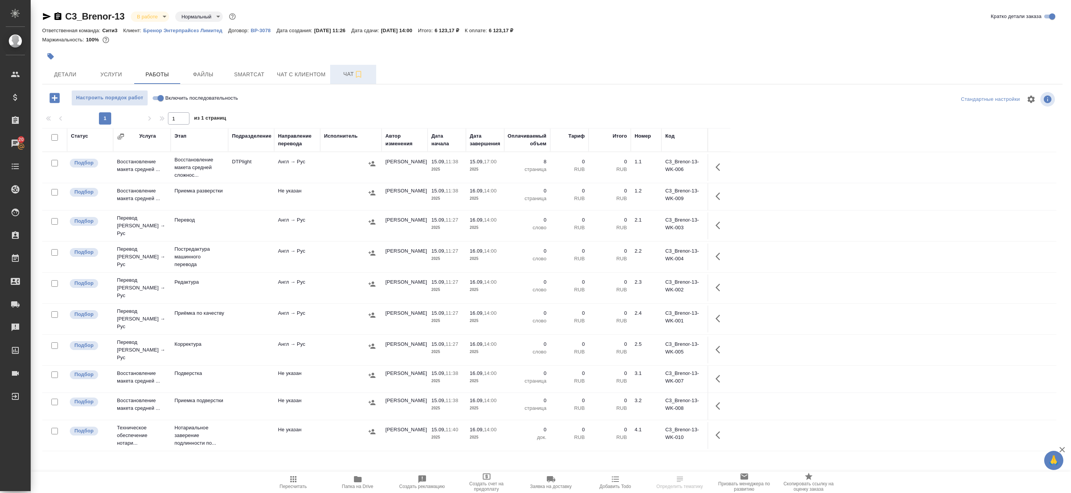
click at [347, 77] on span "Чат" at bounding box center [353, 74] width 37 height 10
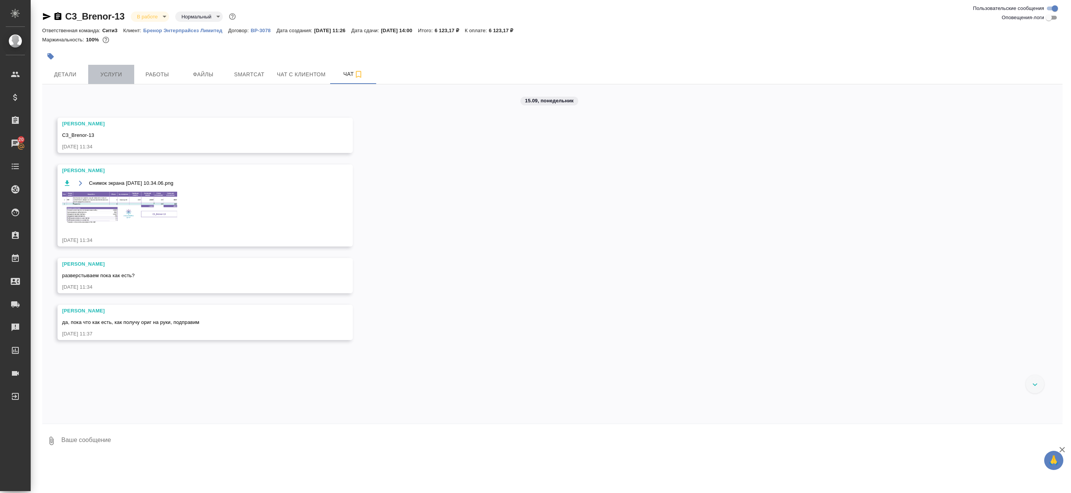
click at [113, 74] on span "Услуги" at bounding box center [111, 75] width 37 height 10
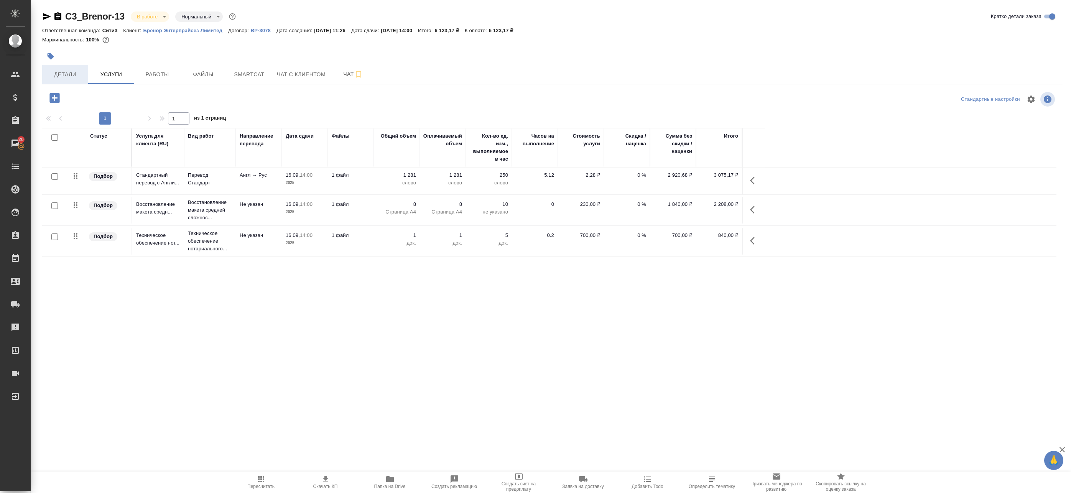
click at [60, 69] on button "Детали" at bounding box center [65, 74] width 46 height 19
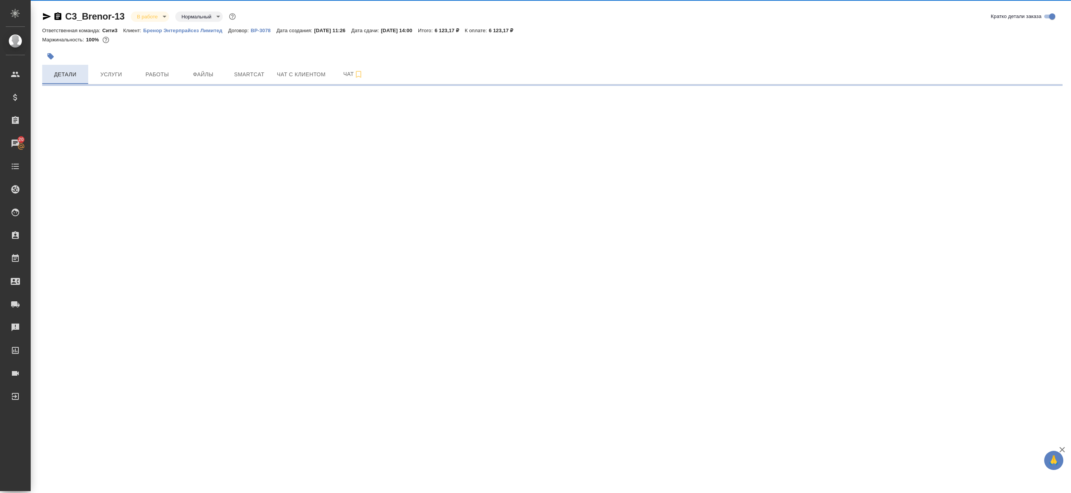
select select "RU"
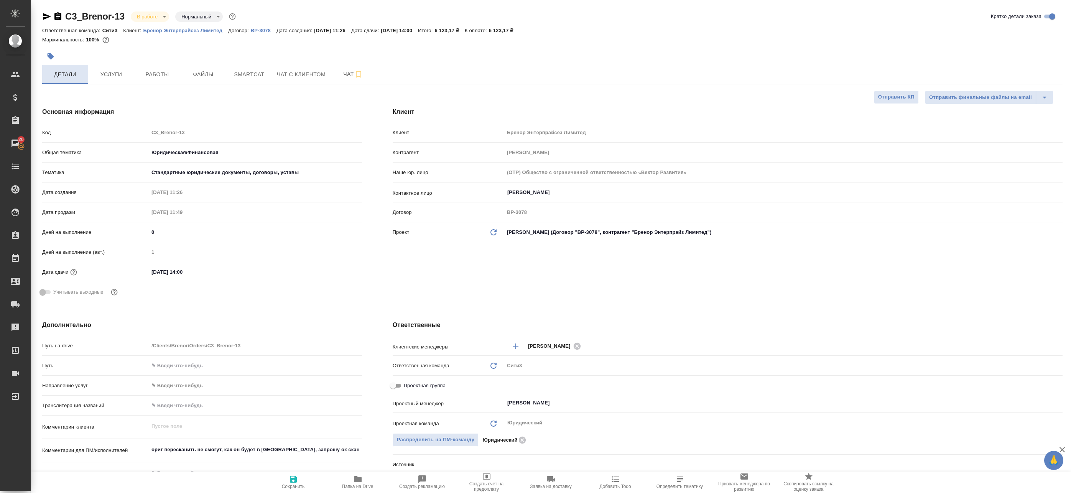
type textarea "x"
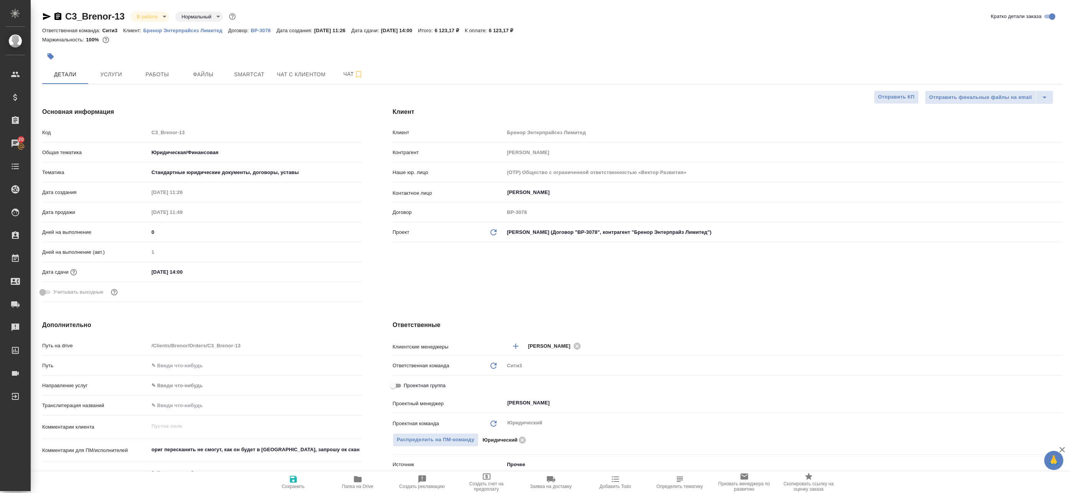
type textarea "x"
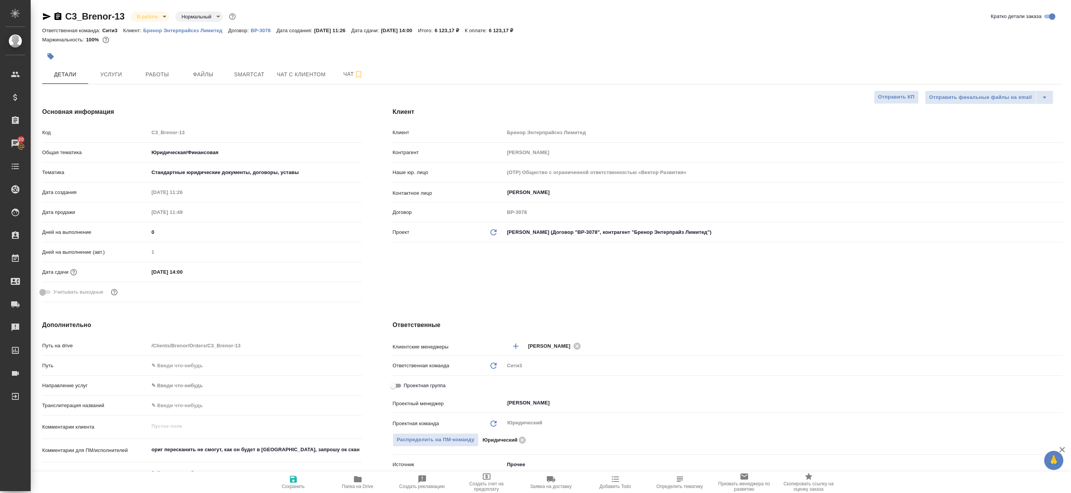
type textarea "x"
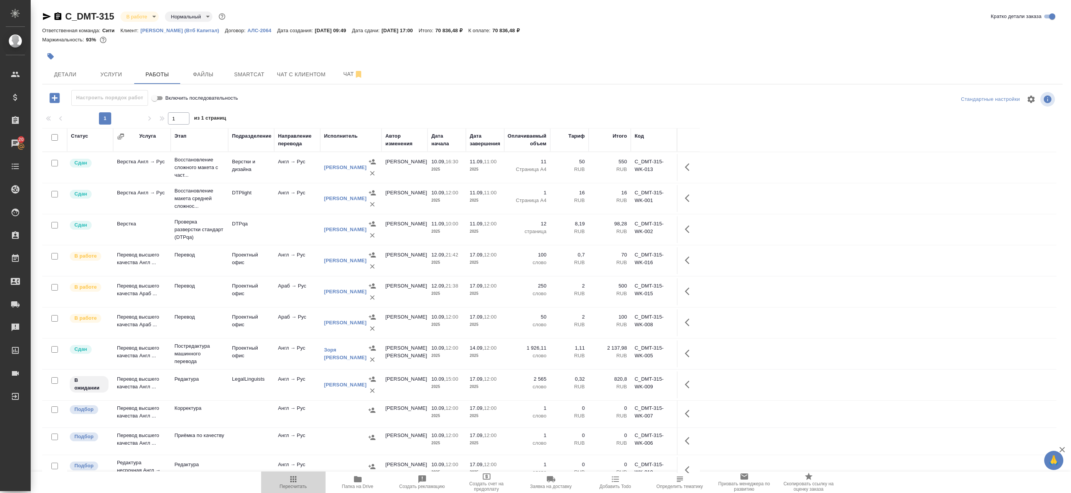
click at [287, 484] on span "Пересчитать" at bounding box center [292, 486] width 27 height 5
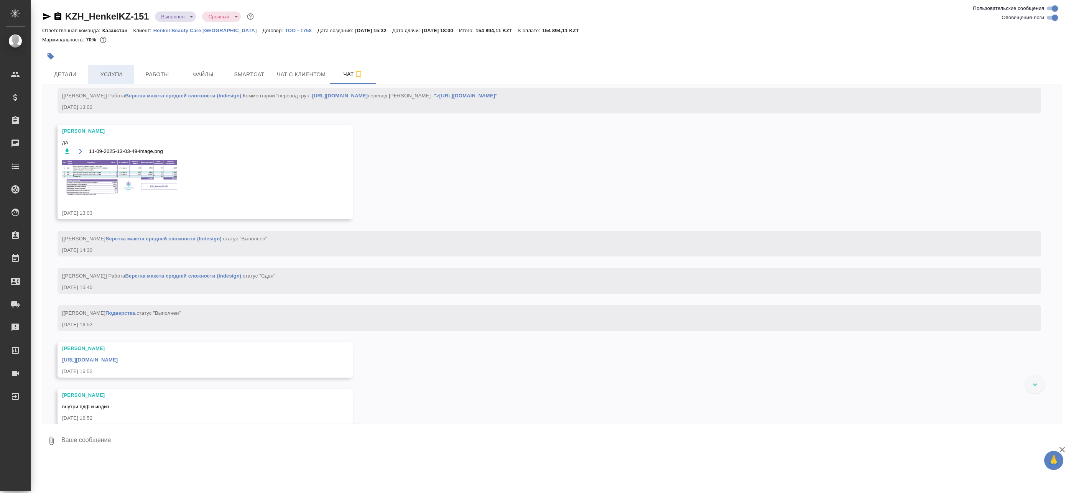
scroll to position [9114, 0]
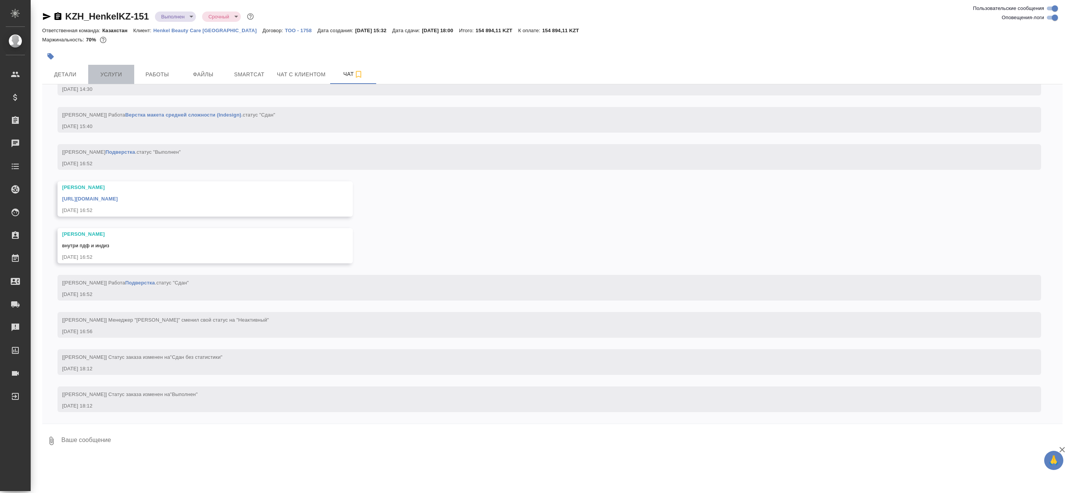
click at [127, 71] on span "Услуги" at bounding box center [111, 75] width 37 height 10
